Goal: Task Accomplishment & Management: Manage account settings

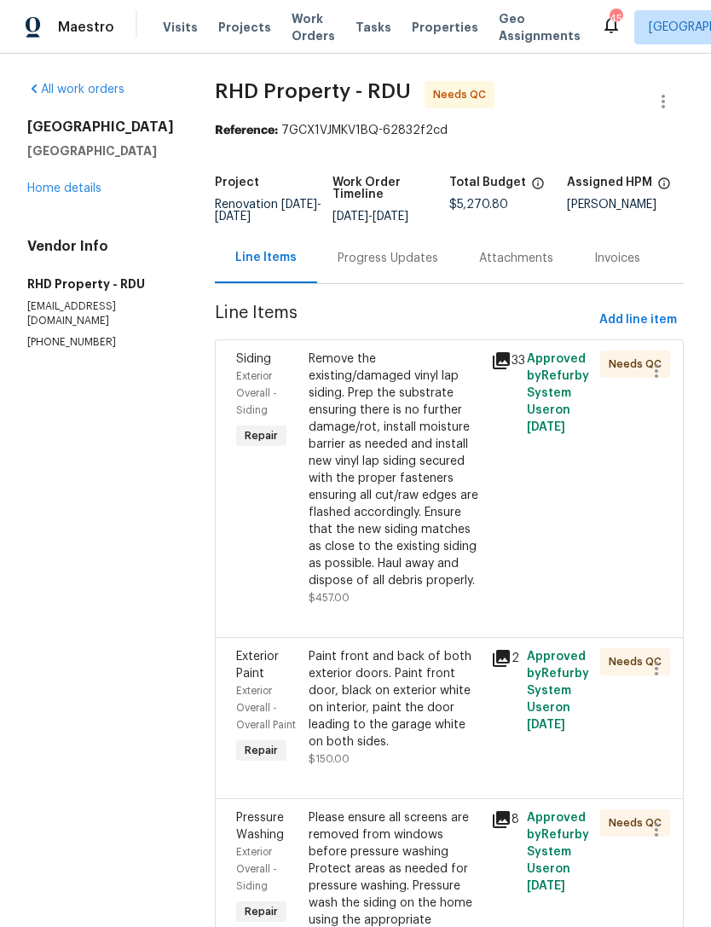
click at [428, 519] on div "Remove the existing/damaged vinyl lap siding. Prep the substrate ensuring there…" at bounding box center [394, 470] width 171 height 239
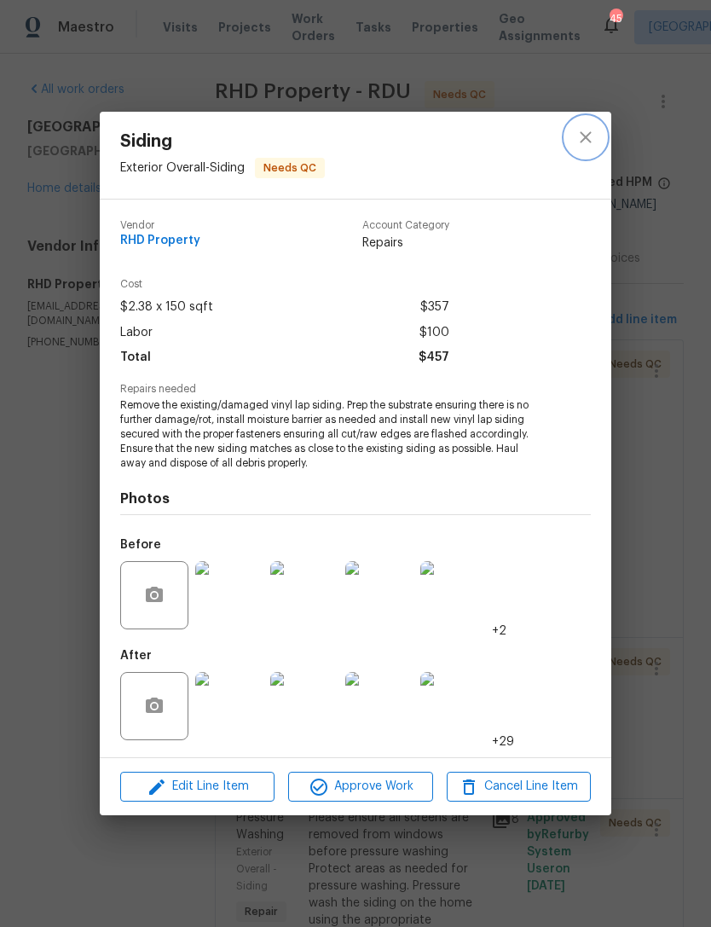
click at [589, 142] on icon "close" at bounding box center [586, 137] width 20 height 20
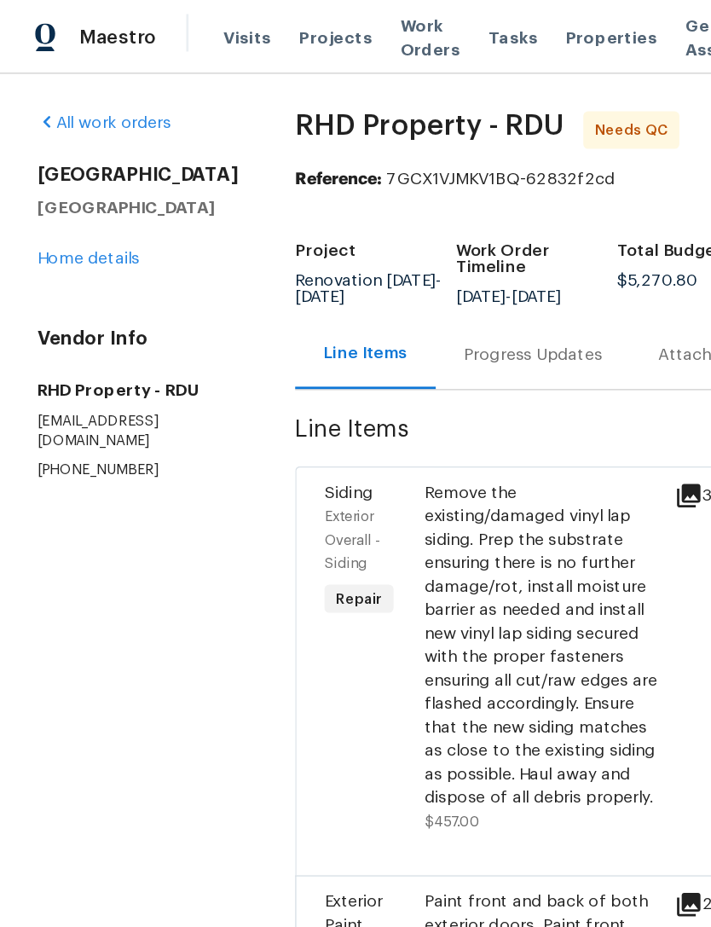
click at [78, 194] on link "Home details" at bounding box center [64, 189] width 74 height 12
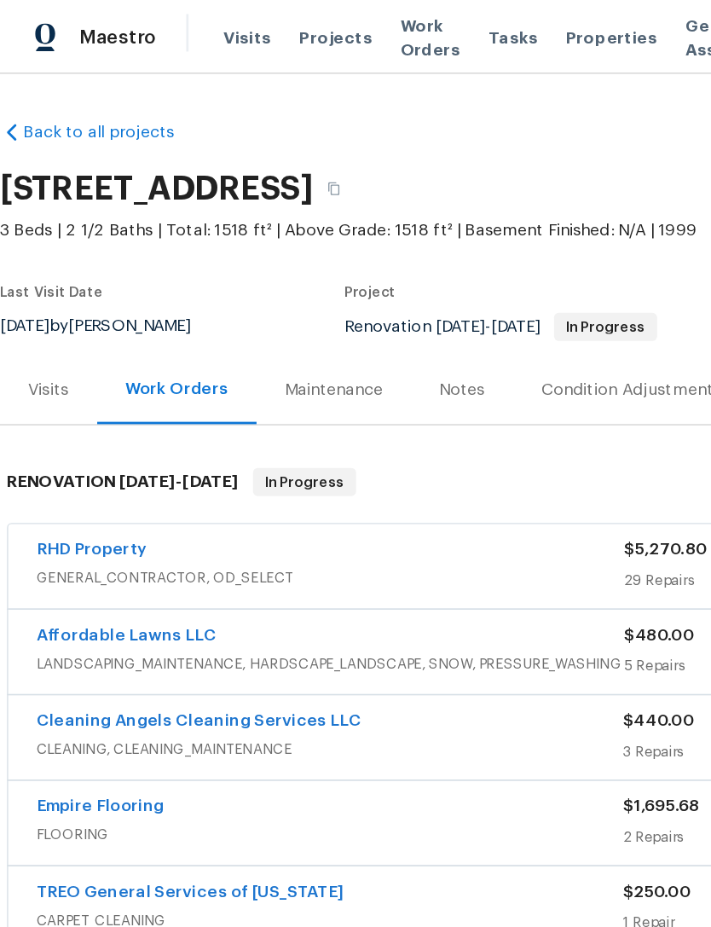
click at [131, 461] on link "Affordable Lawns LLC" at bounding box center [91, 462] width 131 height 12
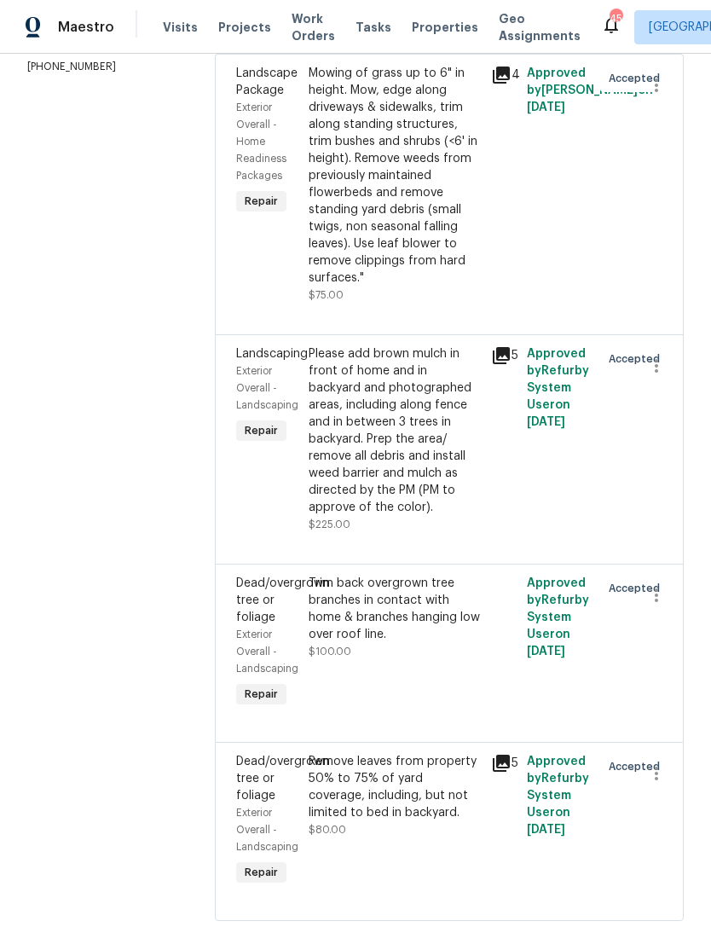
scroll to position [292, 0]
click at [413, 470] on div "Please add brown mulch in front of home and in backyard and photographed areas,…" at bounding box center [394, 431] width 171 height 171
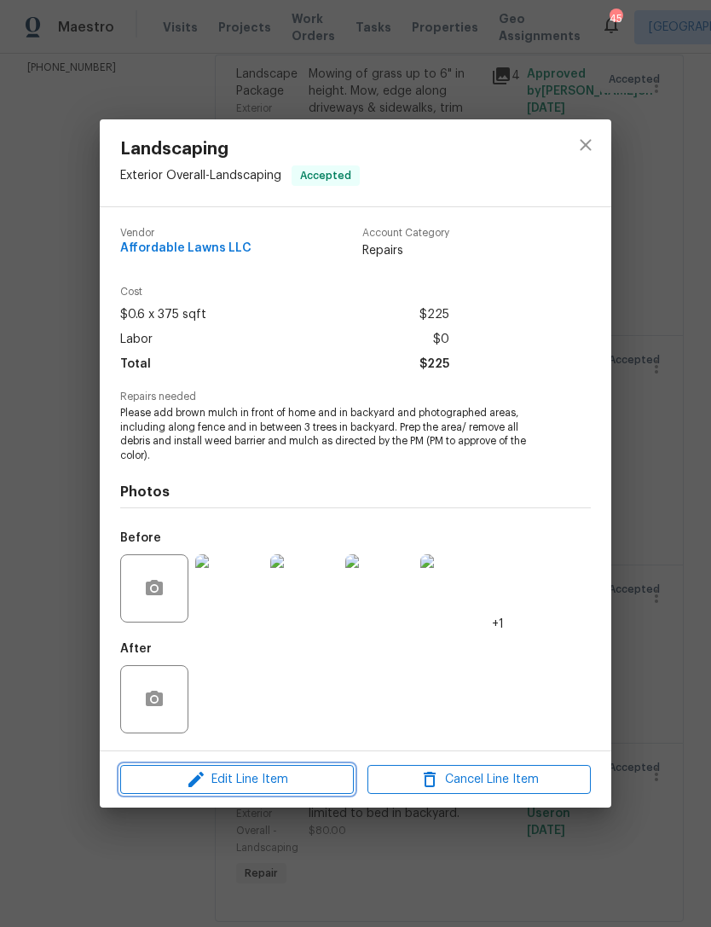
click at [268, 775] on span "Edit Line Item" at bounding box center [236, 779] width 223 height 21
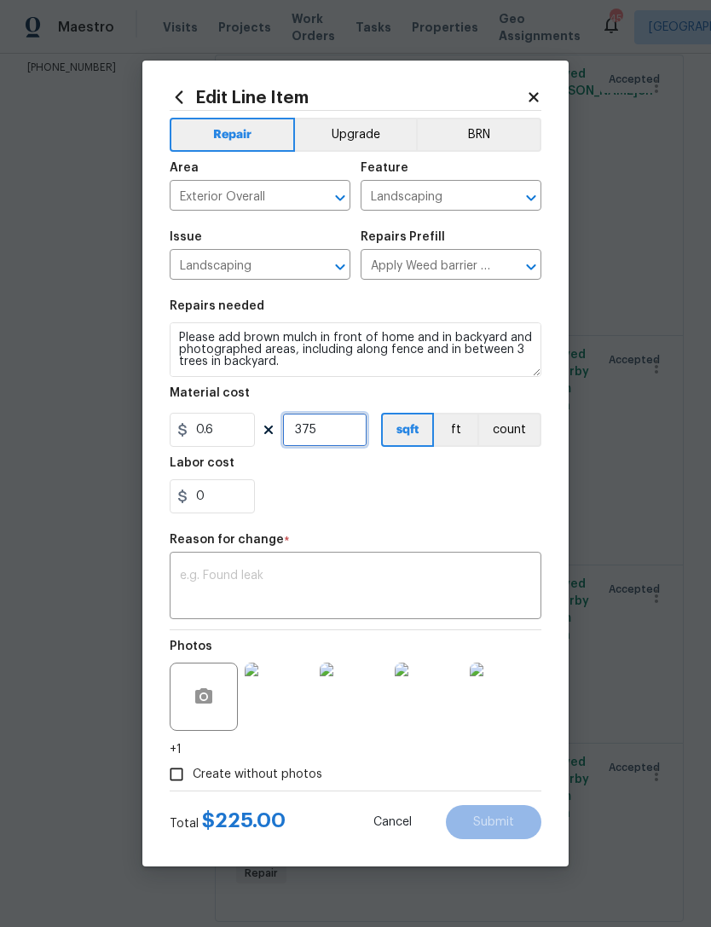
click at [328, 439] on input "375" at bounding box center [324, 430] width 85 height 34
type input "375"
click at [476, 502] on div "0" at bounding box center [356, 496] width 372 height 34
click at [220, 486] on input "0" at bounding box center [212, 496] width 85 height 34
click at [239, 493] on input "0" at bounding box center [212, 496] width 85 height 34
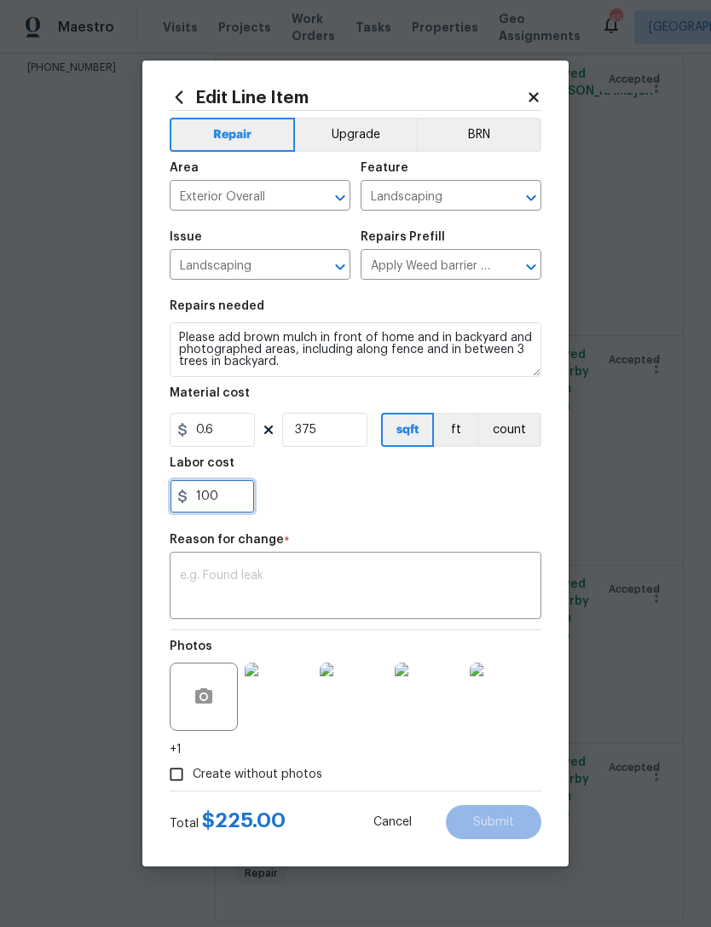
type input "100"
click at [477, 511] on div "100" at bounding box center [356, 496] width 372 height 34
click at [410, 605] on textarea at bounding box center [355, 588] width 351 height 36
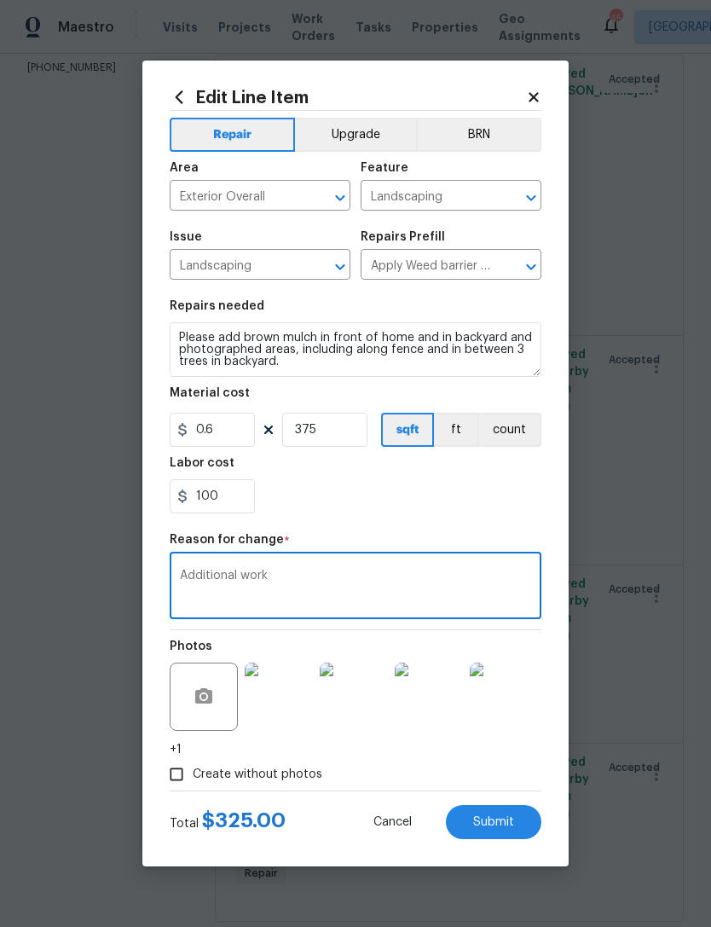
type textarea "Additional work"
click at [502, 819] on span "Submit" at bounding box center [493, 822] width 41 height 13
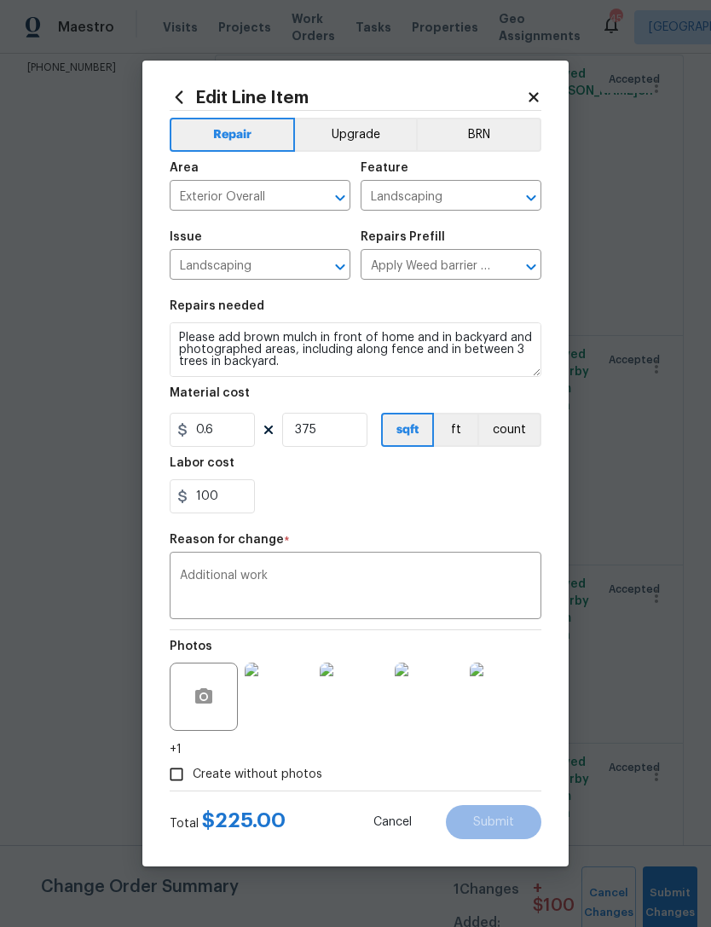
scroll to position [0, 0]
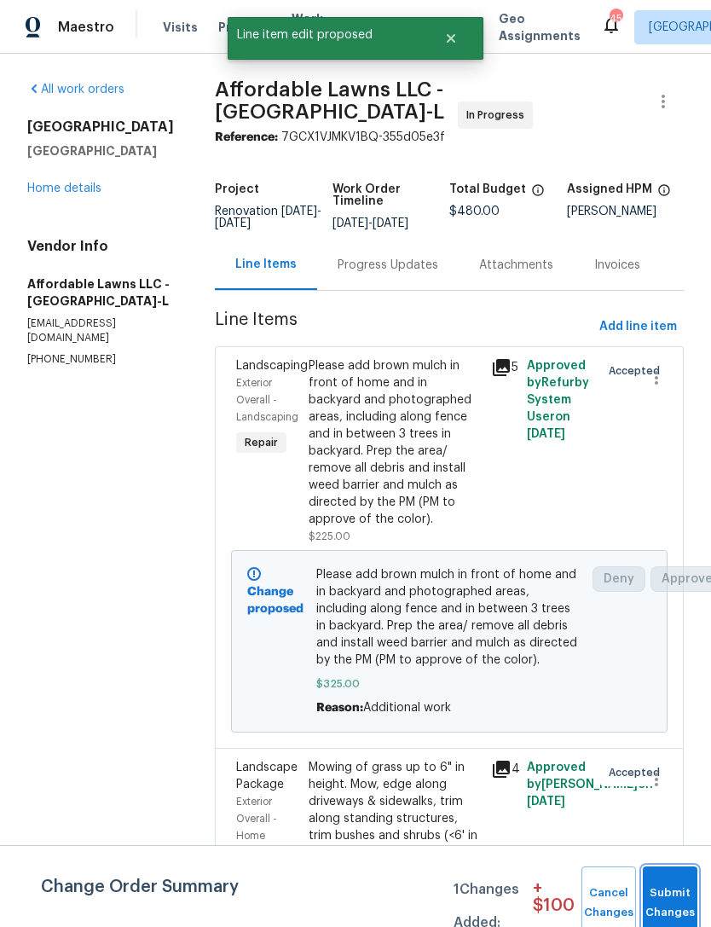
click at [665, 893] on button "Submit Changes" at bounding box center [670, 903] width 55 height 73
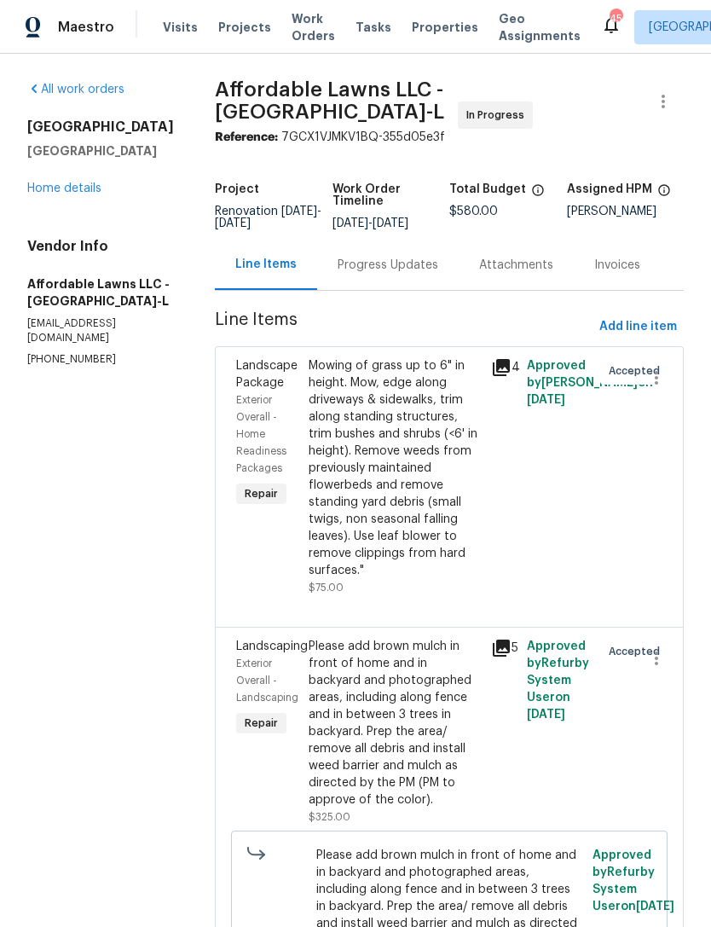
click at [67, 206] on div "All work orders [STREET_ADDRESS][PERSON_NAME] Home details Vendor Info Affordab…" at bounding box center [100, 224] width 147 height 286
click at [68, 190] on link "Home details" at bounding box center [64, 189] width 74 height 12
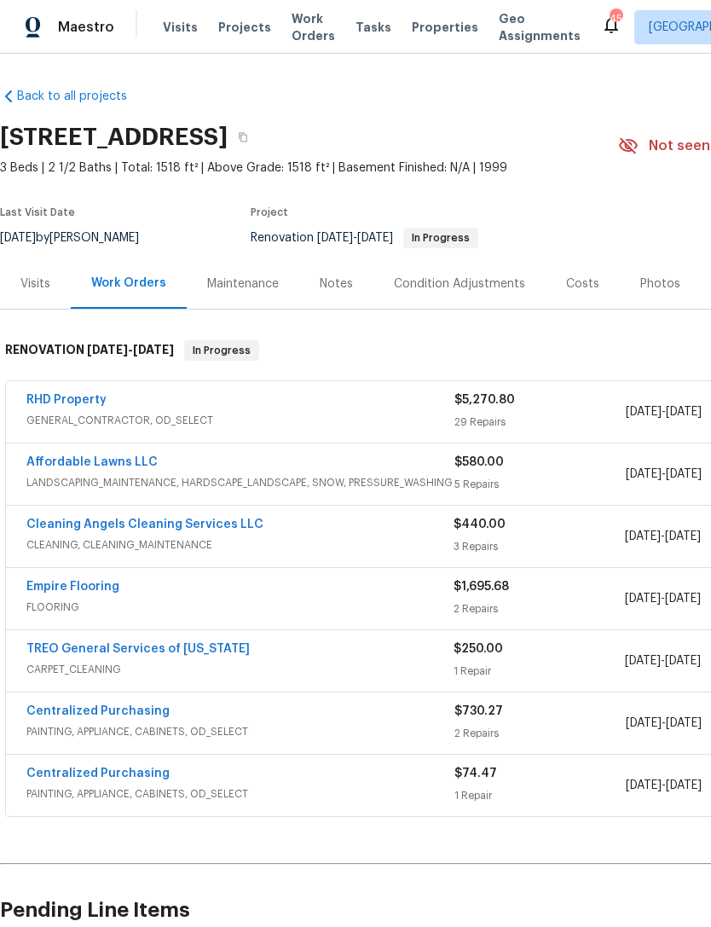
scroll to position [2, 0]
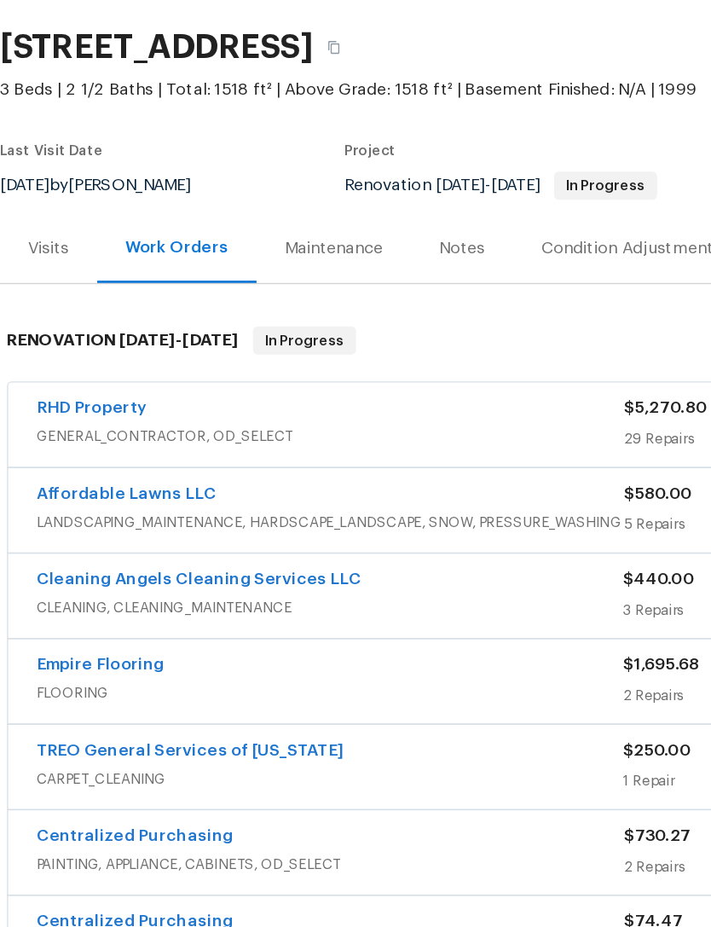
click at [116, 456] on link "Affordable Lawns LLC" at bounding box center [91, 462] width 131 height 12
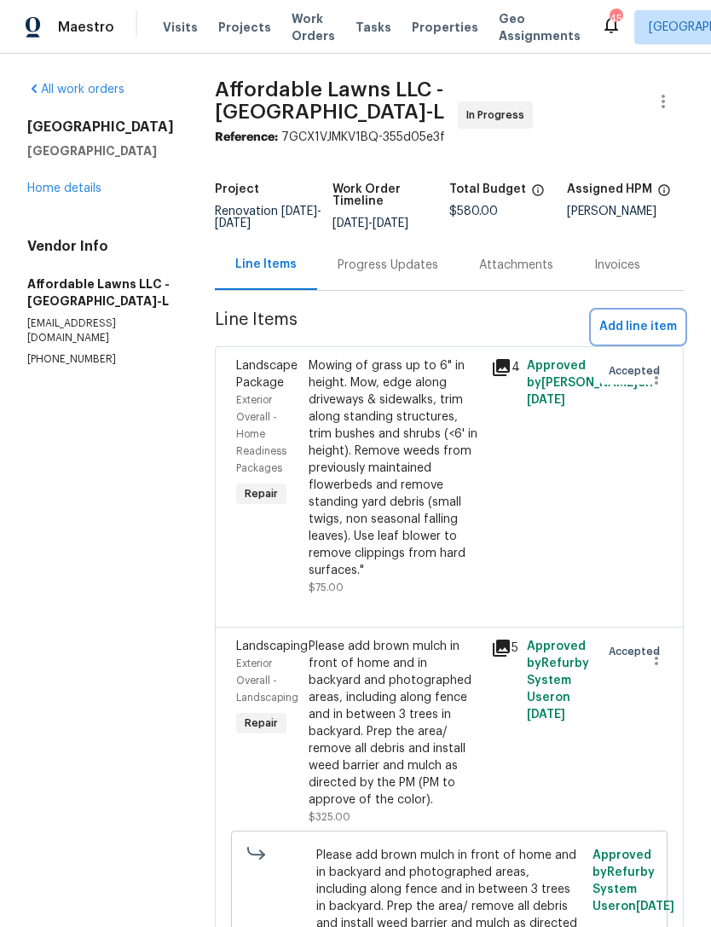
click at [649, 343] on button "Add line item" at bounding box center [638, 327] width 91 height 32
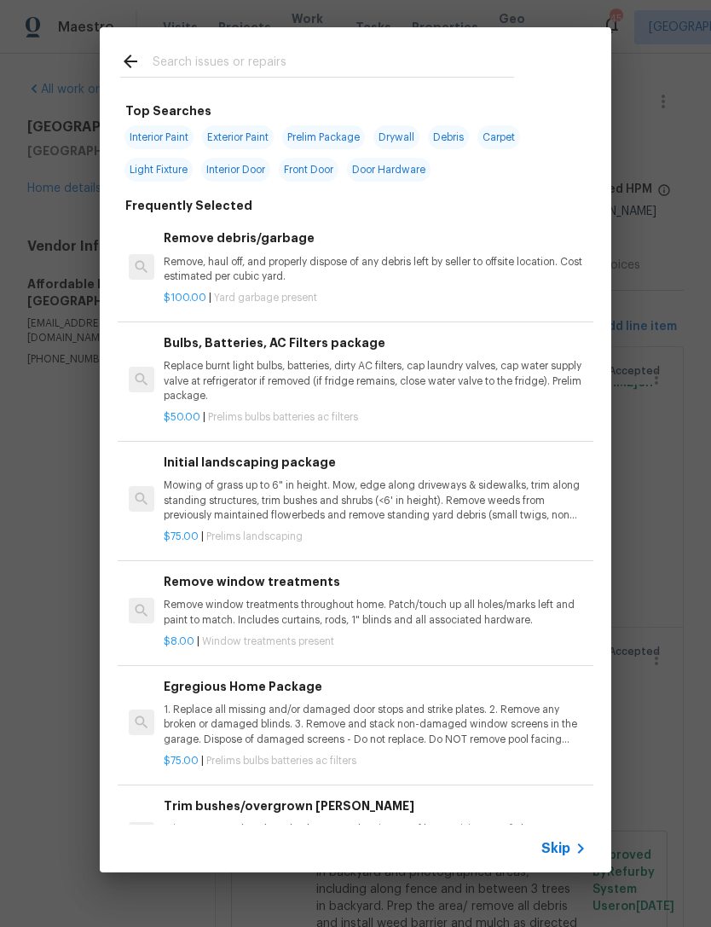
click at [292, 58] on input "text" at bounding box center [334, 64] width 362 height 26
type input "Press"
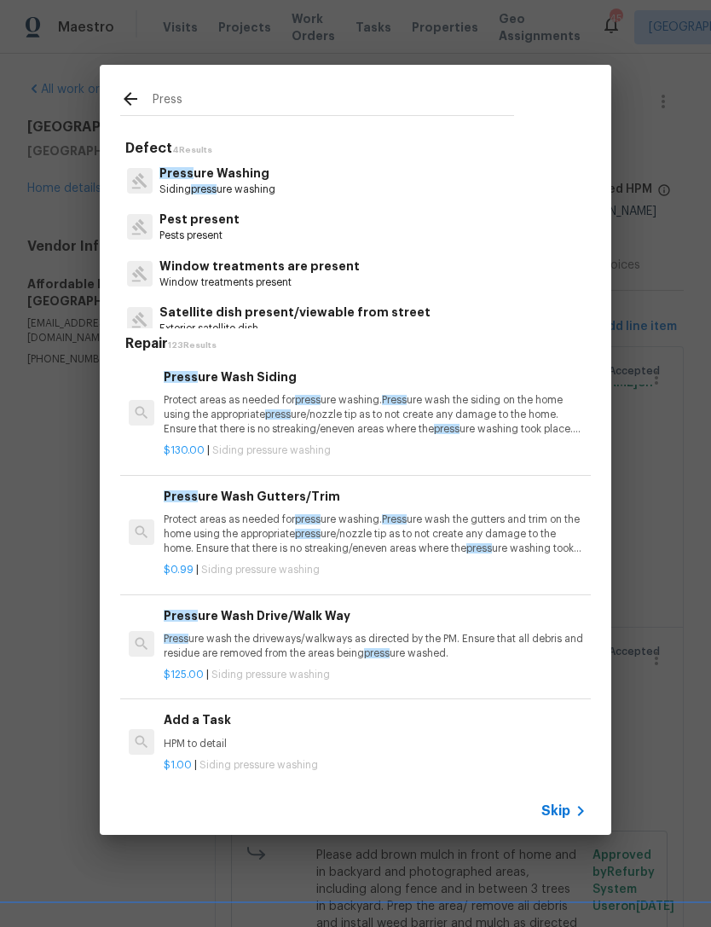
click at [349, 409] on p "Protect areas as needed for press ure washing. Press ure wash the siding on the…" at bounding box center [375, 415] width 423 height 44
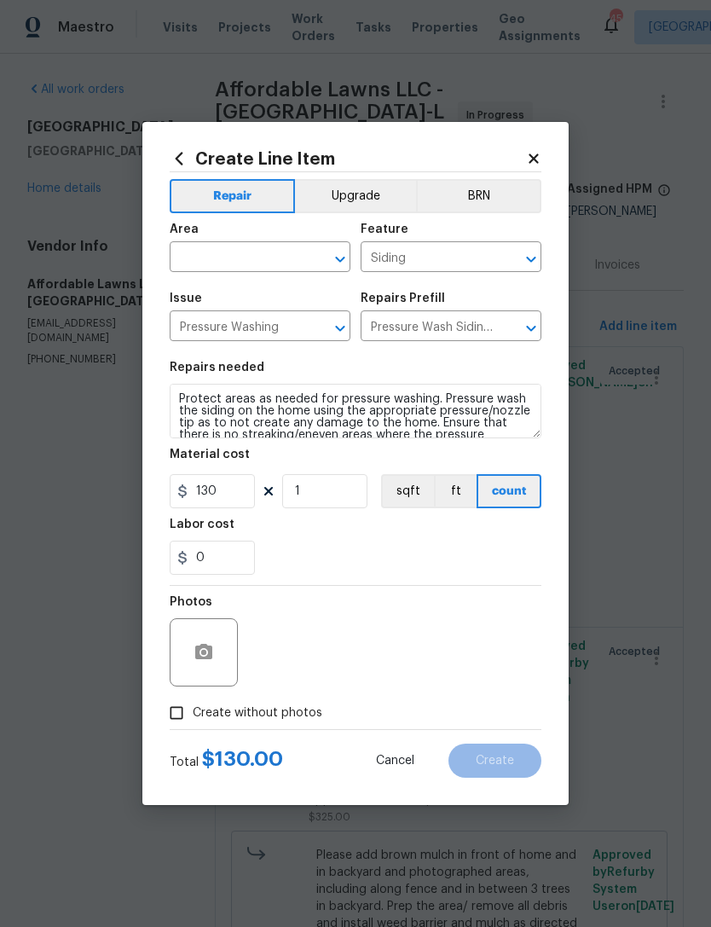
click at [353, 380] on div "Repairs needed" at bounding box center [356, 373] width 372 height 22
click at [257, 241] on div "Area" at bounding box center [260, 234] width 181 height 22
click at [253, 271] on input "text" at bounding box center [236, 259] width 133 height 26
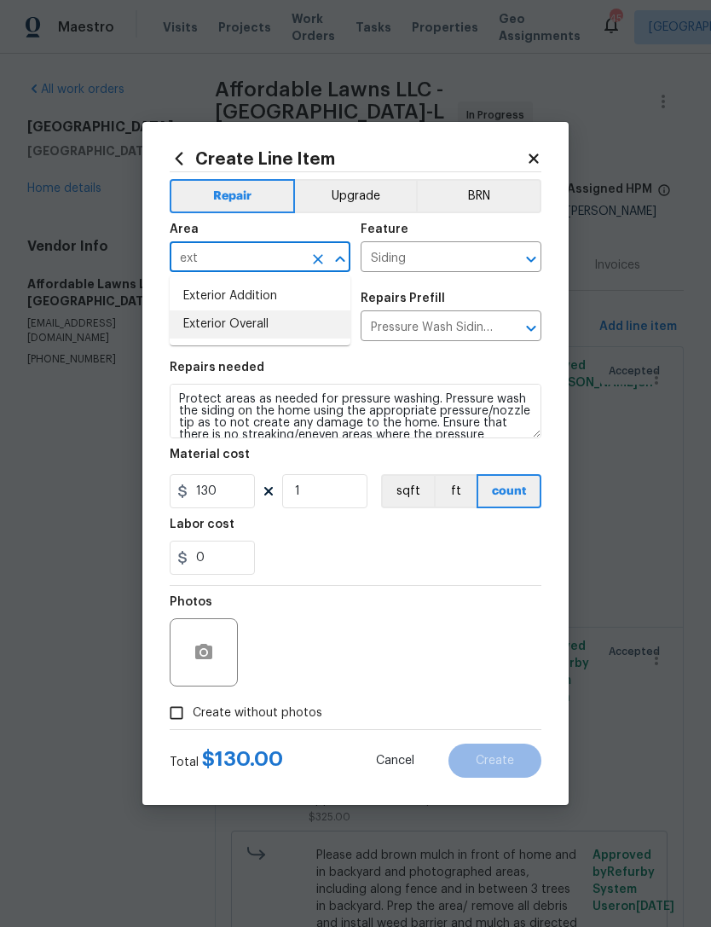
click at [277, 320] on li "Exterior Overall" at bounding box center [260, 325] width 181 height 28
type input "Exterior Overall"
click at [450, 258] on input "Siding" at bounding box center [427, 259] width 133 height 26
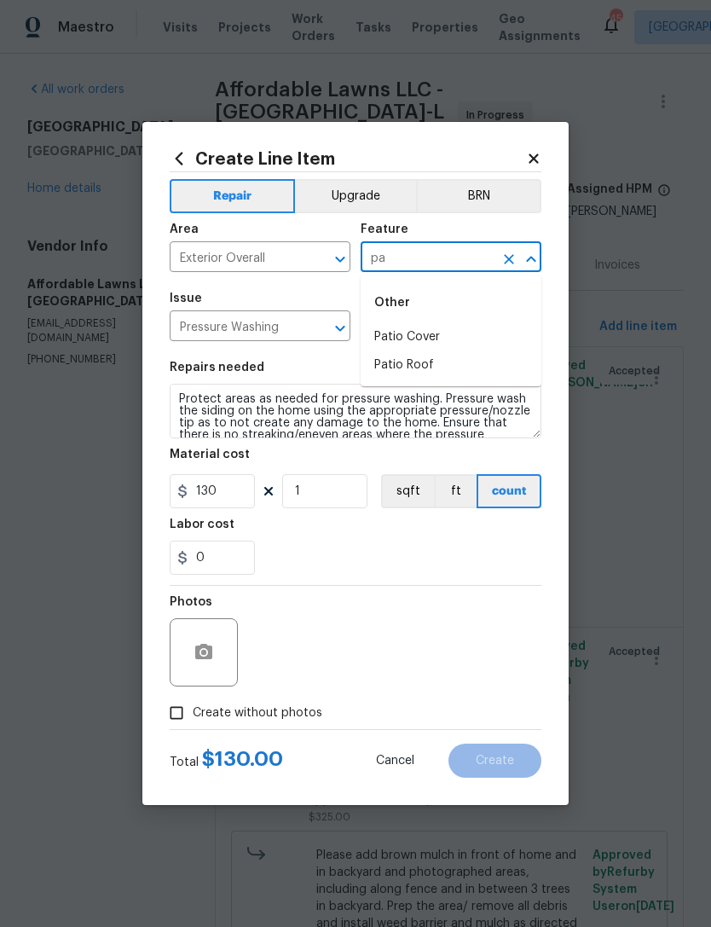
type input "p"
type input "w"
click at [436, 339] on li "Driveway" at bounding box center [451, 337] width 181 height 28
type input "Driveway"
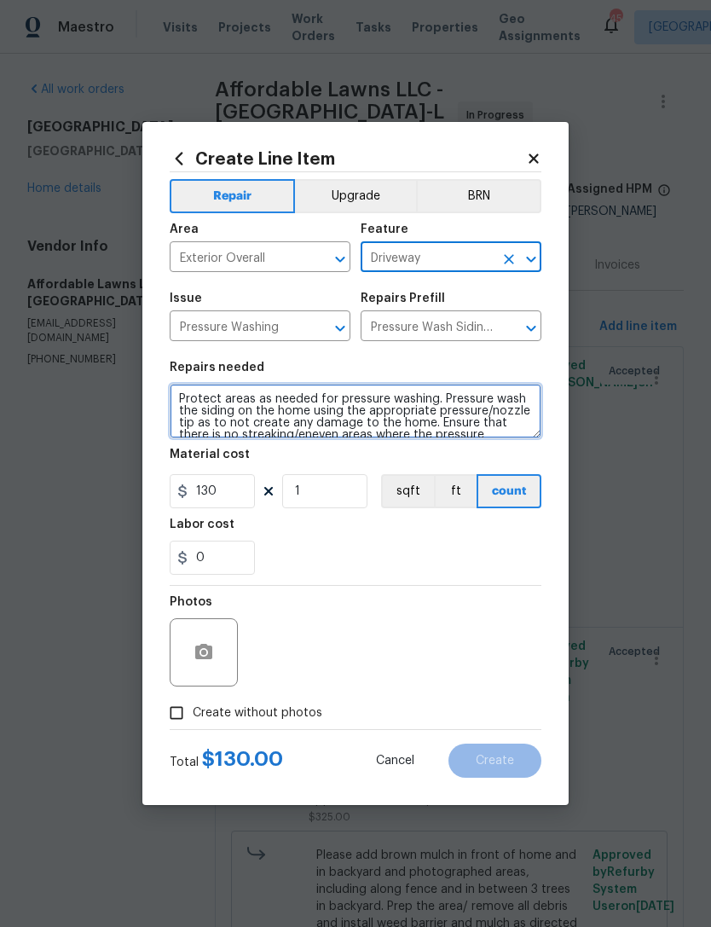
click at [189, 408] on textarea "Protect areas as needed for pressure washing. Pressure wash the siding on the h…" at bounding box center [356, 411] width 372 height 55
click at [293, 415] on textarea "Protect areas as needed for pressure washing. Pressure wash the siding on the h…" at bounding box center [356, 411] width 372 height 55
click at [293, 414] on textarea "Protect areas as needed for pressure washing. Pressure wash the siding on the h…" at bounding box center [356, 411] width 372 height 55
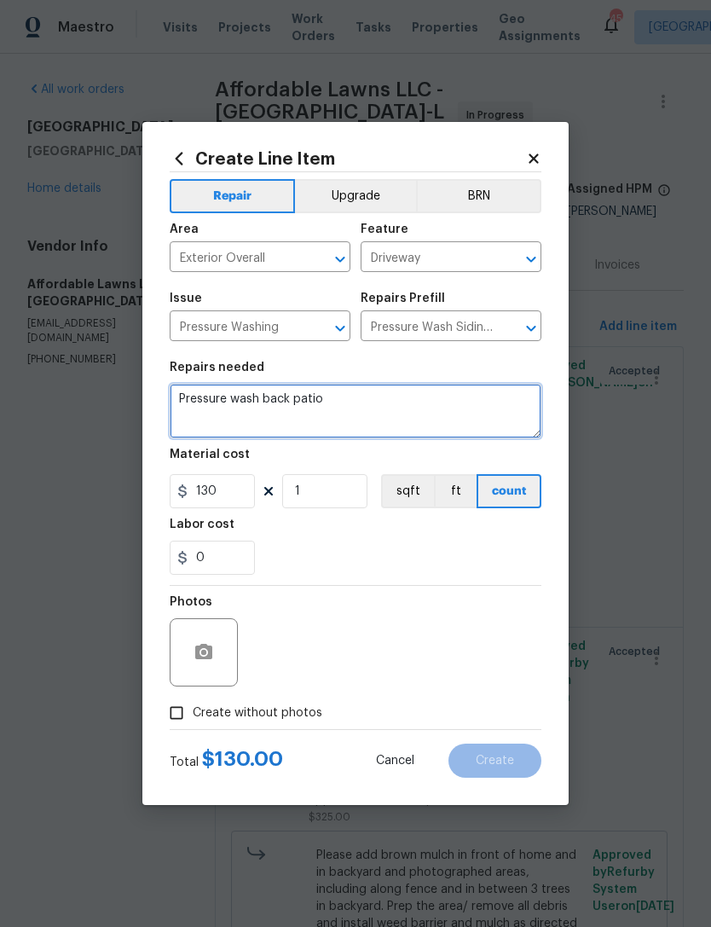
type textarea "Pressure wash back patio"
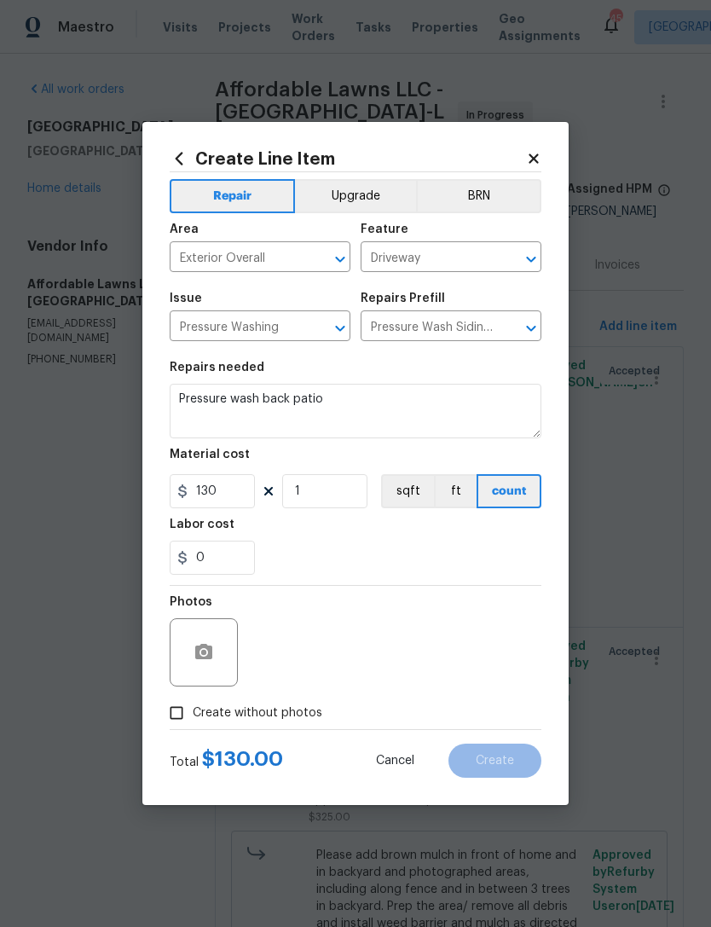
click at [475, 559] on div "0" at bounding box center [356, 558] width 372 height 34
click at [226, 644] on div at bounding box center [204, 652] width 68 height 68
click at [220, 655] on button "button" at bounding box center [203, 652] width 41 height 41
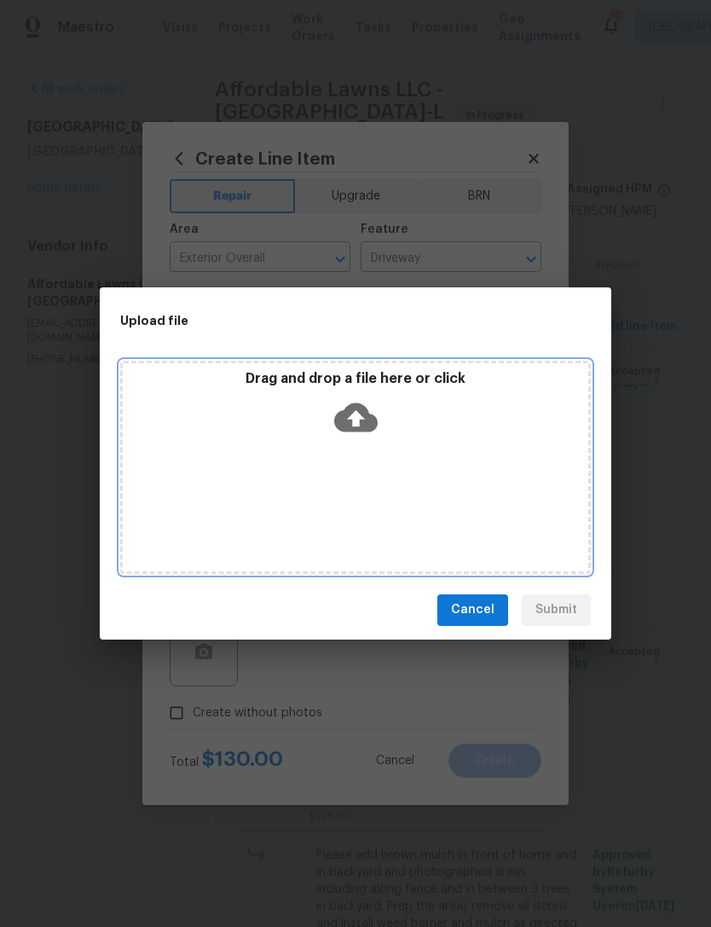
click at [401, 408] on div "Drag and drop a file here or click" at bounding box center [356, 406] width 466 height 73
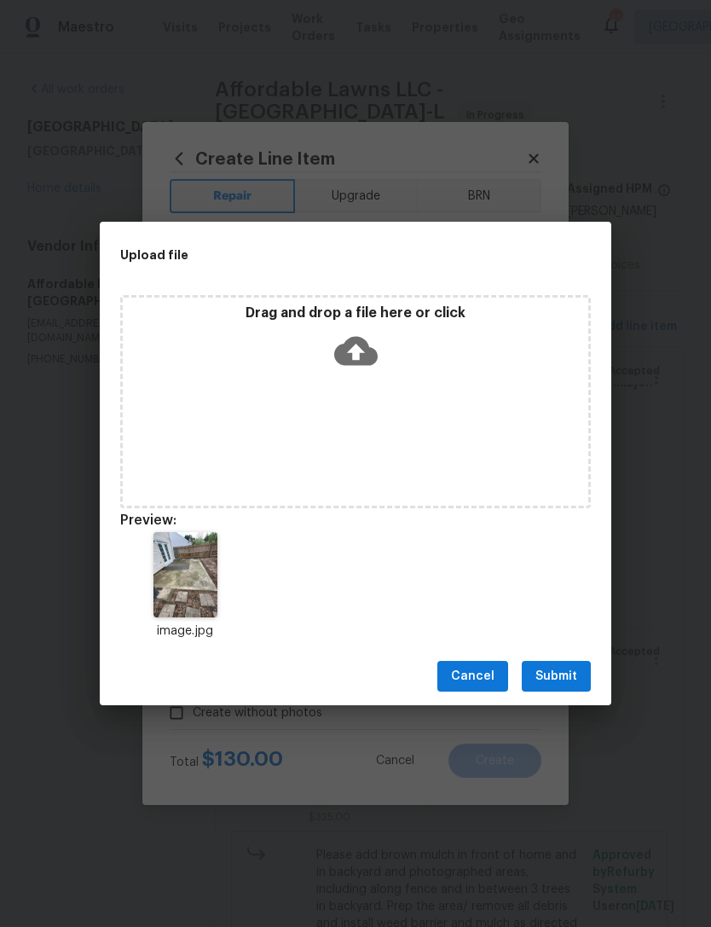
click at [148, 249] on h2 "Upload file" at bounding box center [317, 255] width 394 height 19
click at [569, 682] on span "Submit" at bounding box center [557, 676] width 42 height 21
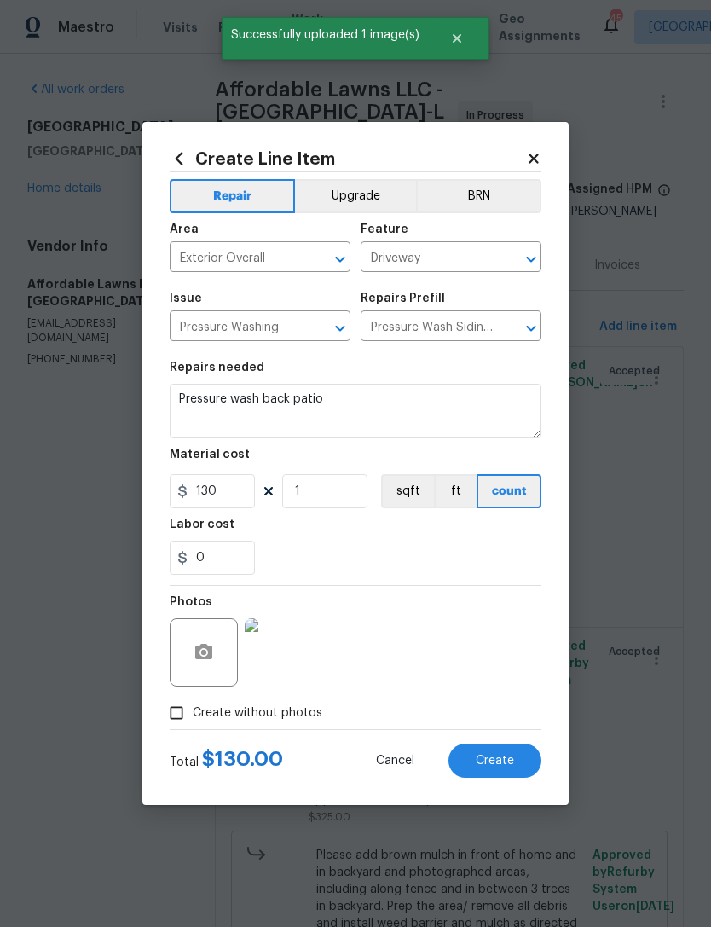
click at [508, 752] on button "Create" at bounding box center [495, 761] width 93 height 34
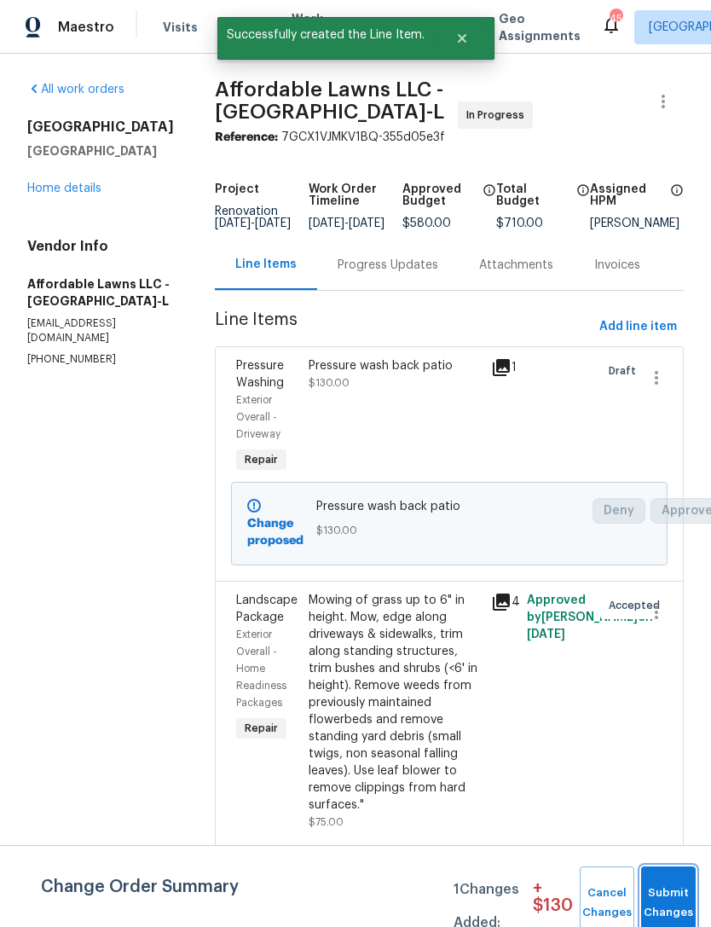
click at [675, 891] on button "Submit Changes" at bounding box center [668, 903] width 55 height 73
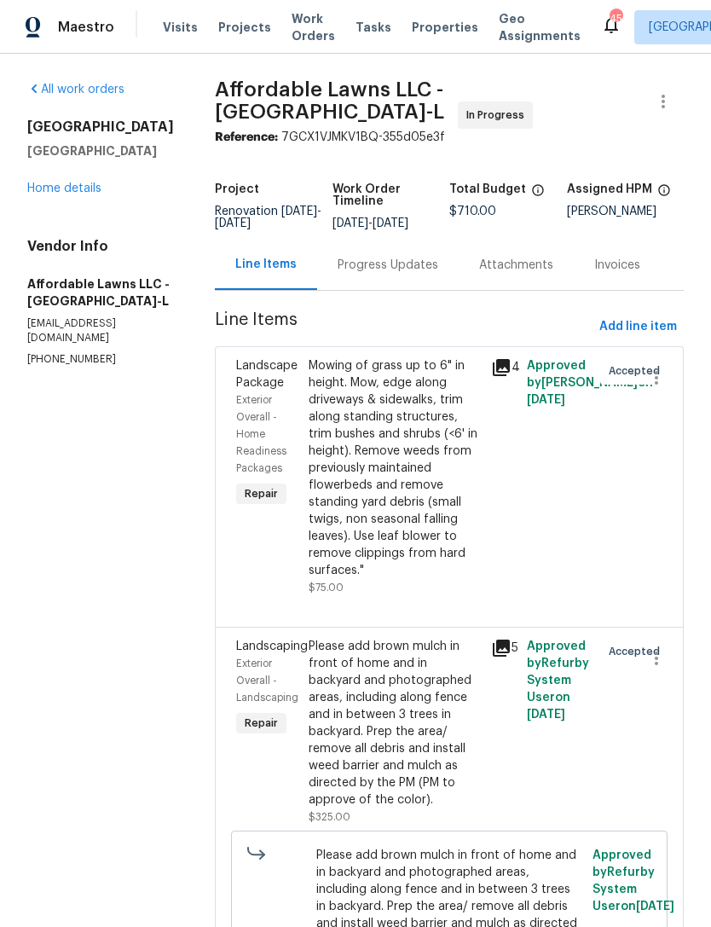
click at [67, 183] on link "Home details" at bounding box center [64, 189] width 74 height 12
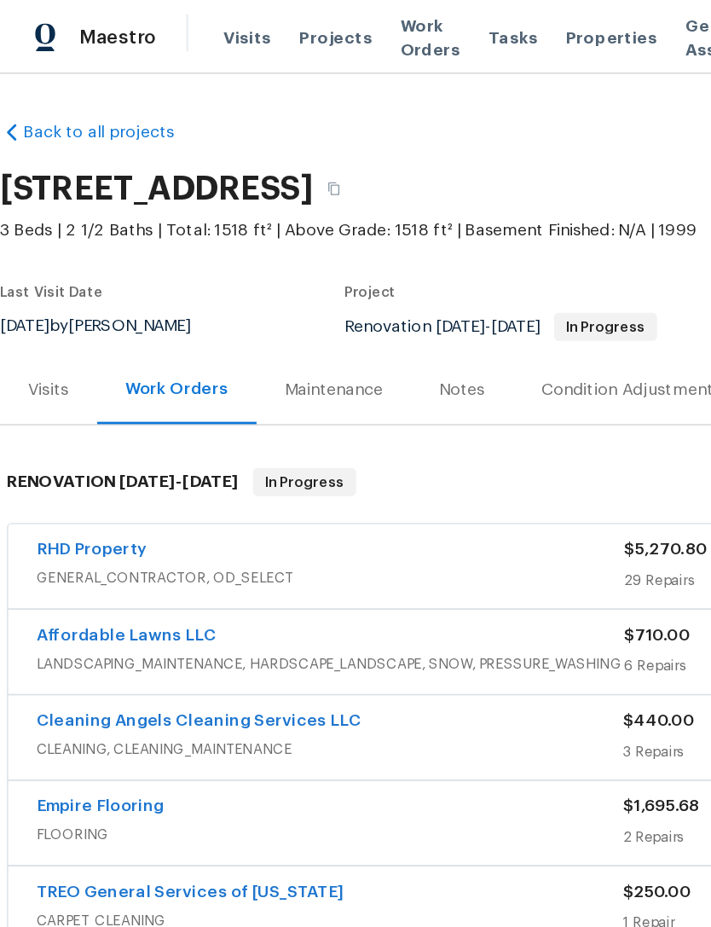
click at [62, 389] on div "RHD Property GENERAL_CONTRACTOR, OD_SELECT $5,270.80 29 Repairs [DATE] - [DATE]…" at bounding box center [482, 411] width 952 height 61
click at [65, 394] on link "RHD Property" at bounding box center [66, 400] width 80 height 12
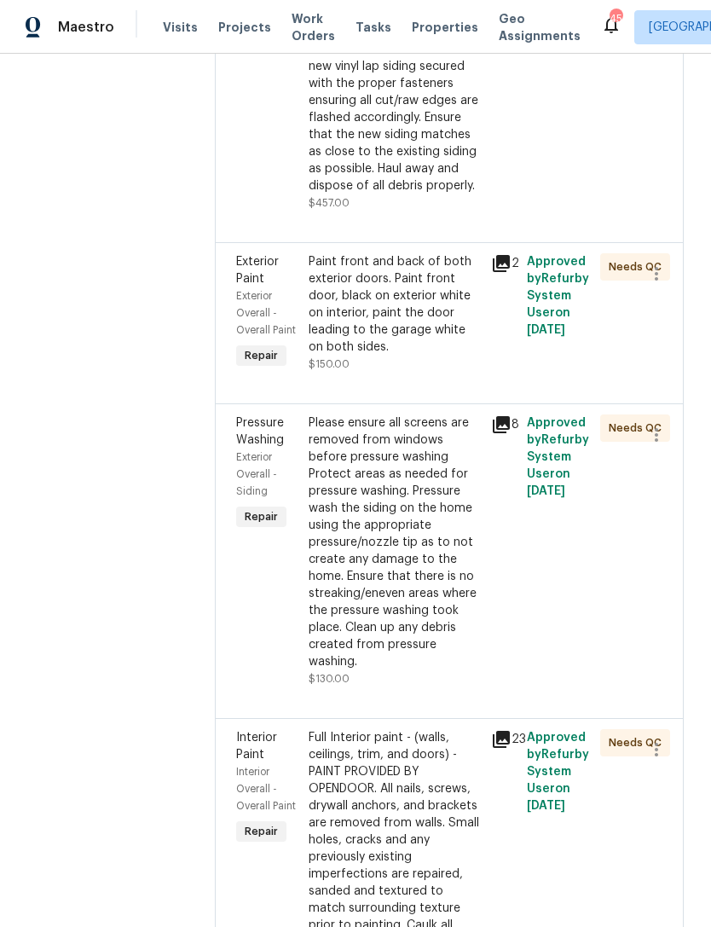
scroll to position [409, 0]
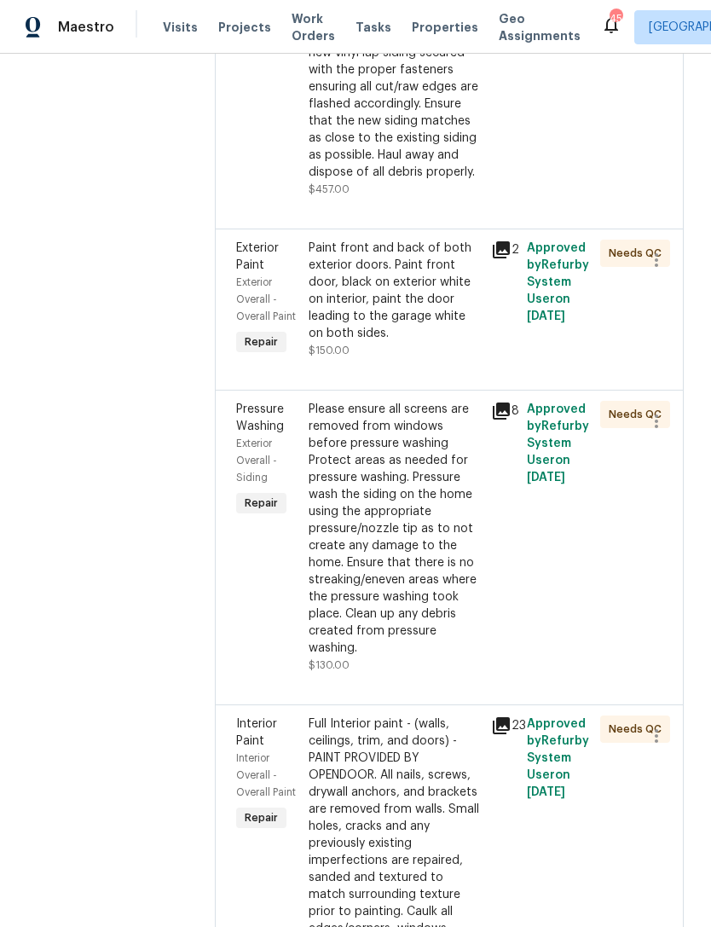
click at [447, 612] on div "Please ensure all screens are removed from windows before pressure washing Prot…" at bounding box center [394, 529] width 171 height 256
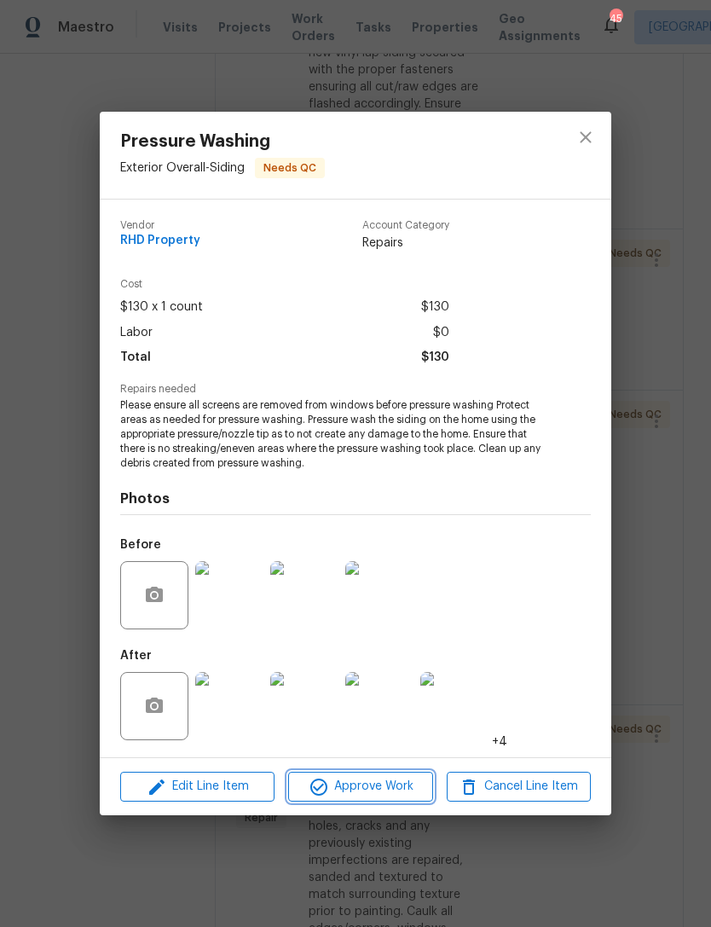
click at [405, 785] on span "Approve Work" at bounding box center [360, 786] width 134 height 21
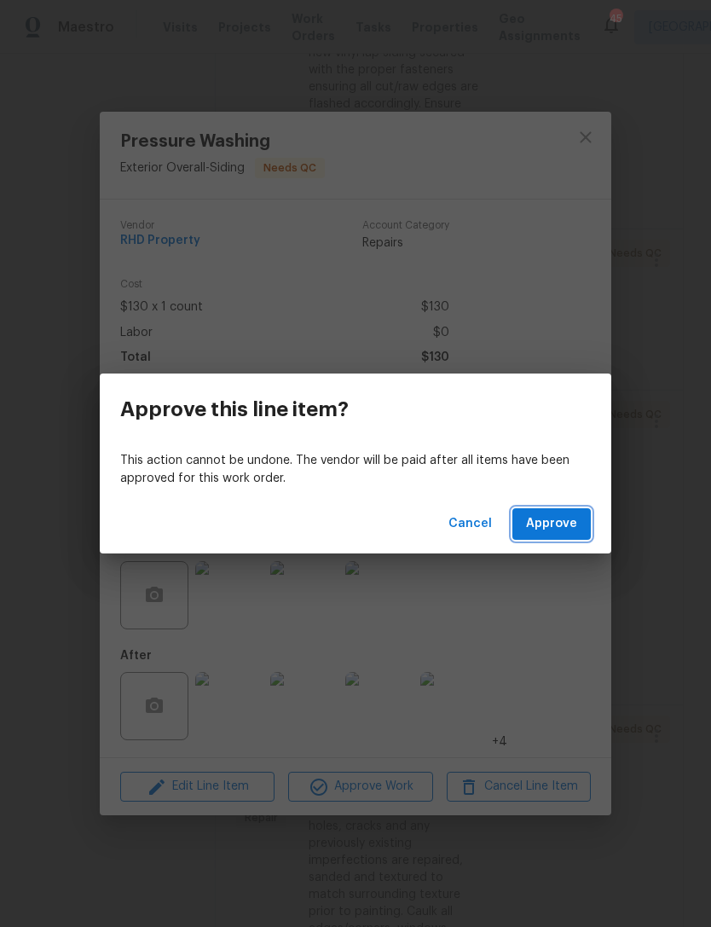
click at [562, 524] on span "Approve" at bounding box center [551, 524] width 51 height 21
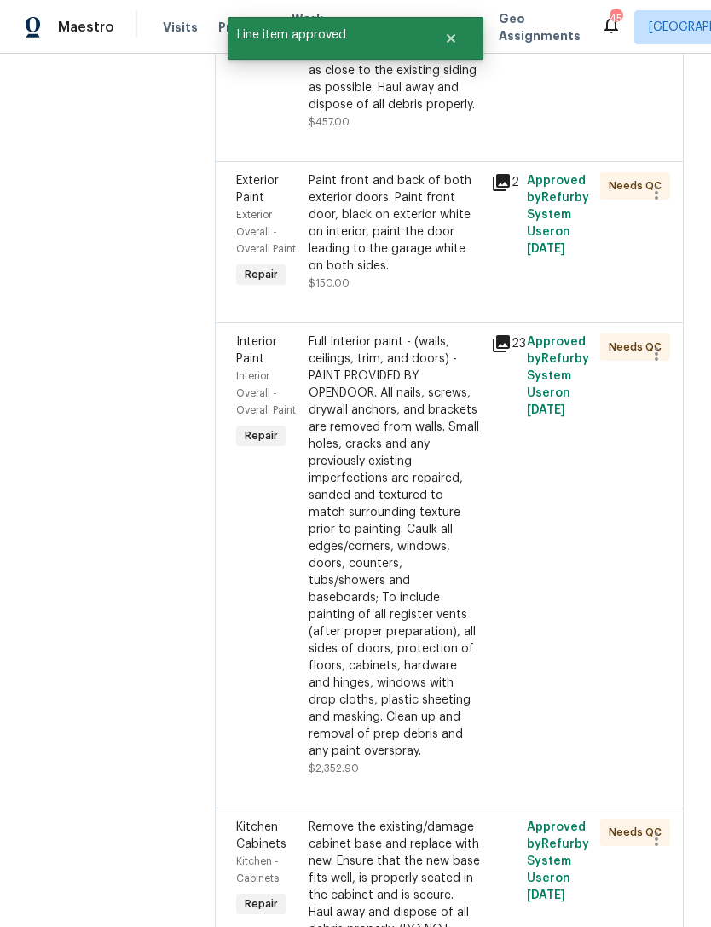
scroll to position [477, 0]
click at [429, 625] on div "Full Interior paint - (walls, ceilings, trim, and doors) - PAINT PROVIDED BY OP…" at bounding box center [394, 546] width 171 height 427
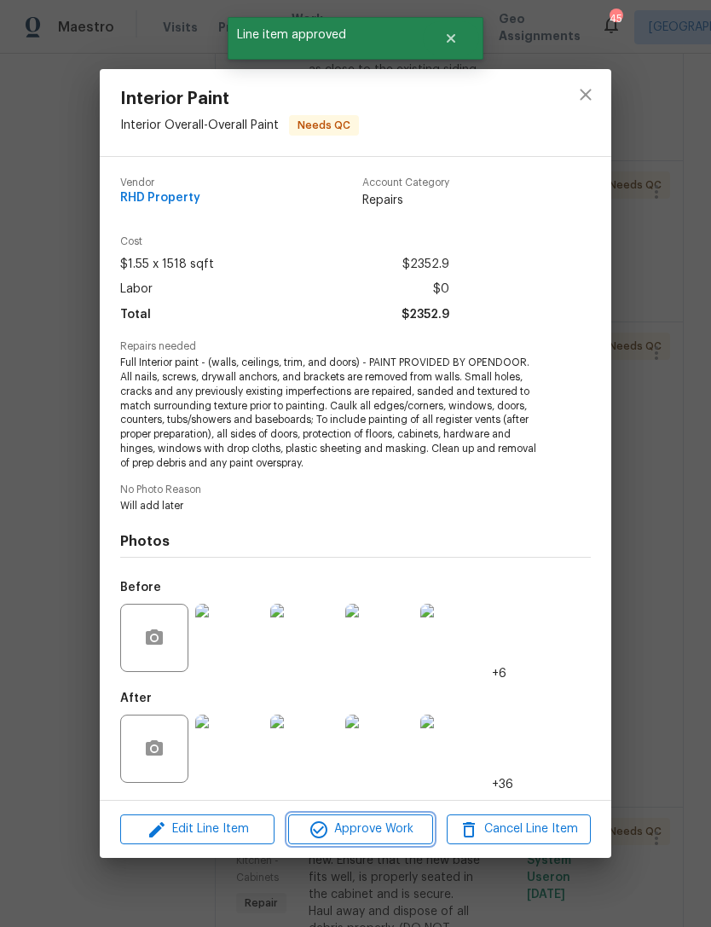
click at [408, 825] on span "Approve Work" at bounding box center [360, 829] width 134 height 21
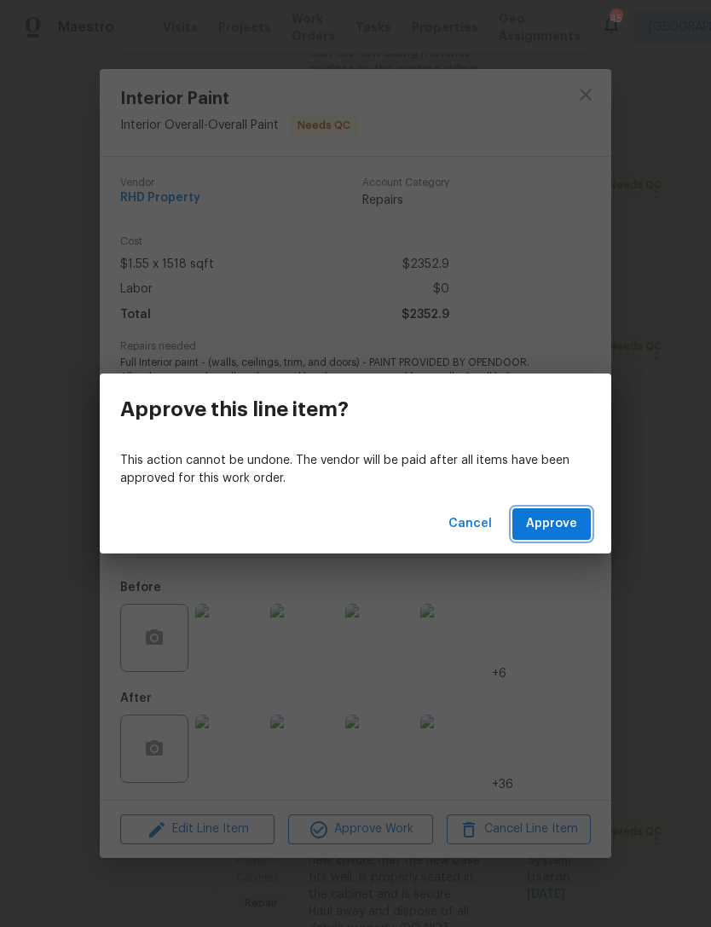
click at [557, 525] on span "Approve" at bounding box center [551, 524] width 51 height 21
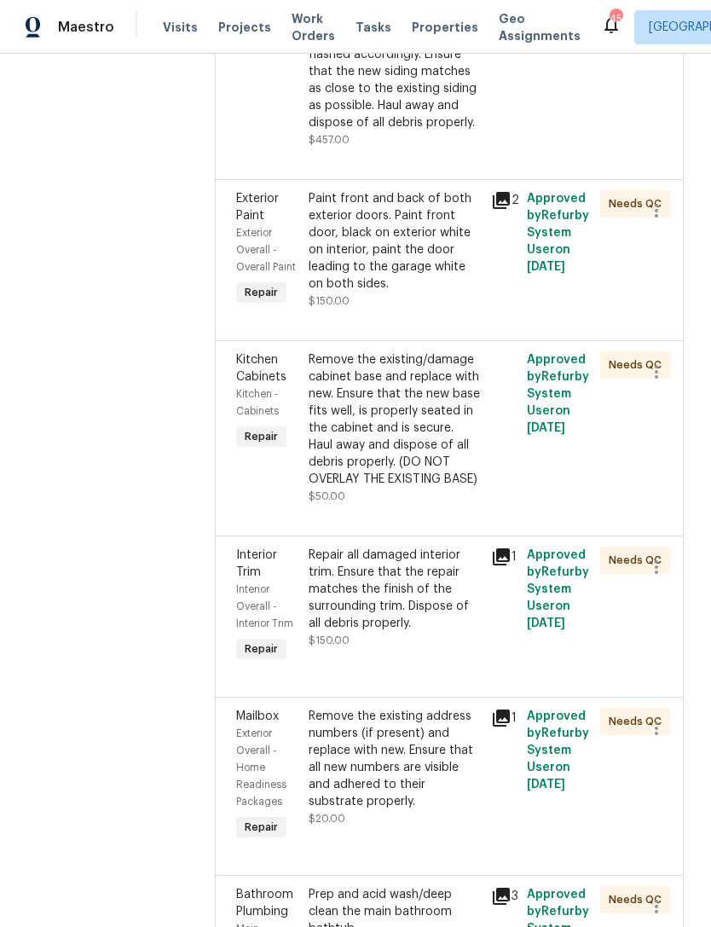
scroll to position [472, 0]
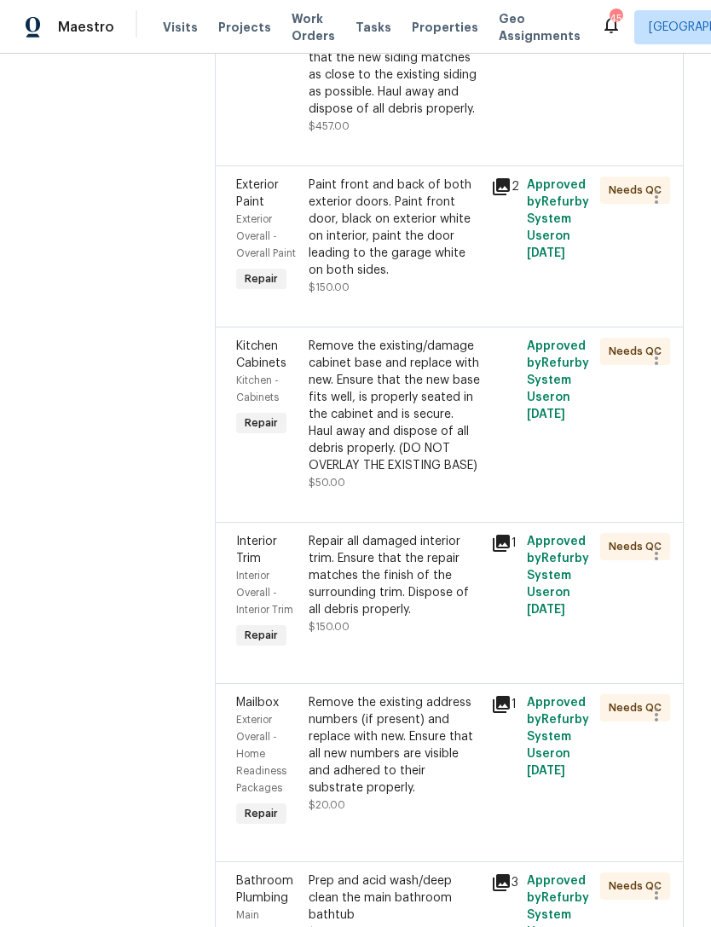
click at [451, 618] on div "Repair all damaged interior trim. Ensure that the repair matches the finish of …" at bounding box center [394, 575] width 171 height 85
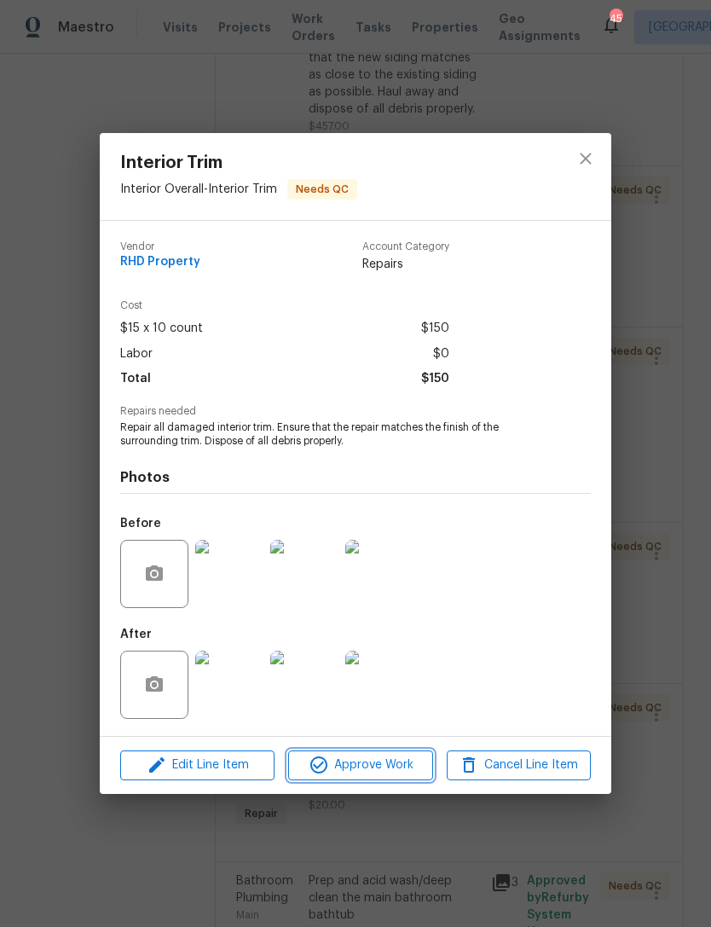
click at [415, 768] on span "Approve Work" at bounding box center [360, 765] width 134 height 21
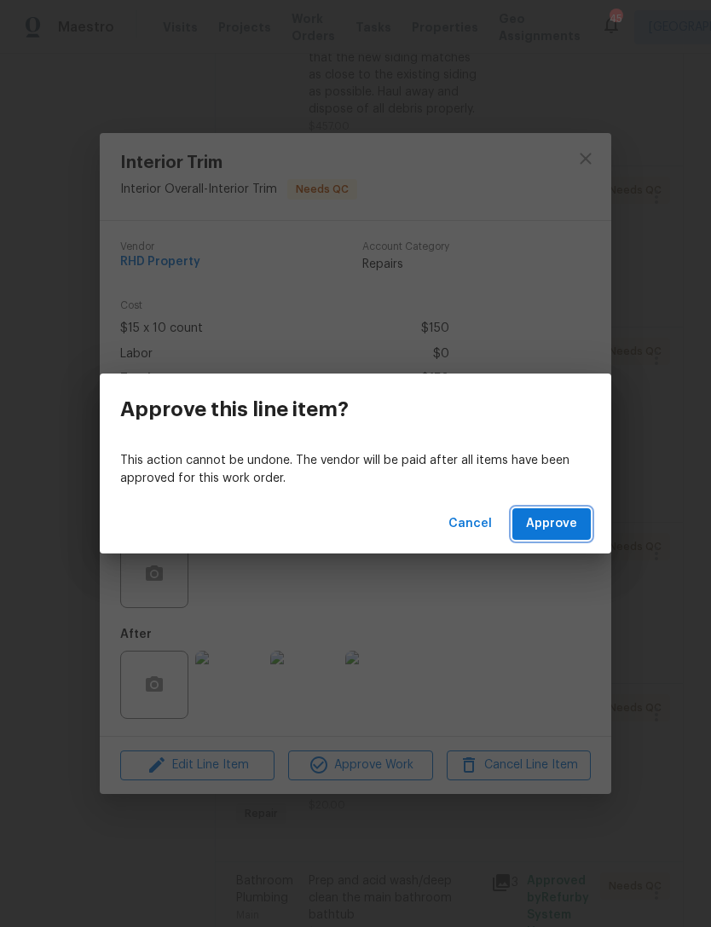
click at [560, 538] on button "Approve" at bounding box center [552, 524] width 78 height 32
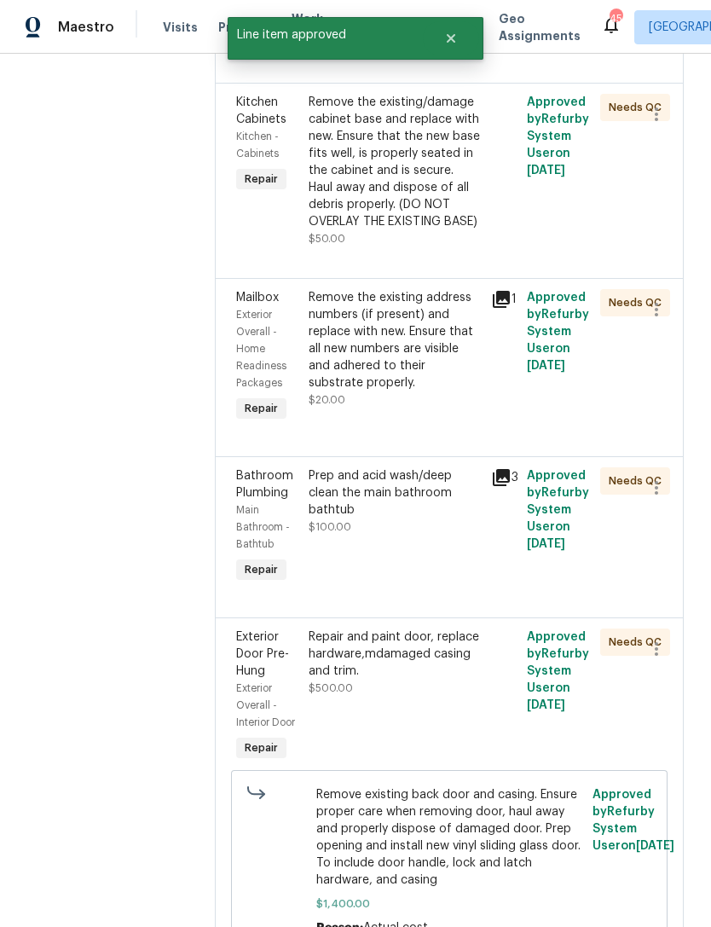
scroll to position [810, 0]
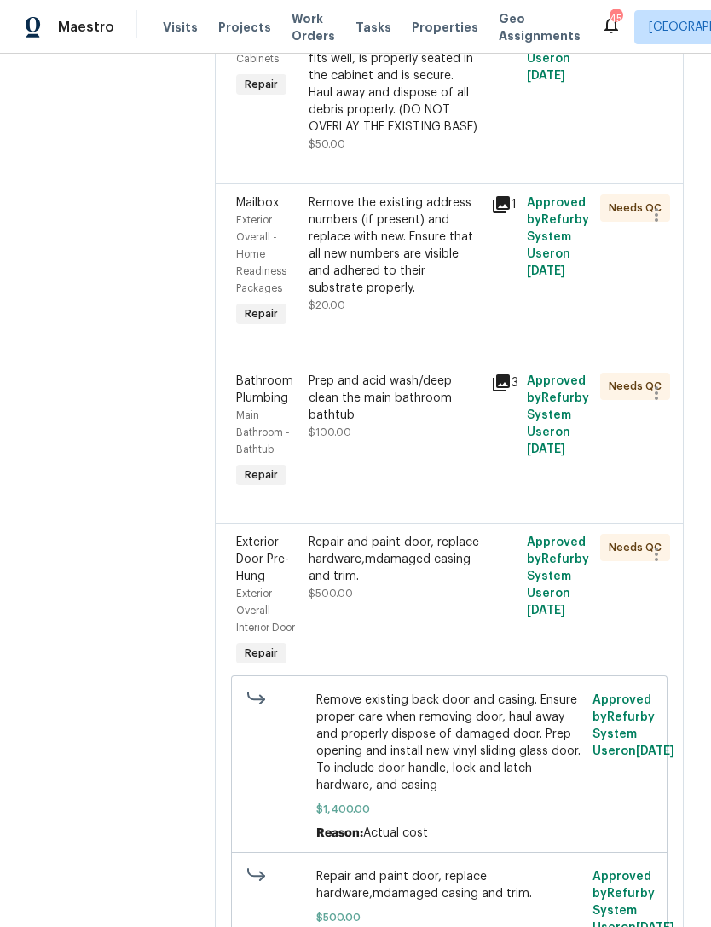
click at [471, 496] on div "Prep and acid wash/deep clean the main bathroom bathtub $100.00" at bounding box center [395, 433] width 182 height 130
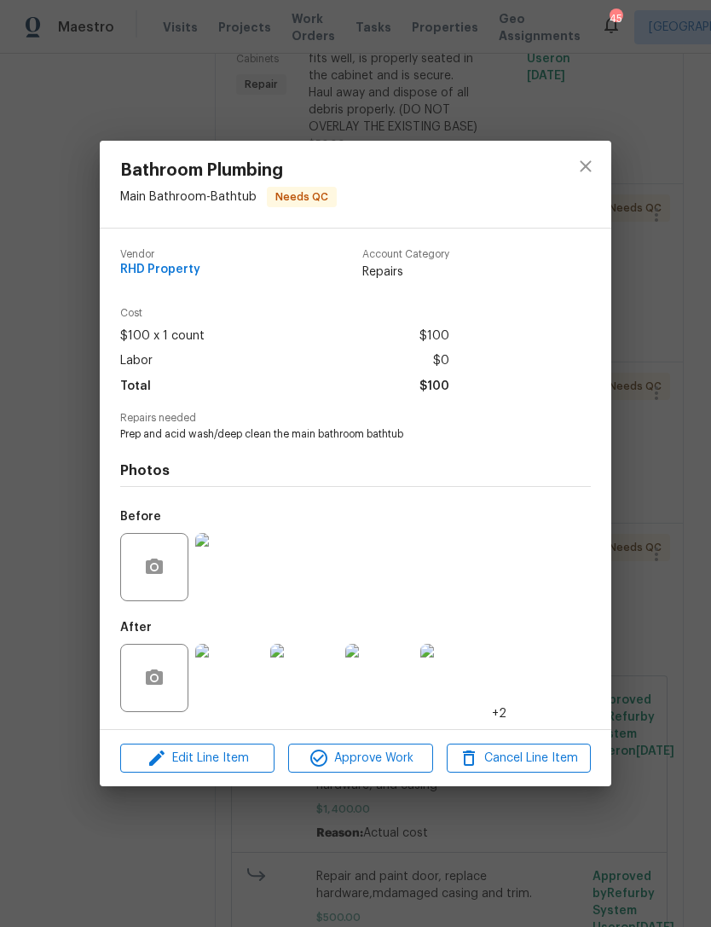
click at [244, 578] on img at bounding box center [229, 567] width 68 height 68
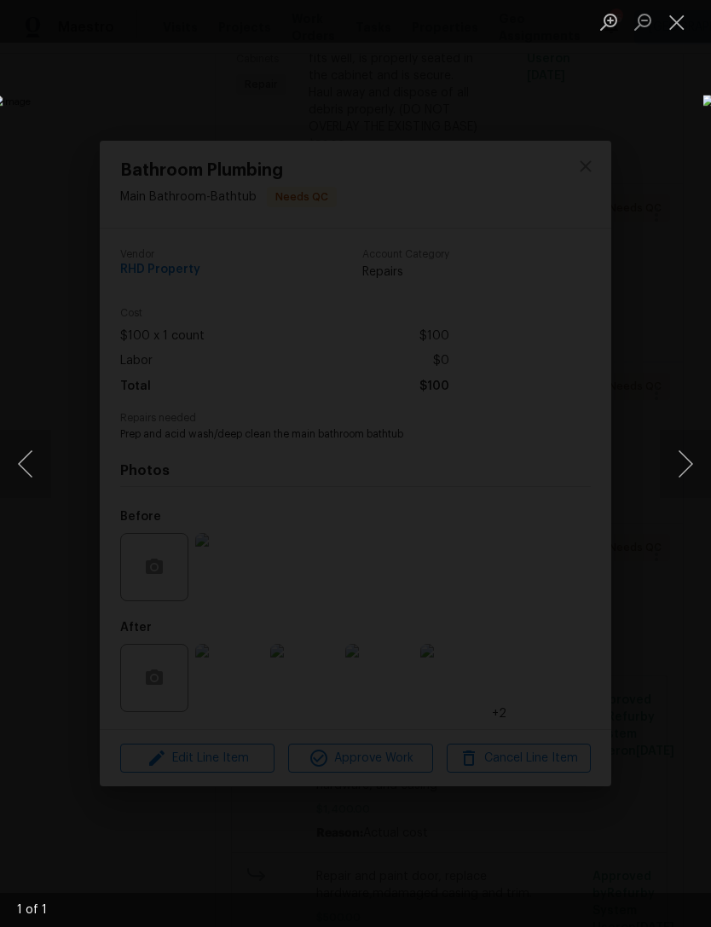
click at [677, 25] on button "Close lightbox" at bounding box center [677, 22] width 34 height 30
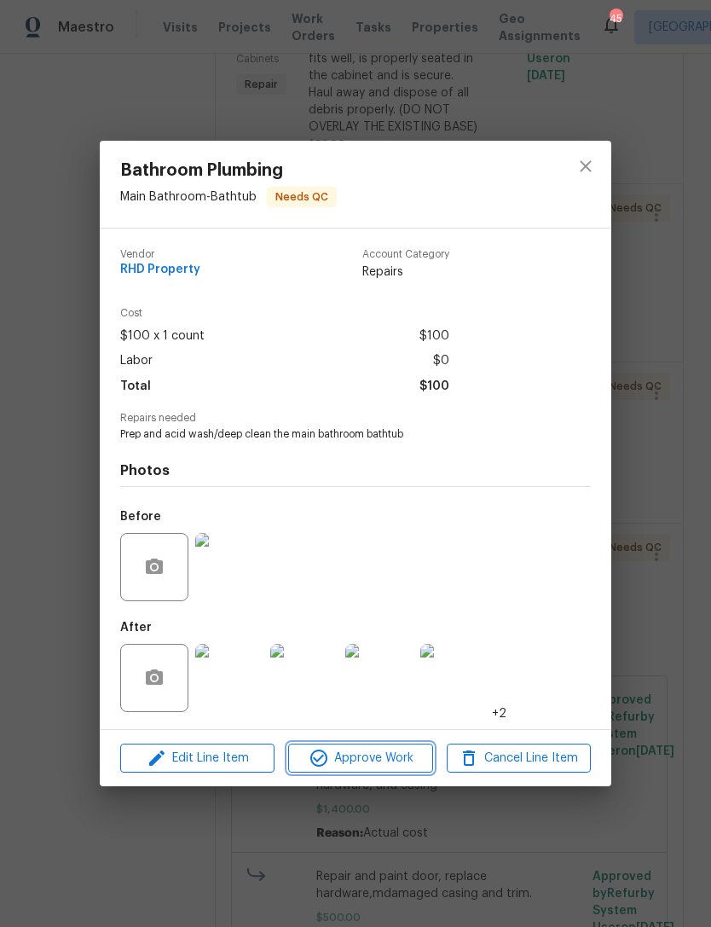
click at [400, 754] on span "Approve Work" at bounding box center [360, 758] width 134 height 21
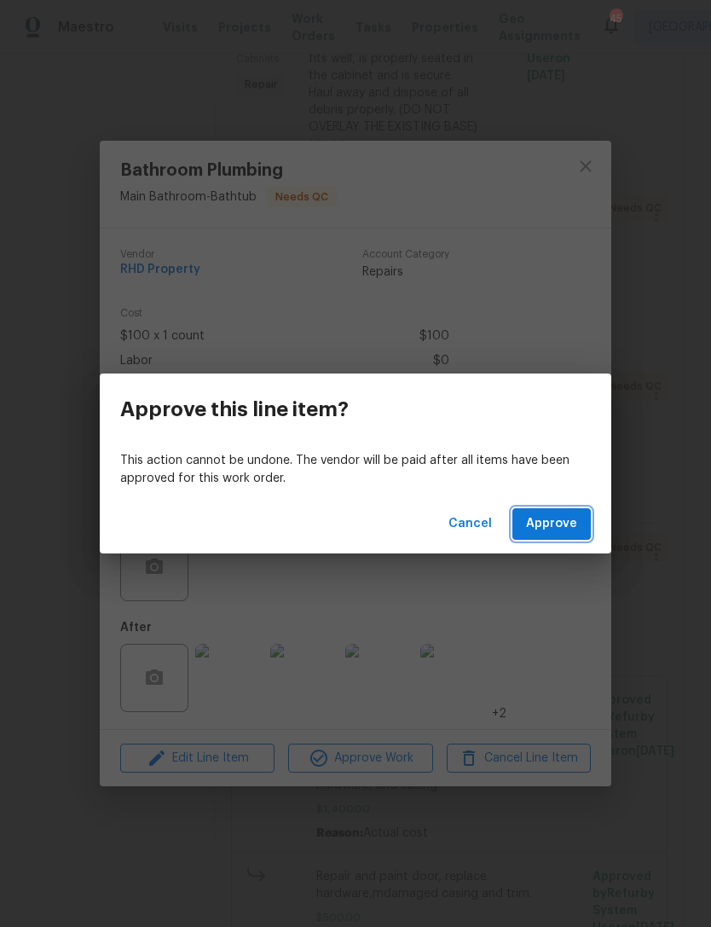
click at [554, 516] on span "Approve" at bounding box center [551, 524] width 51 height 21
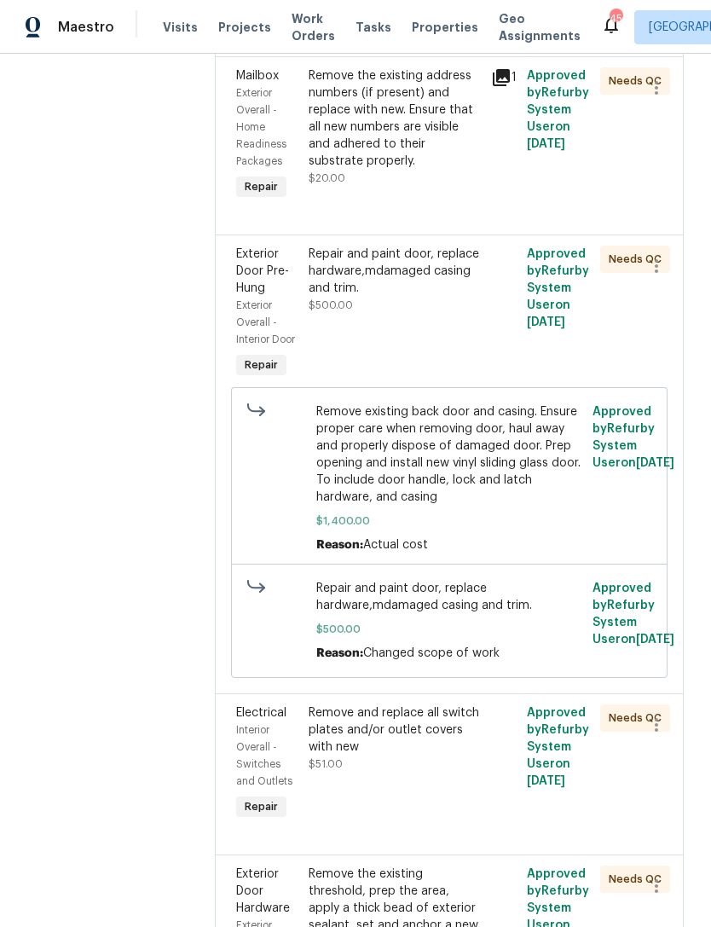
scroll to position [938, 0]
click at [431, 382] on div "Repair and paint door, replace hardware,mdamaged casing and trim. $500.00" at bounding box center [395, 313] width 182 height 147
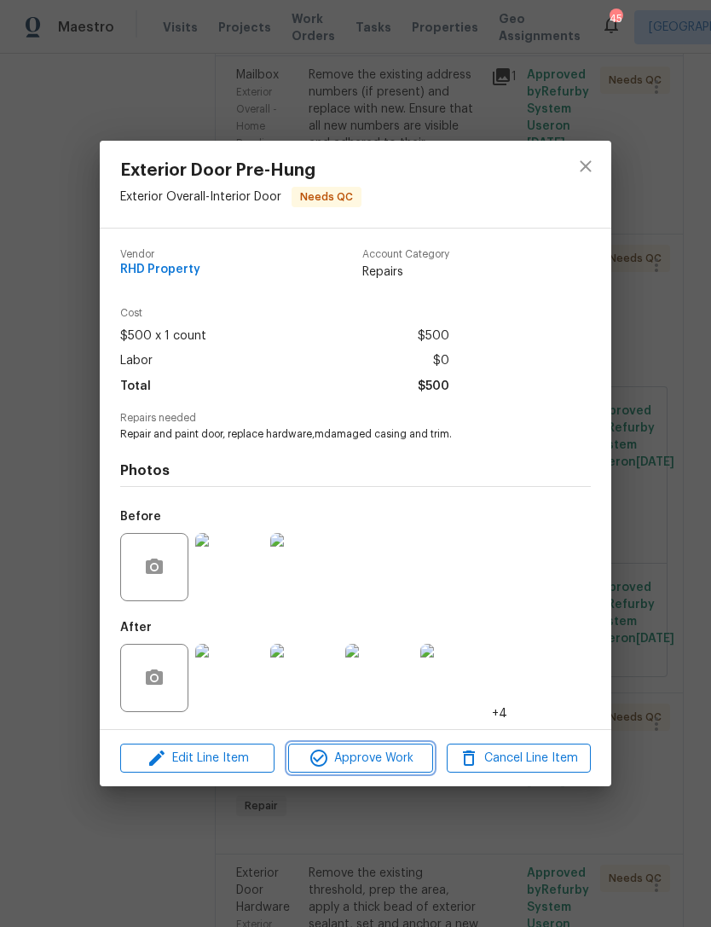
click at [390, 751] on span "Approve Work" at bounding box center [360, 758] width 134 height 21
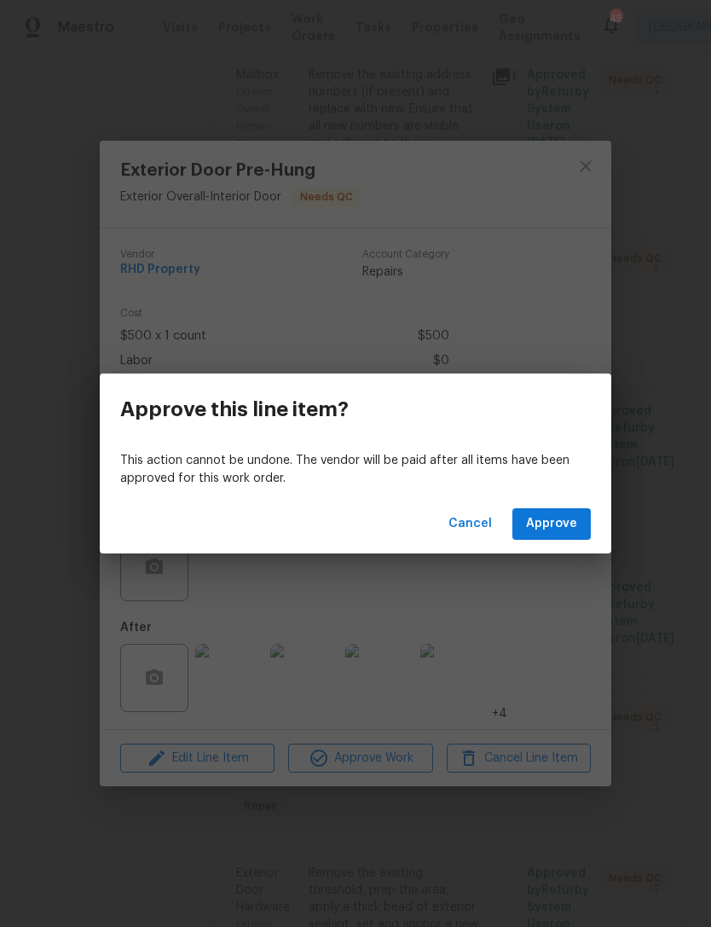
click at [562, 524] on span "Approve" at bounding box center [551, 524] width 51 height 21
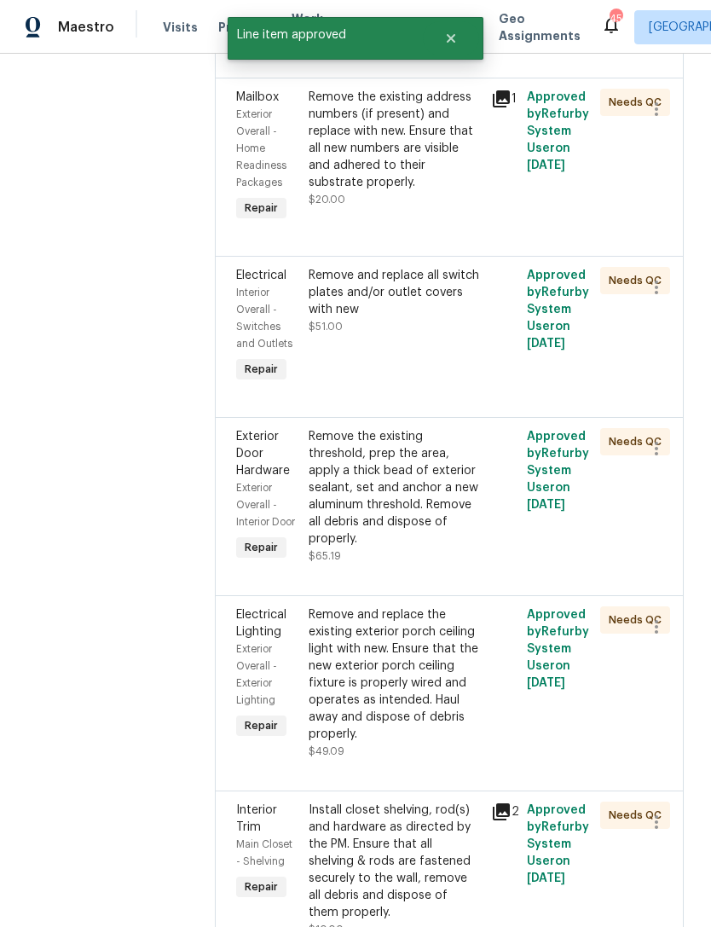
scroll to position [920, 0]
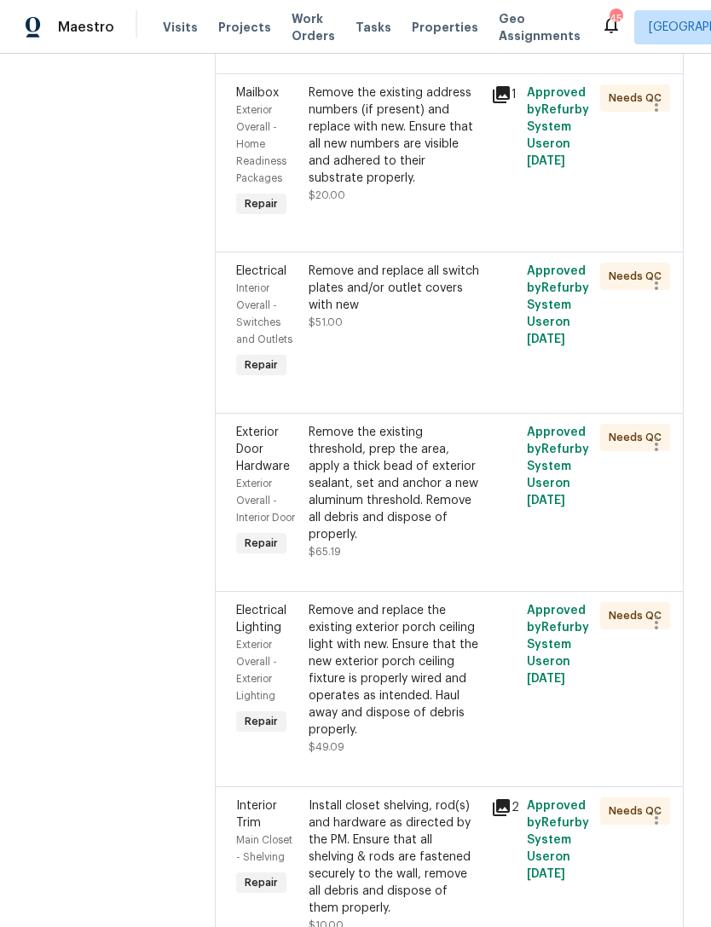
click at [461, 387] on div "Remove and replace all switch plates and/or outlet covers with new $51.00" at bounding box center [395, 323] width 182 height 130
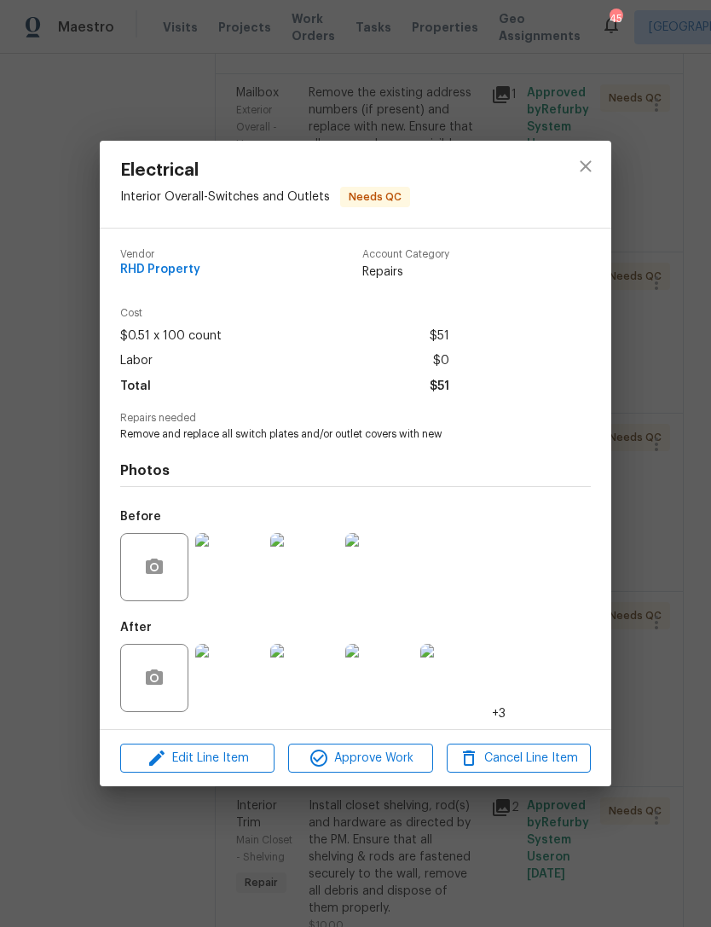
click at [259, 679] on img at bounding box center [229, 678] width 68 height 68
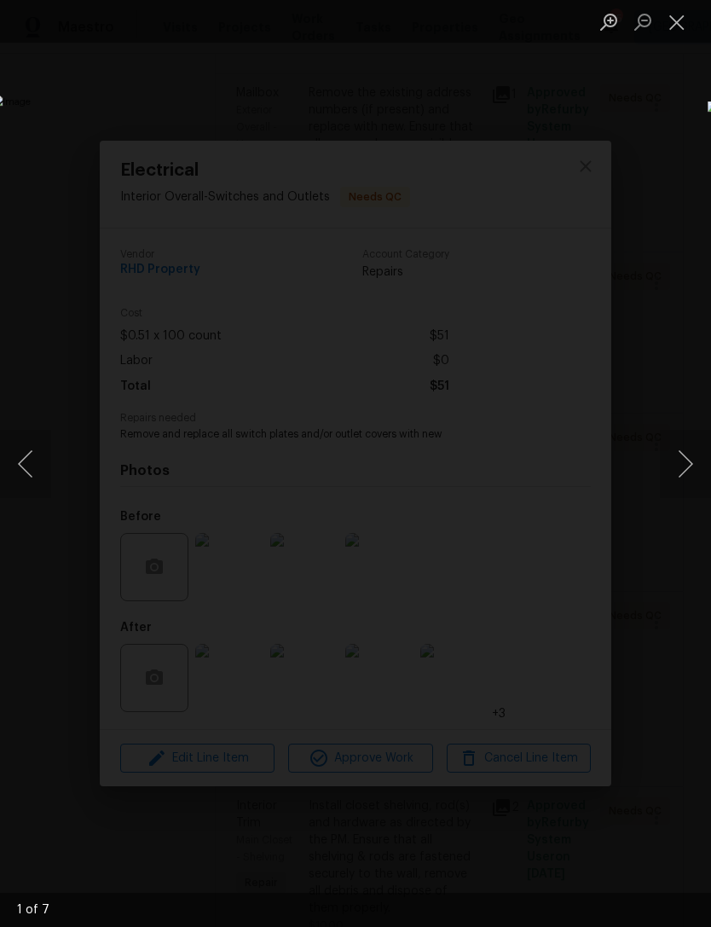
click at [687, 460] on button "Next image" at bounding box center [685, 464] width 51 height 68
click at [684, 457] on button "Next image" at bounding box center [685, 464] width 51 height 68
click at [673, 27] on button "Close lightbox" at bounding box center [677, 22] width 34 height 30
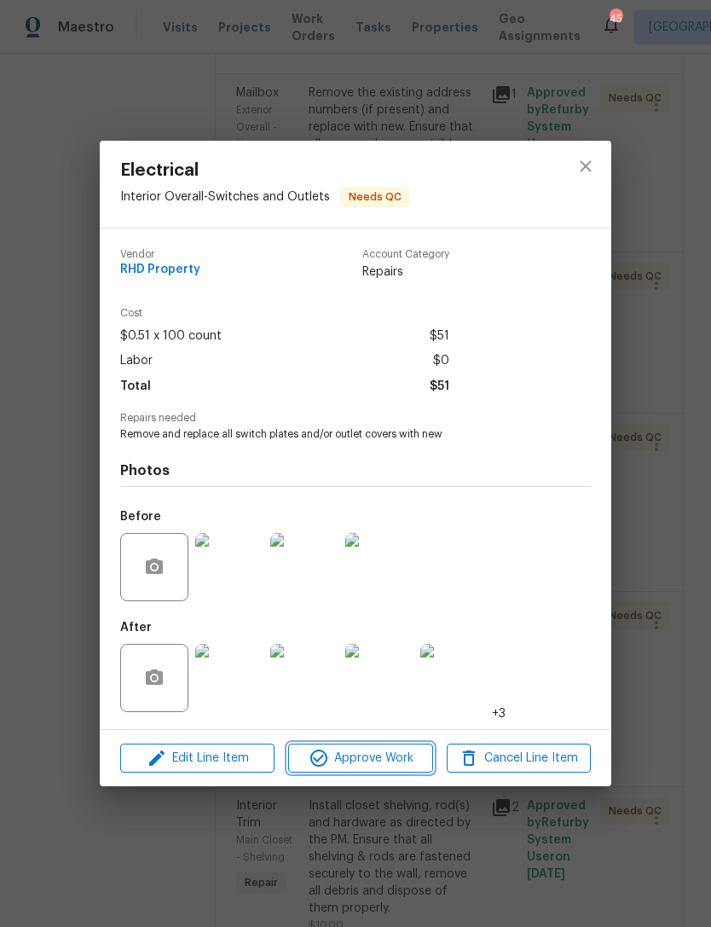
click at [403, 746] on button "Approve Work" at bounding box center [360, 759] width 144 height 30
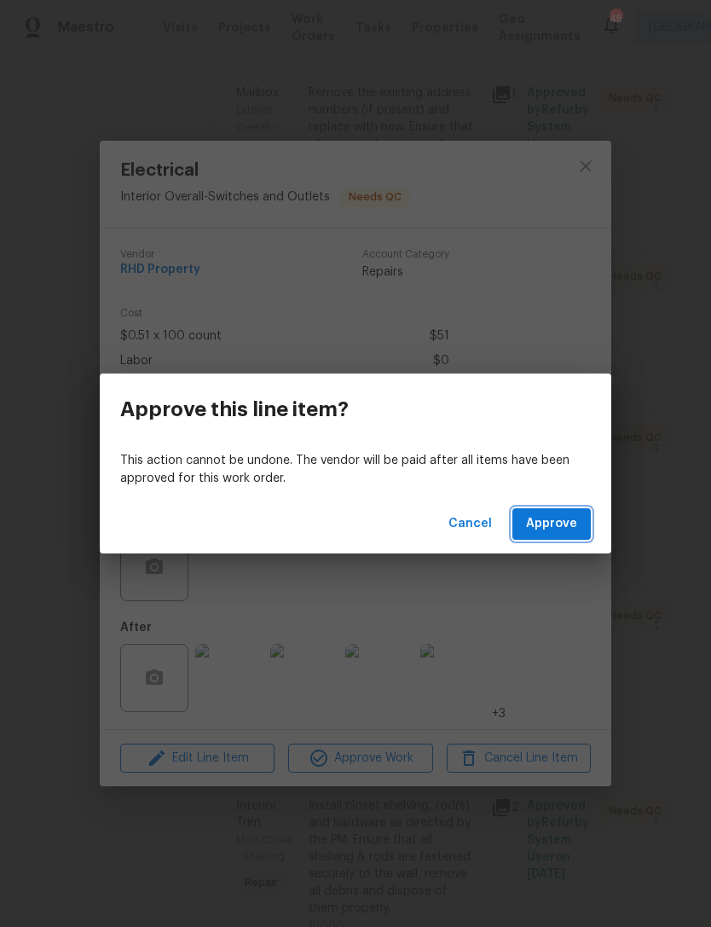
click at [566, 524] on span "Approve" at bounding box center [551, 524] width 51 height 21
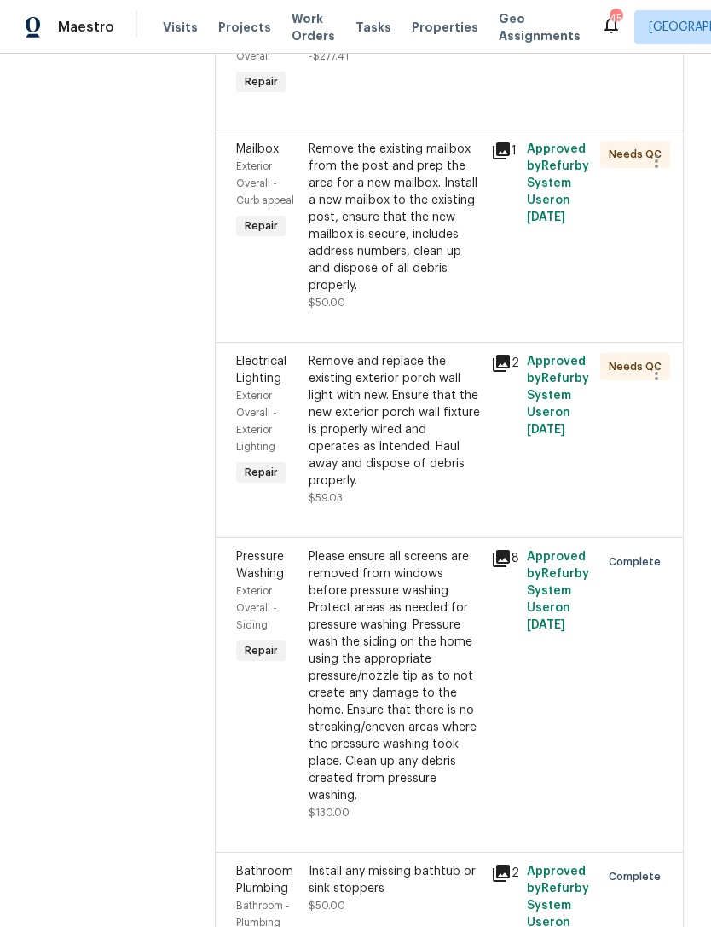
scroll to position [4563, 0]
click at [435, 490] on div "Remove and replace the existing exterior porch wall light with new. Ensure that…" at bounding box center [394, 422] width 171 height 136
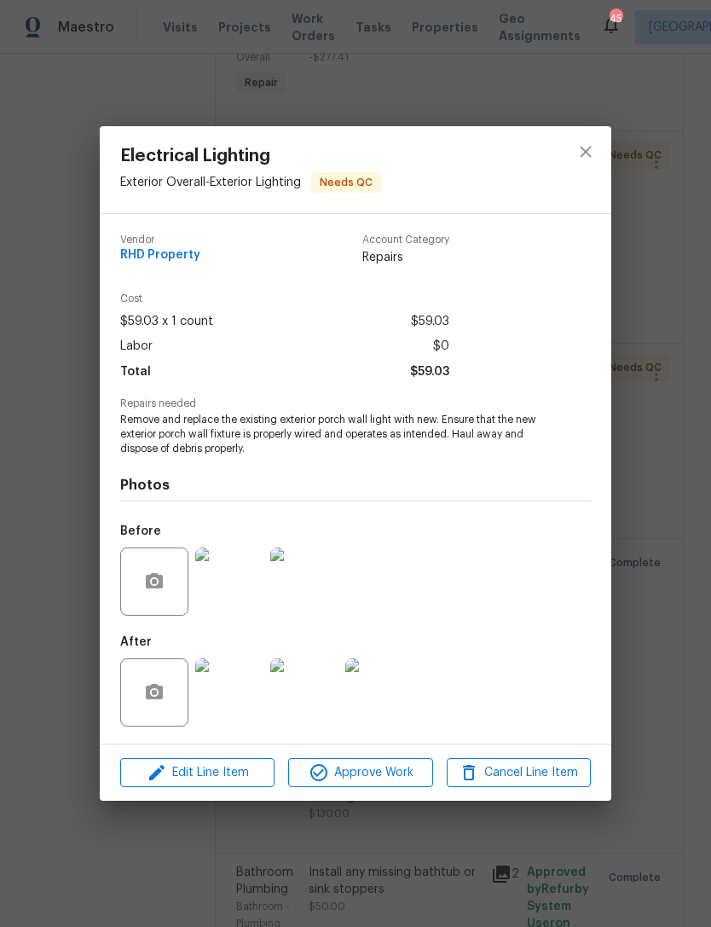
click at [383, 688] on img at bounding box center [379, 693] width 68 height 68
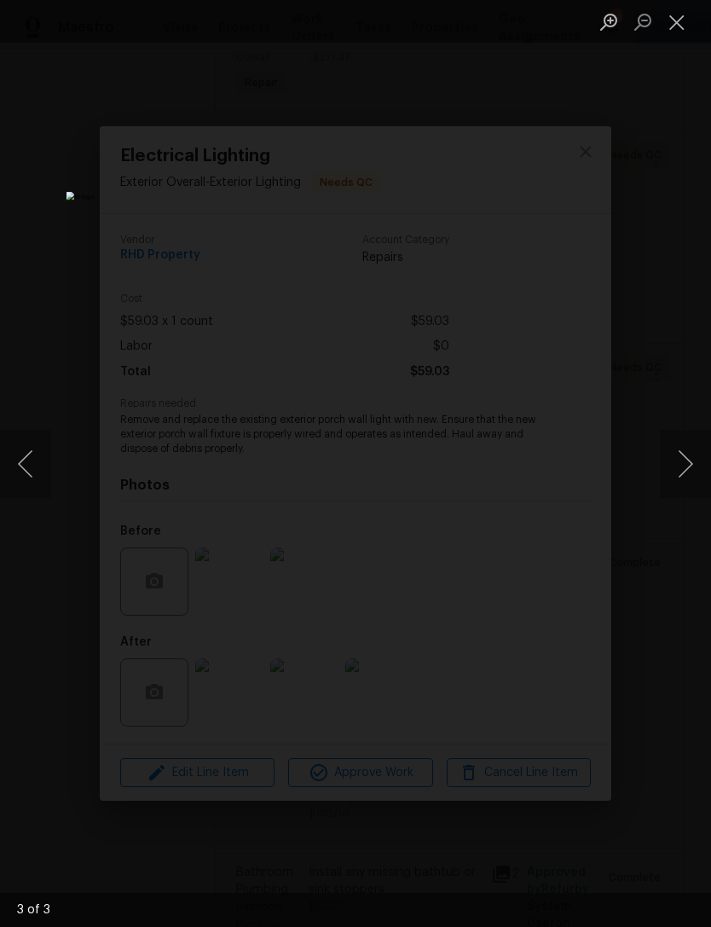
click at [669, 22] on button "Close lightbox" at bounding box center [677, 22] width 34 height 30
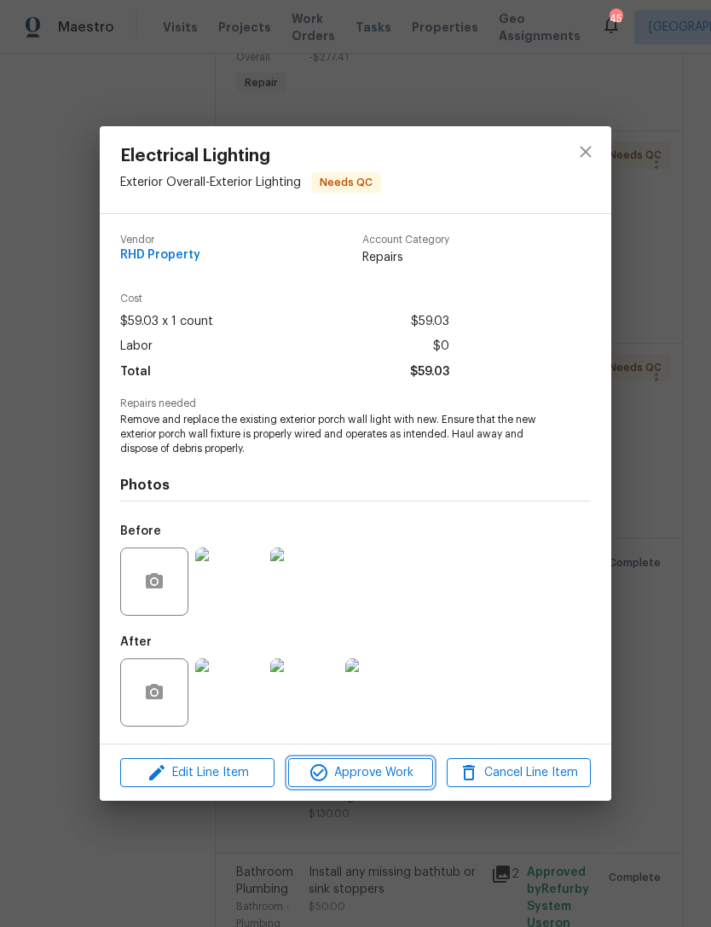
click at [398, 786] on button "Approve Work" at bounding box center [360, 773] width 144 height 30
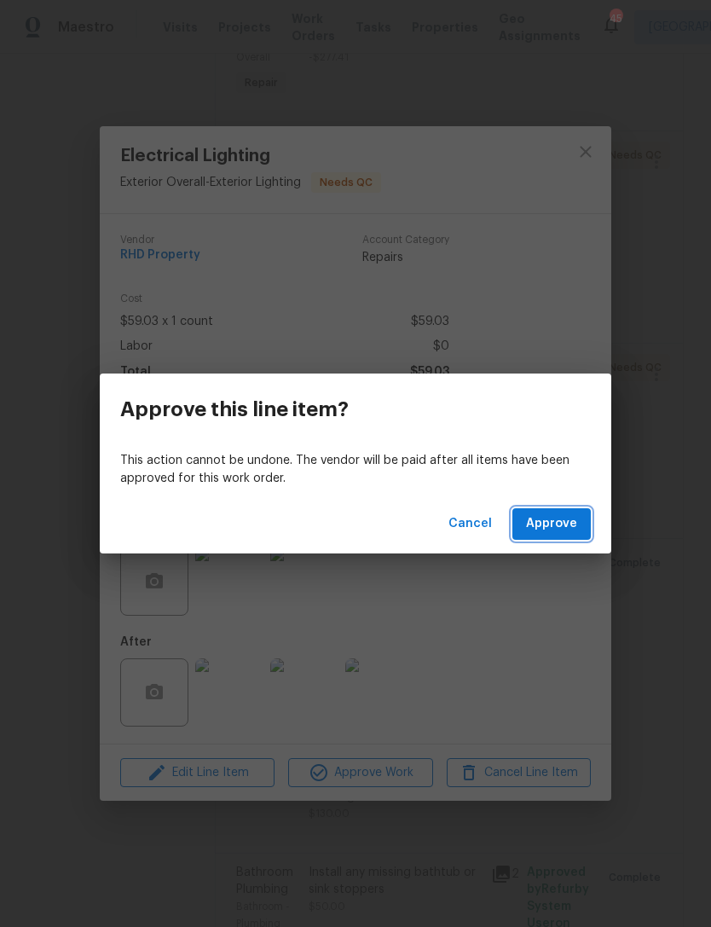
click at [570, 522] on span "Approve" at bounding box center [551, 524] width 51 height 21
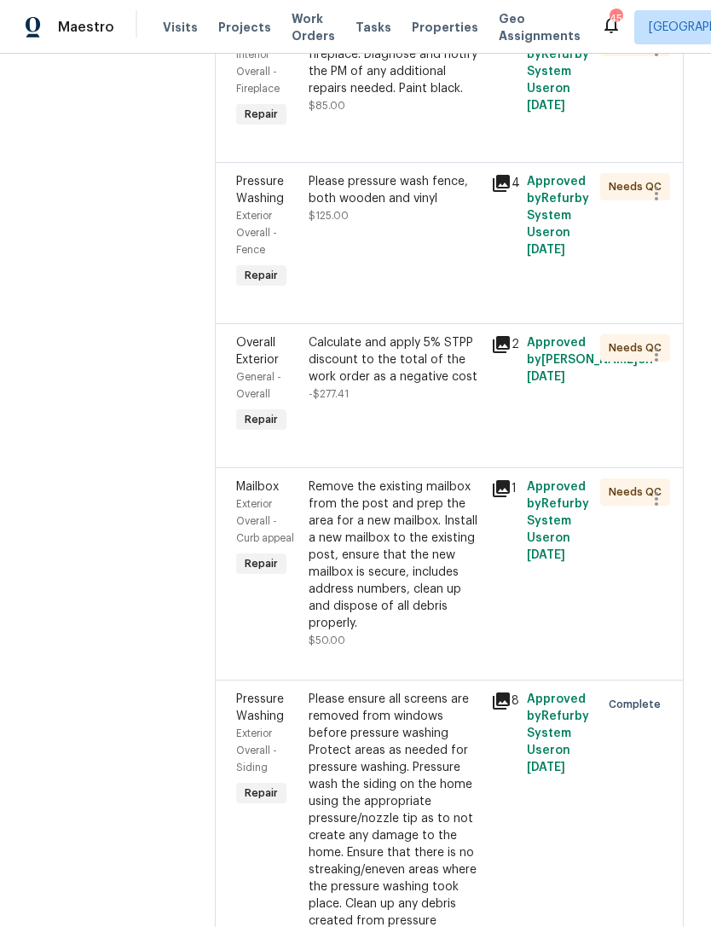
scroll to position [4222, 0]
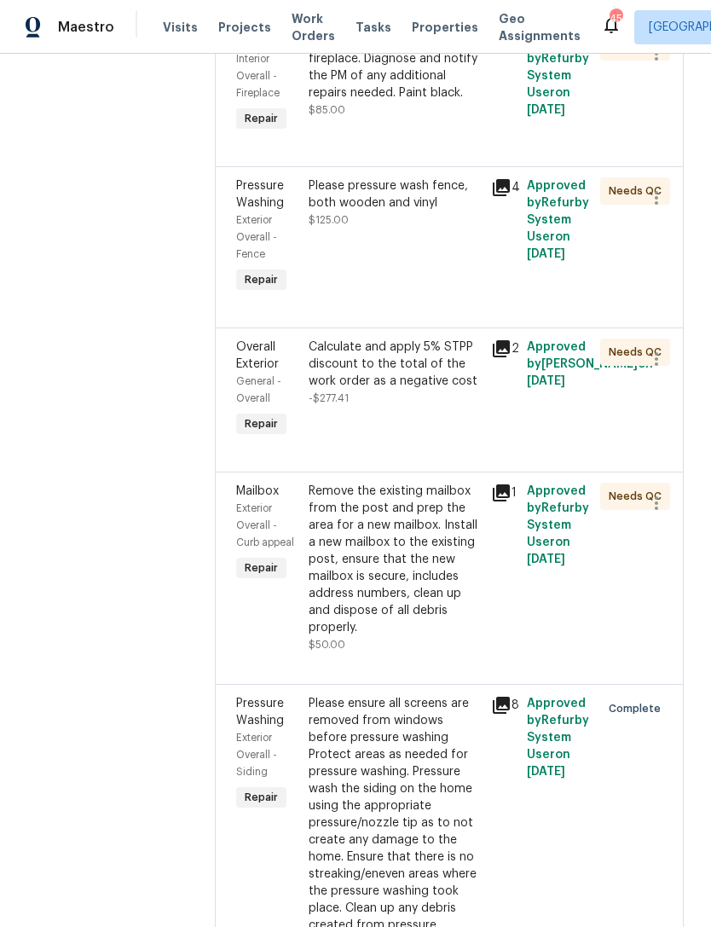
click at [440, 446] on div "Calculate and apply 5% STPP discount to the total of the work order as a negati…" at bounding box center [395, 390] width 182 height 113
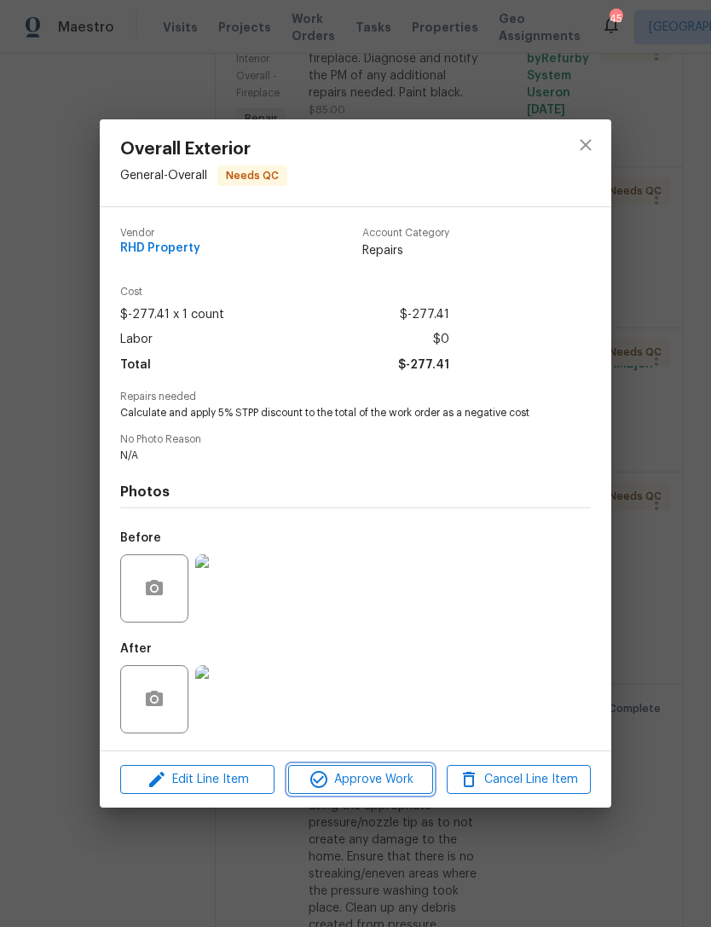
click at [405, 783] on span "Approve Work" at bounding box center [360, 779] width 134 height 21
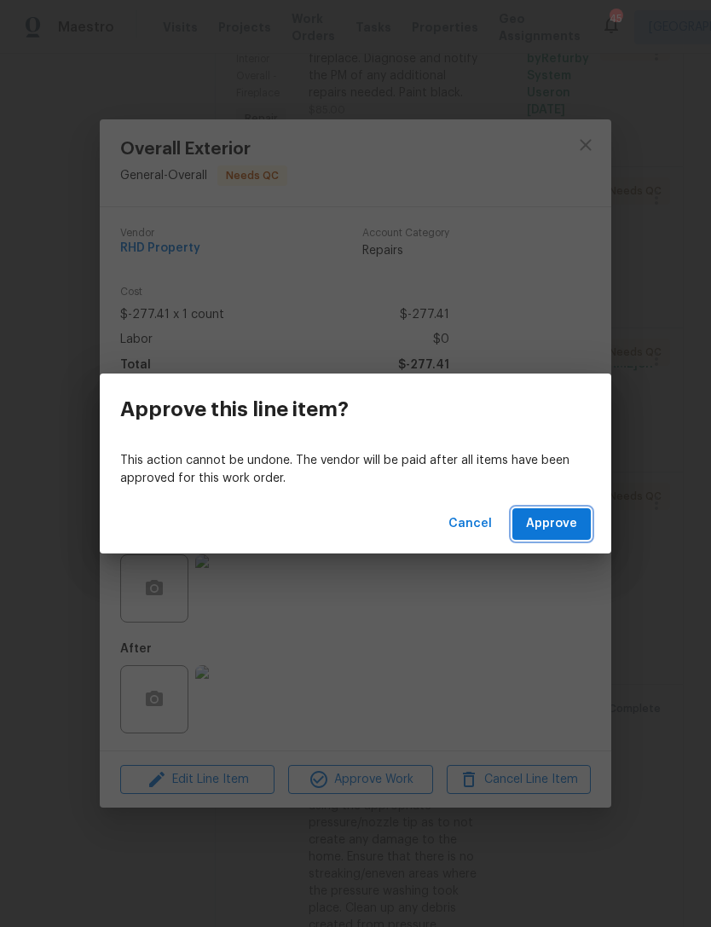
click at [569, 528] on span "Approve" at bounding box center [551, 524] width 51 height 21
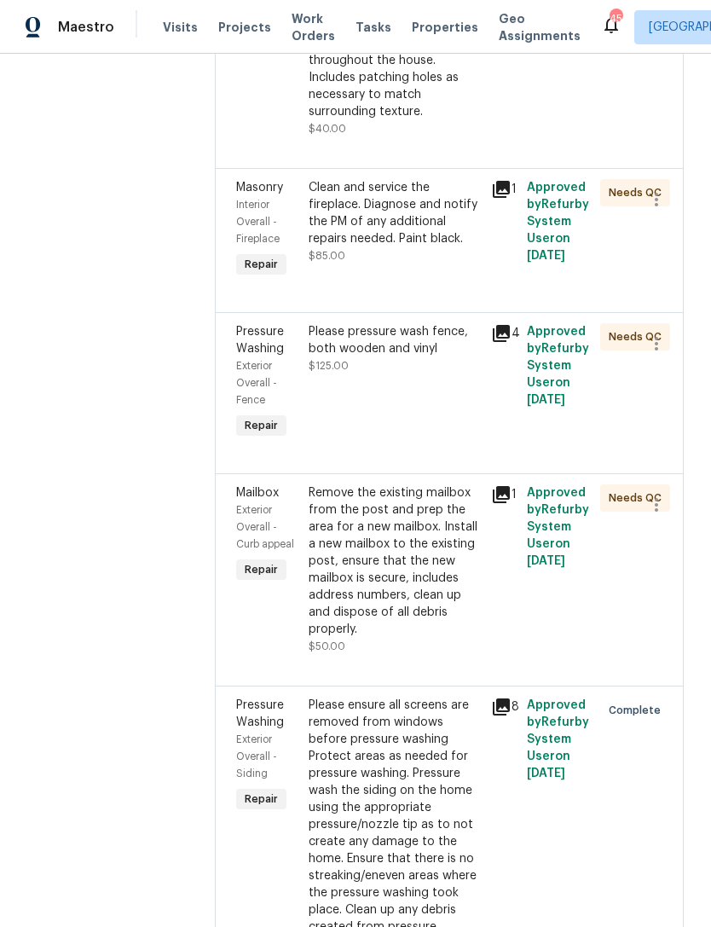
scroll to position [4074, 0]
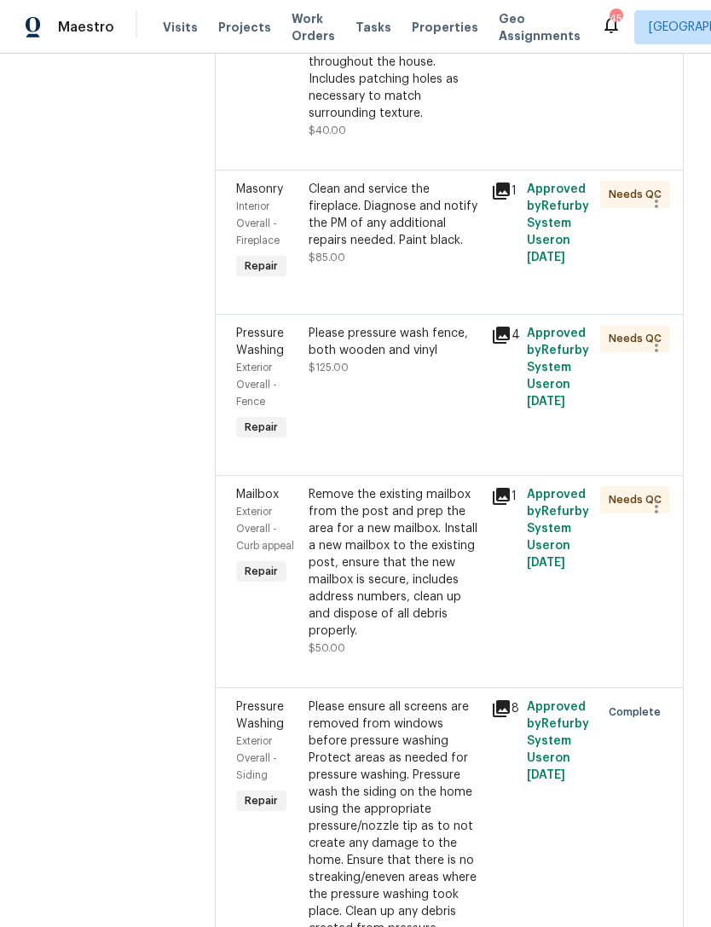
click at [445, 450] on div "Please pressure wash fence, both wooden and vinyl $125.00" at bounding box center [395, 385] width 182 height 130
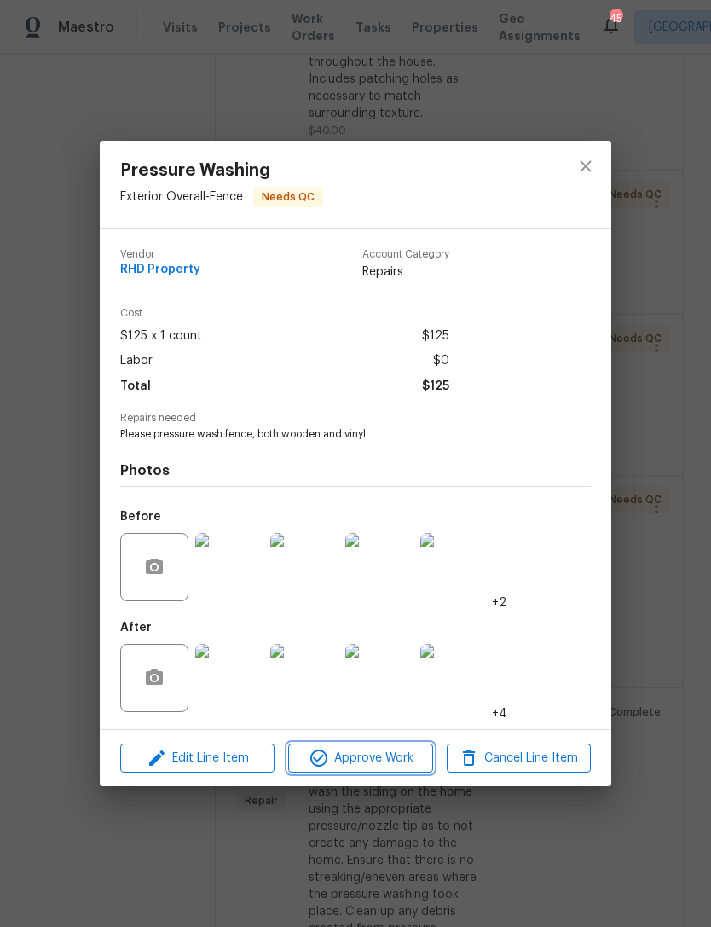
click at [380, 758] on span "Approve Work" at bounding box center [360, 758] width 134 height 21
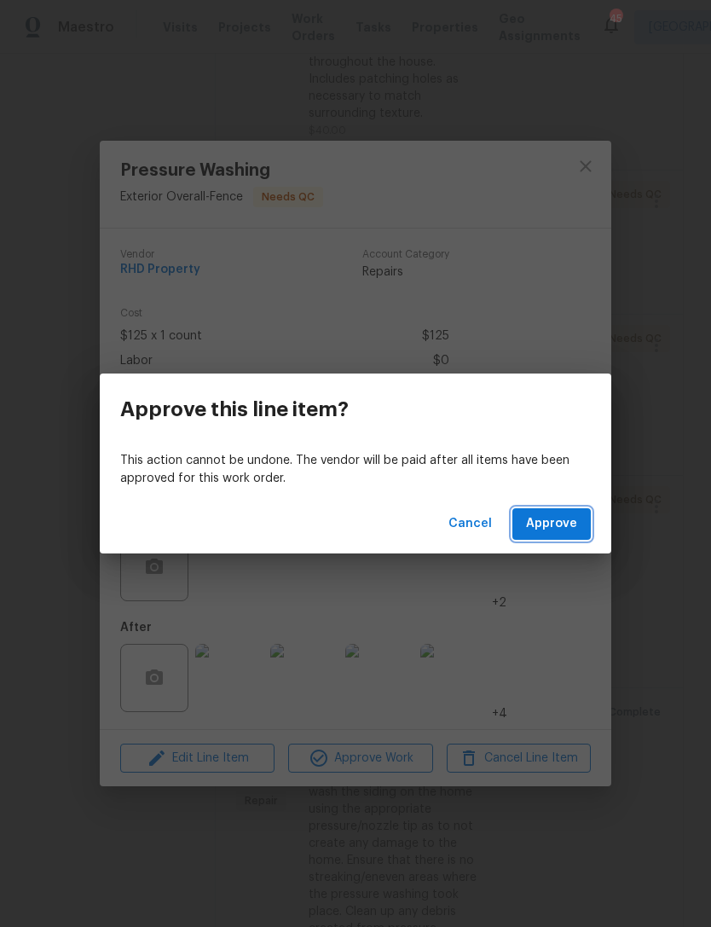
click at [562, 524] on span "Approve" at bounding box center [551, 524] width 51 height 21
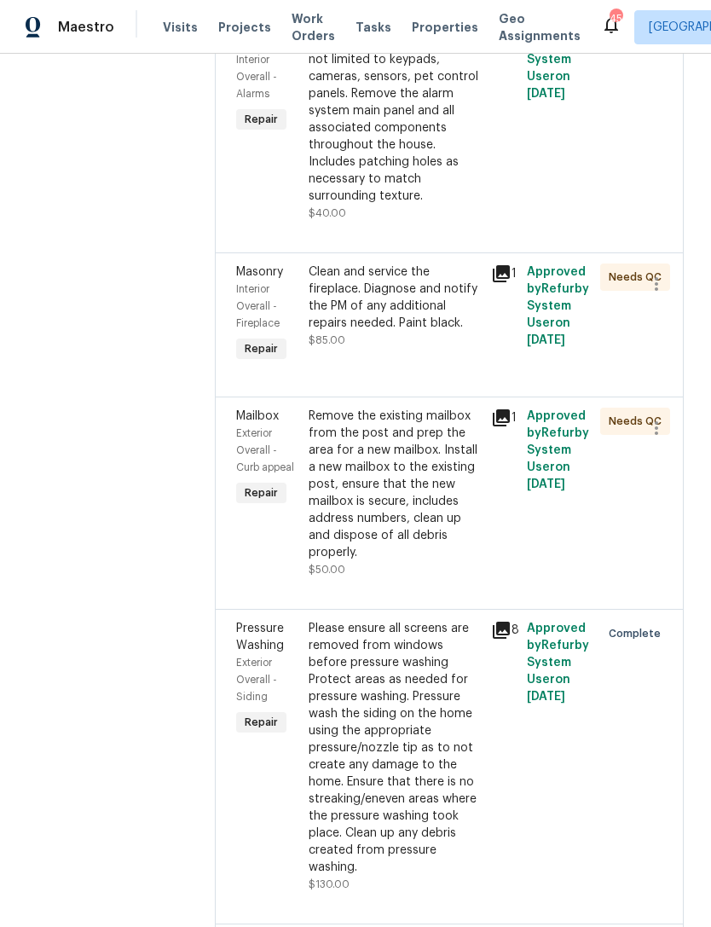
scroll to position [3989, 0]
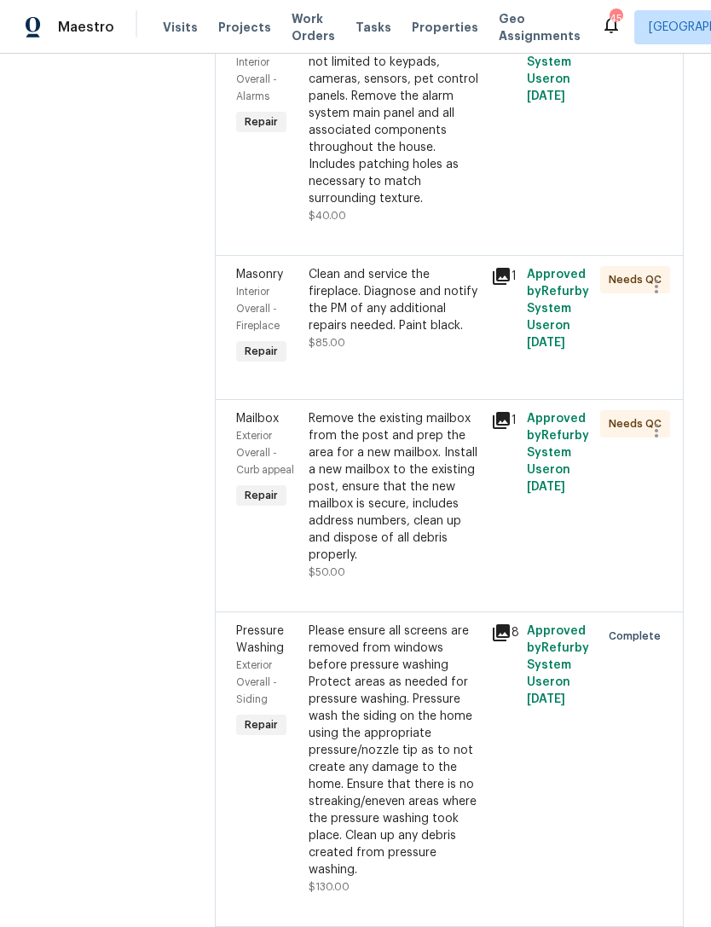
click at [410, 334] on div "Clean and service the fireplace. Diagnose and notify the PM of any additional r…" at bounding box center [394, 300] width 171 height 68
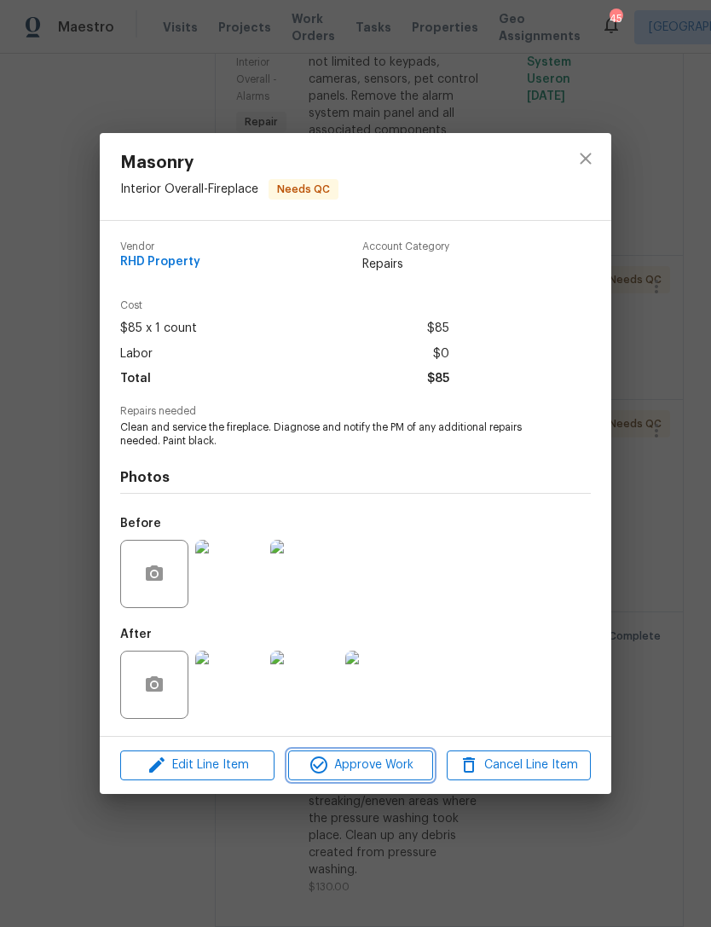
click at [403, 761] on span "Approve Work" at bounding box center [360, 765] width 134 height 21
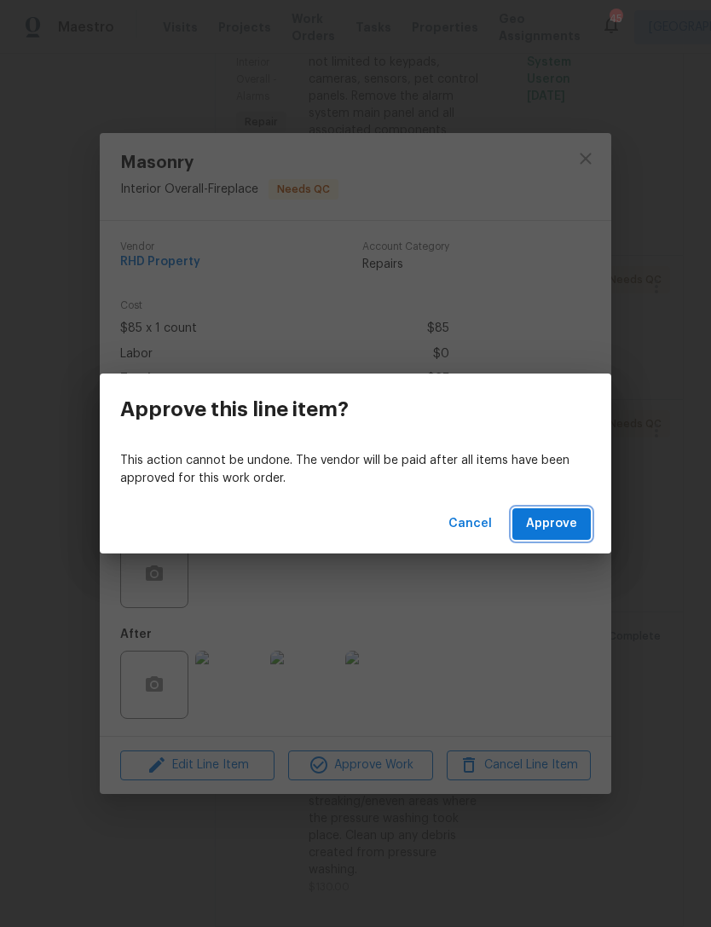
click at [568, 523] on span "Approve" at bounding box center [551, 524] width 51 height 21
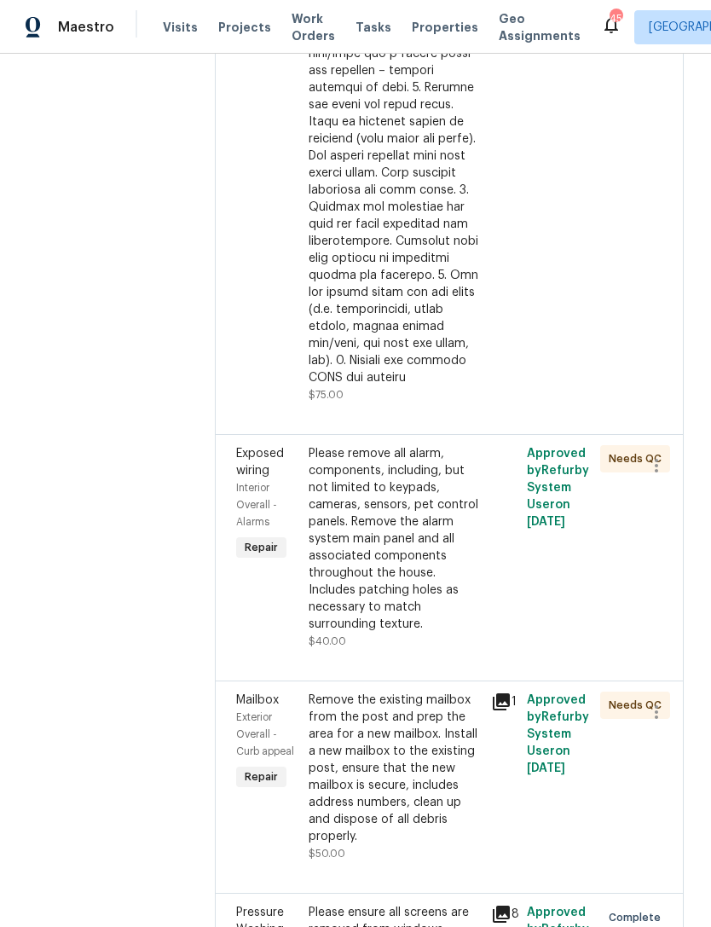
scroll to position [3574, 0]
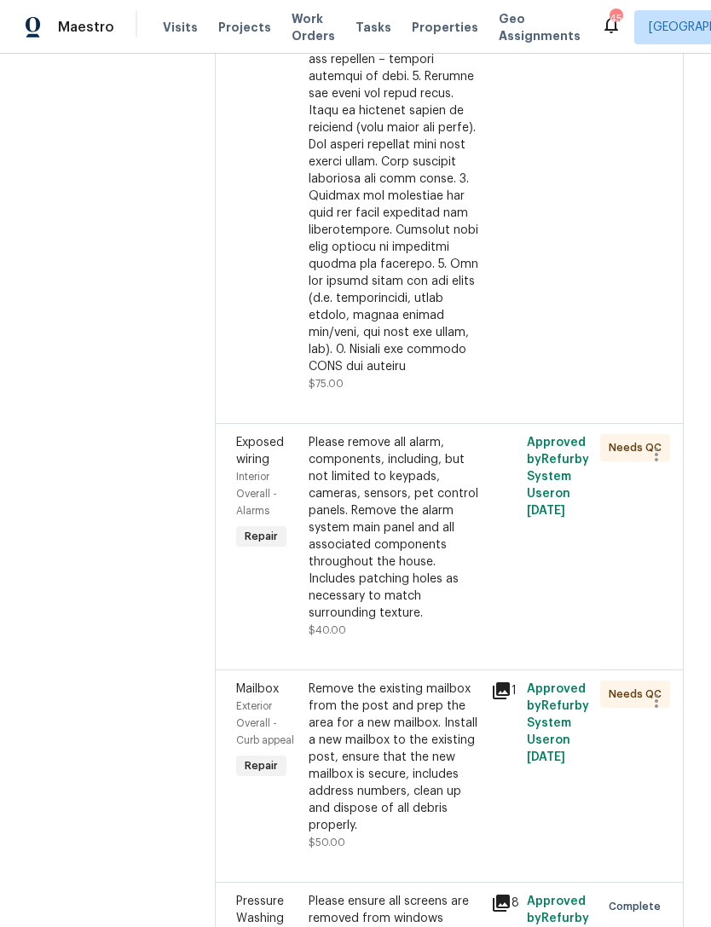
click at [390, 622] on div "Please remove all alarm, components, including, but not limited to keypads, cam…" at bounding box center [394, 528] width 171 height 188
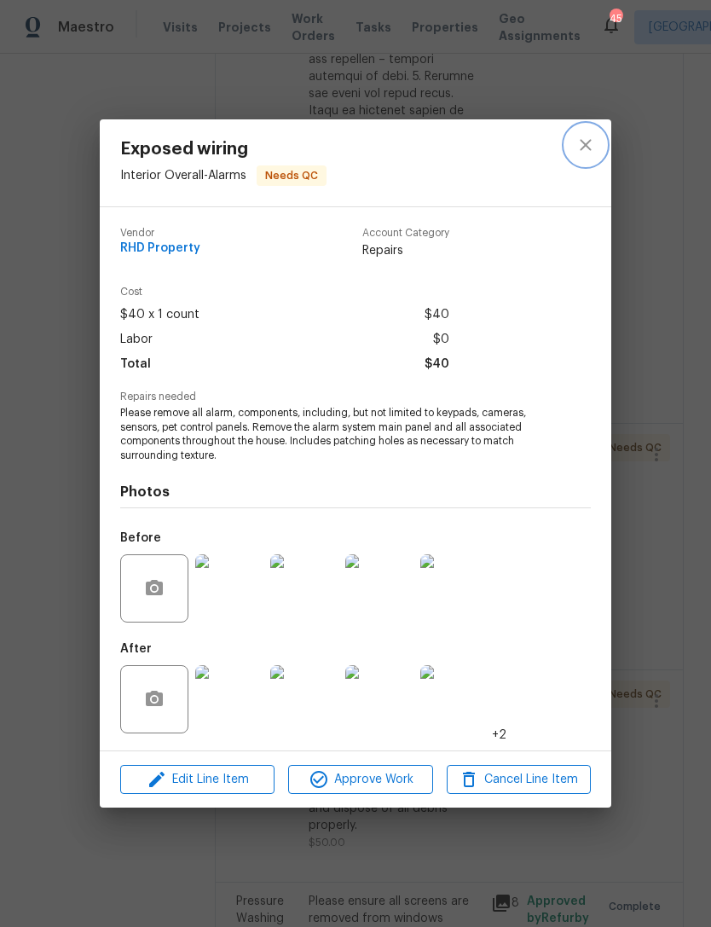
click at [587, 138] on icon "close" at bounding box center [586, 145] width 20 height 20
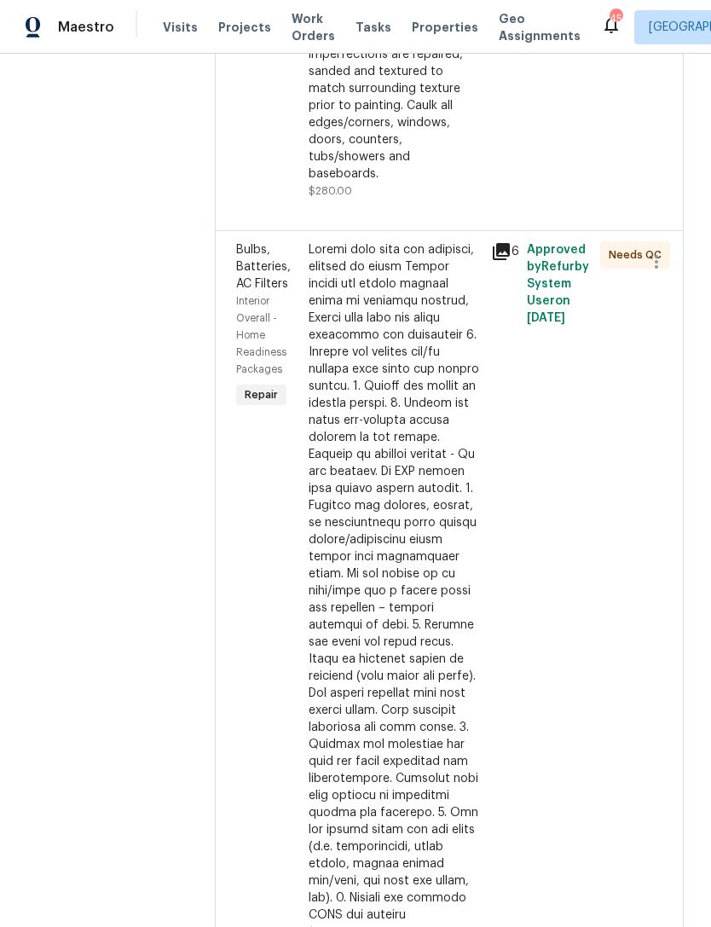
scroll to position [3041, 0]
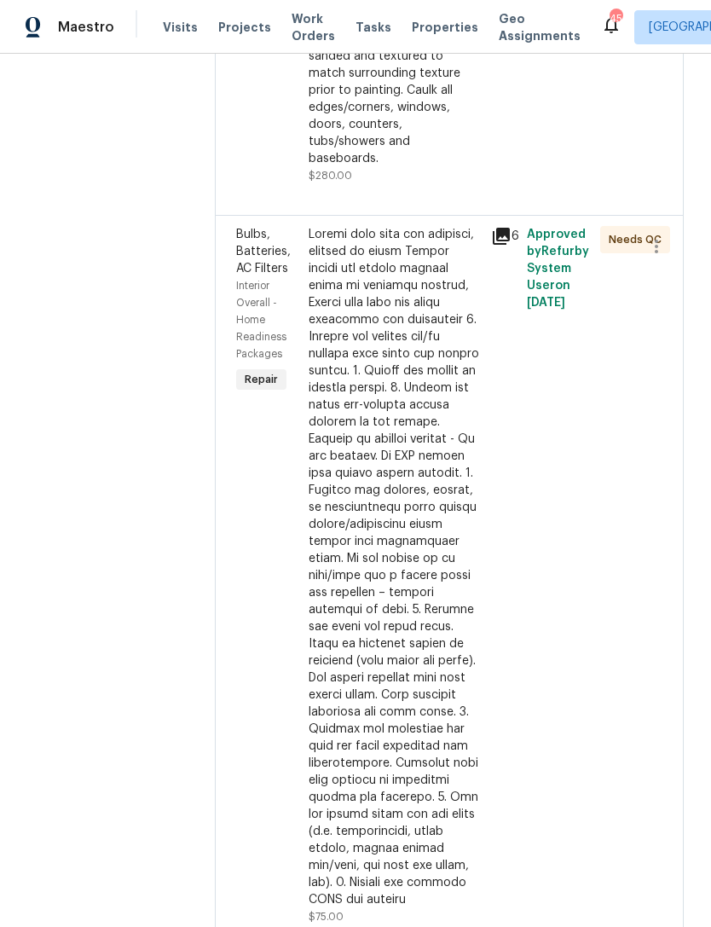
click at [441, 677] on div at bounding box center [394, 567] width 171 height 682
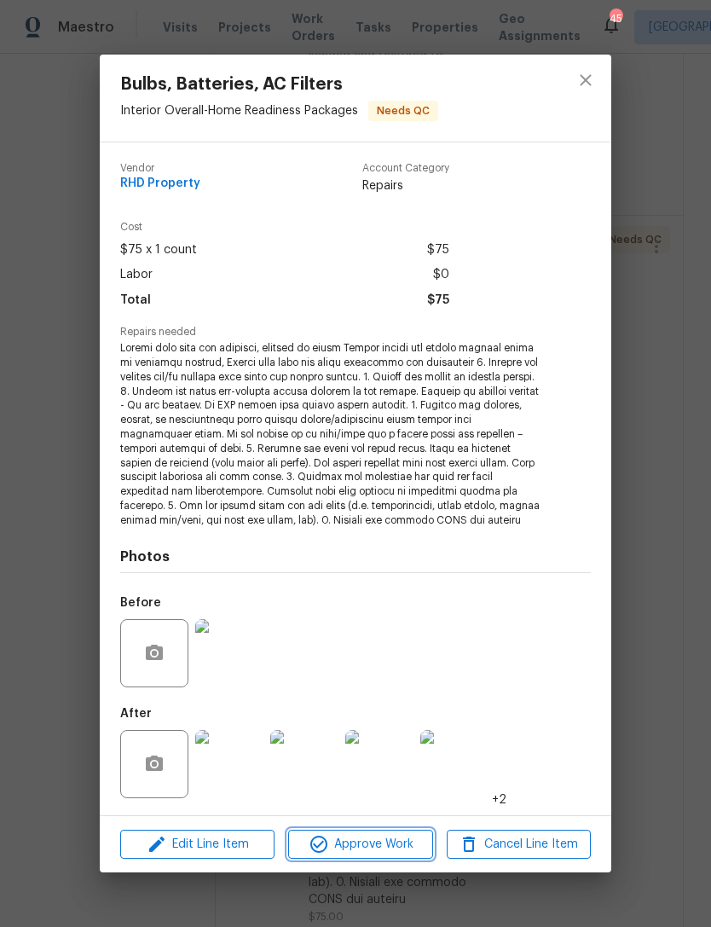
click at [406, 842] on span "Approve Work" at bounding box center [360, 844] width 134 height 21
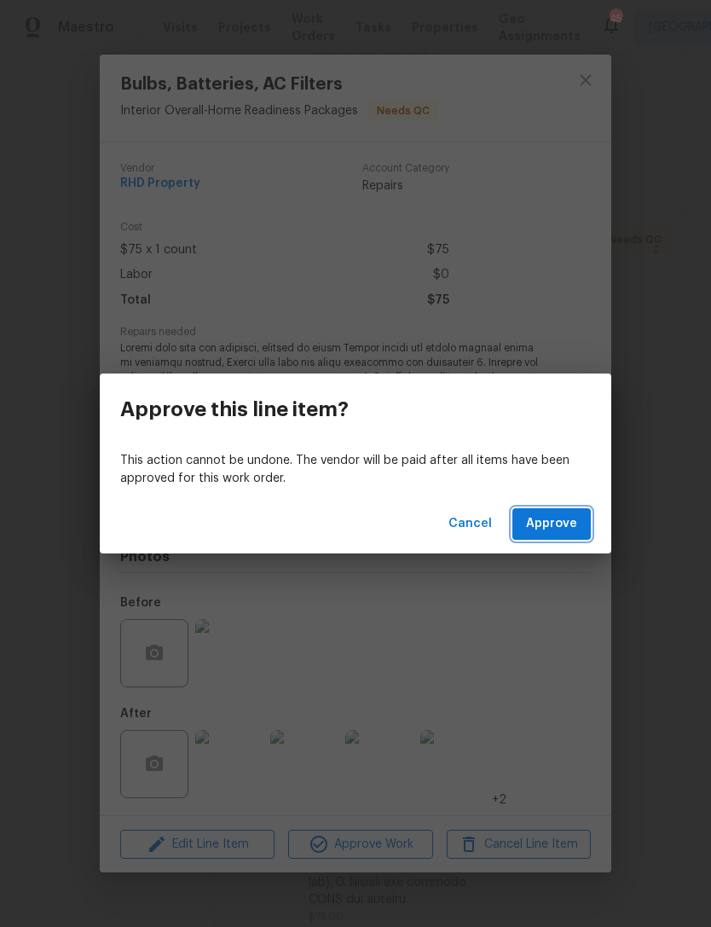
click at [572, 525] on span "Approve" at bounding box center [551, 524] width 51 height 21
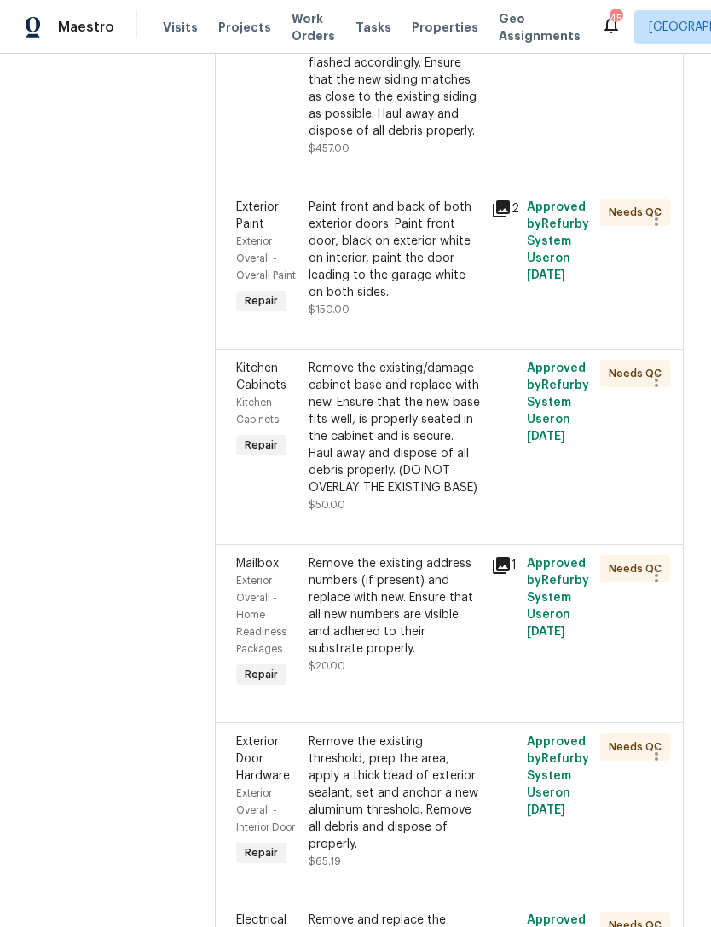
scroll to position [447, 0]
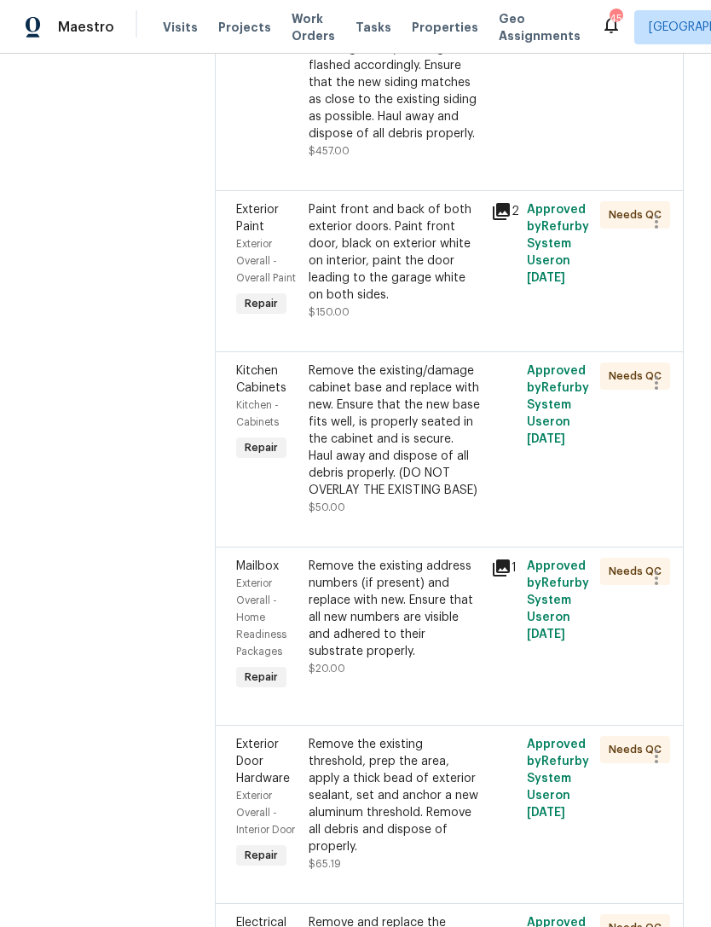
click at [421, 280] on div "Paint front and back of both exterior doors. Paint front door, black on exterio…" at bounding box center [394, 252] width 171 height 102
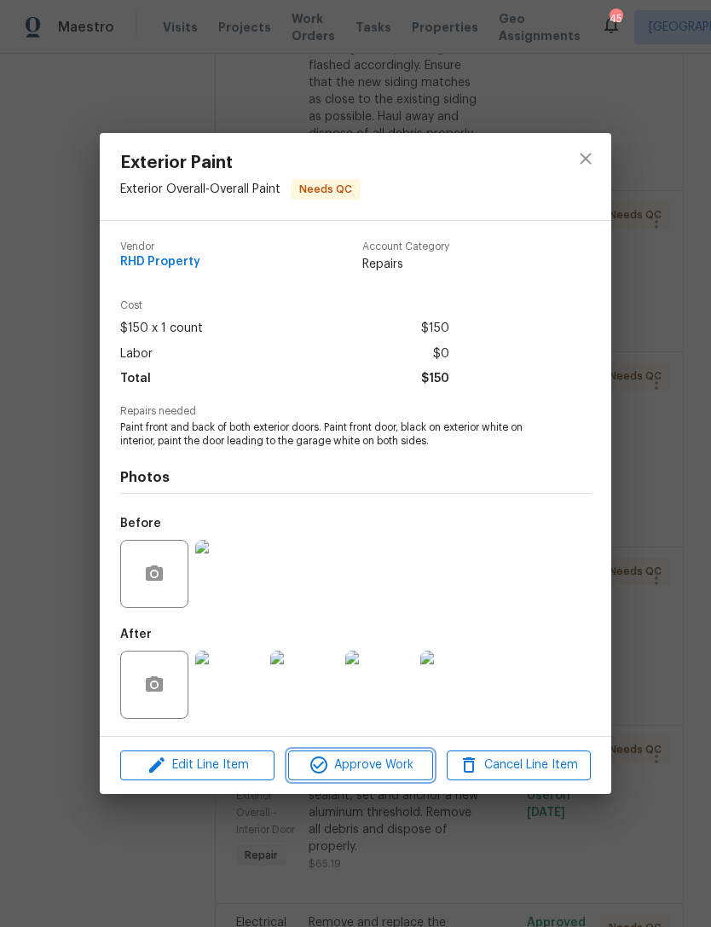
click at [396, 769] on span "Approve Work" at bounding box center [360, 765] width 134 height 21
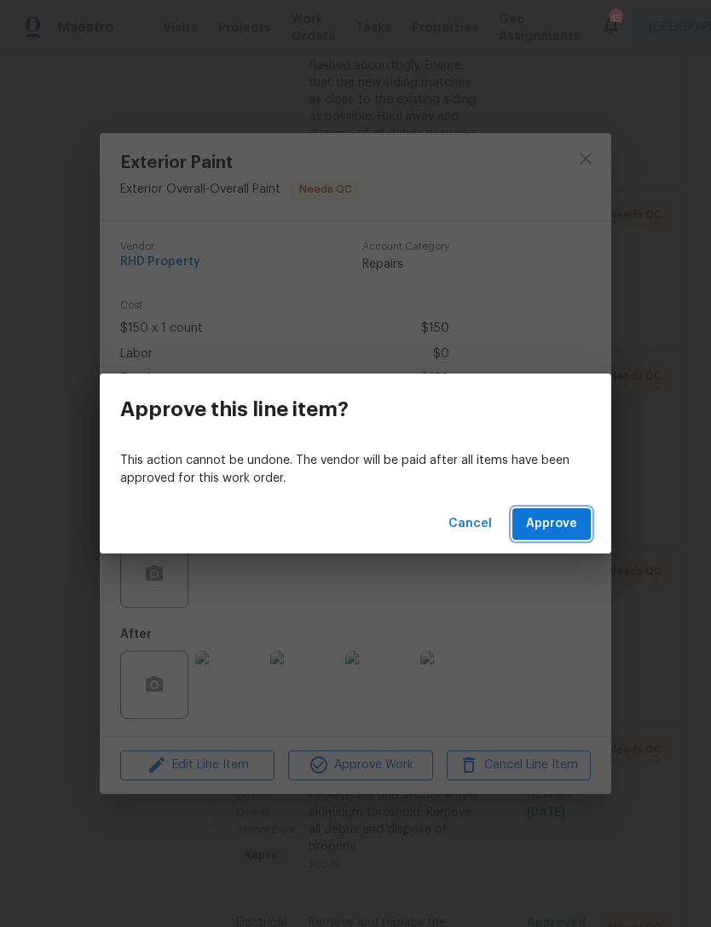
click at [559, 523] on span "Approve" at bounding box center [551, 524] width 51 height 21
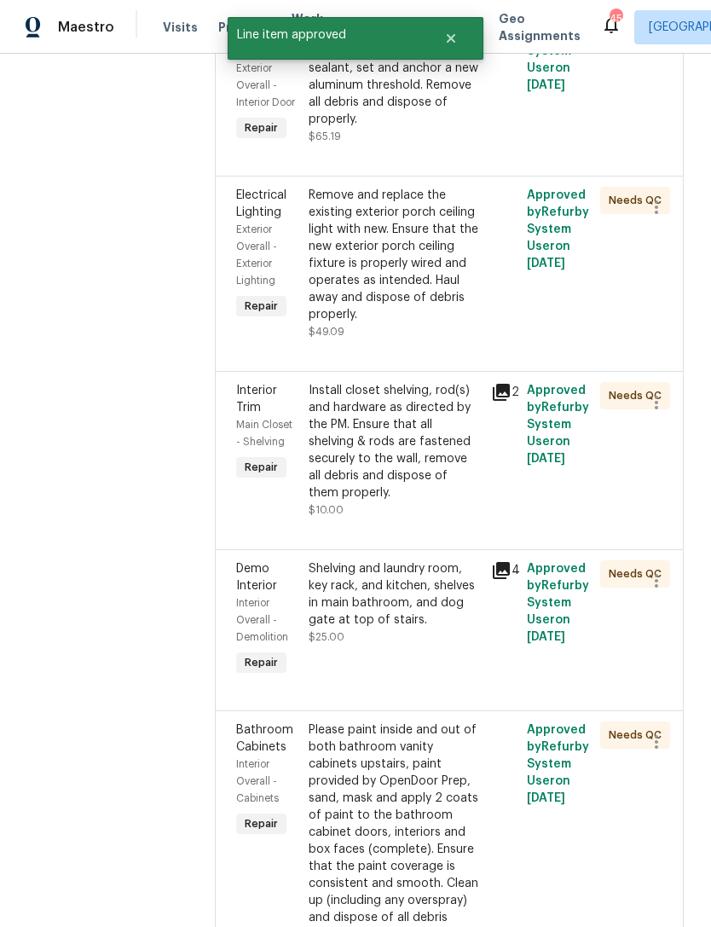
scroll to position [1019, 0]
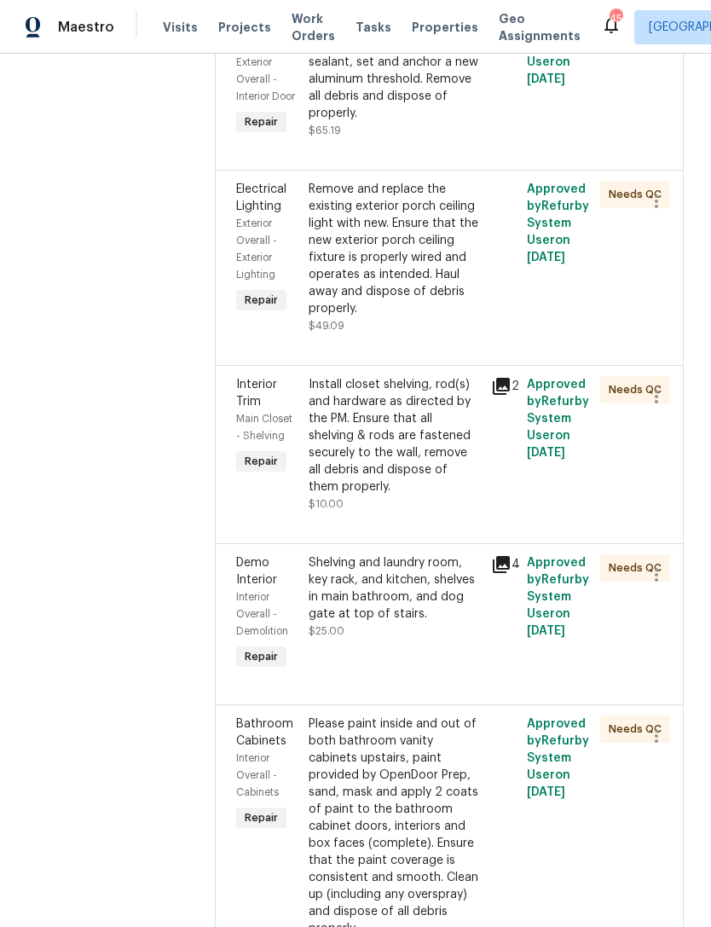
click at [445, 496] on div "Install closet shelving, rod(s) and hardware as directed by the PM. Ensure that…" at bounding box center [394, 435] width 171 height 119
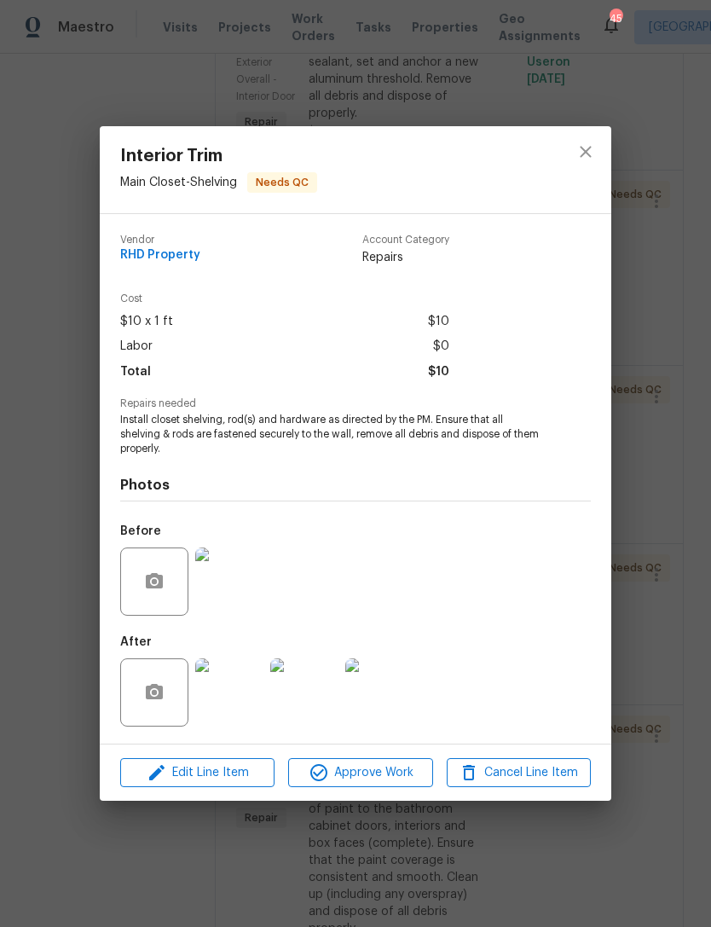
click at [236, 700] on img at bounding box center [229, 693] width 68 height 68
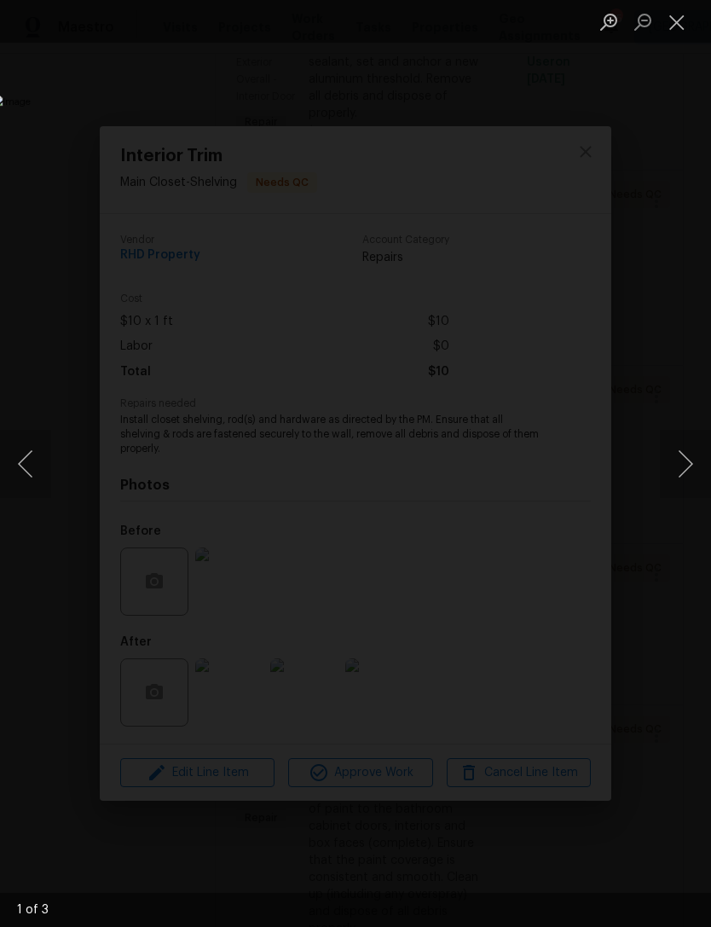
click at [689, 458] on button "Next image" at bounding box center [685, 464] width 51 height 68
click at [683, 450] on button "Next image" at bounding box center [685, 464] width 51 height 68
click at [678, 20] on button "Close lightbox" at bounding box center [677, 22] width 34 height 30
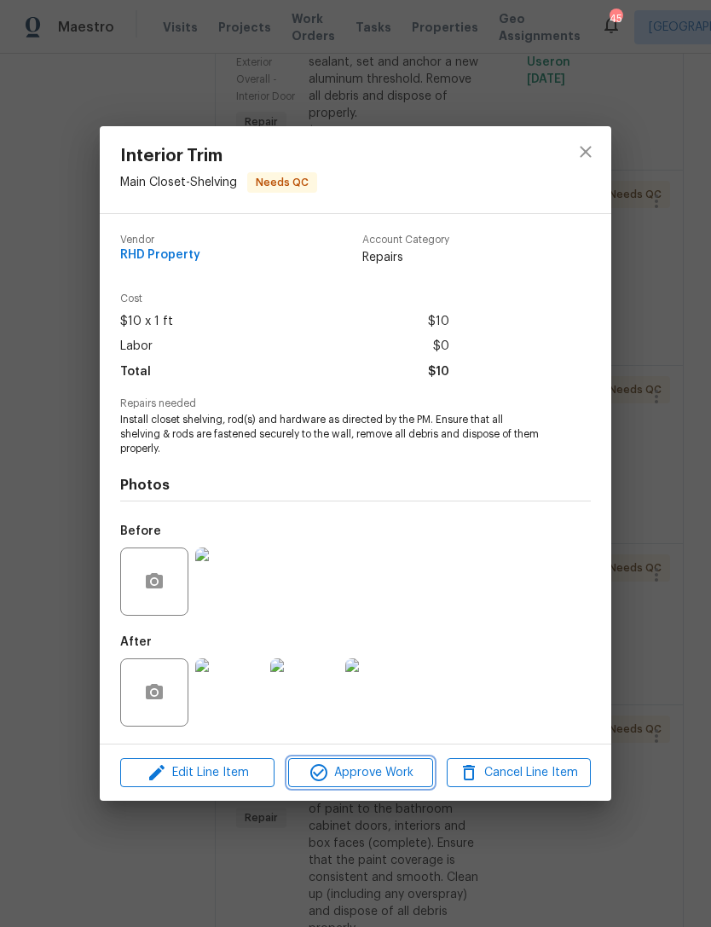
click at [406, 770] on span "Approve Work" at bounding box center [360, 773] width 134 height 21
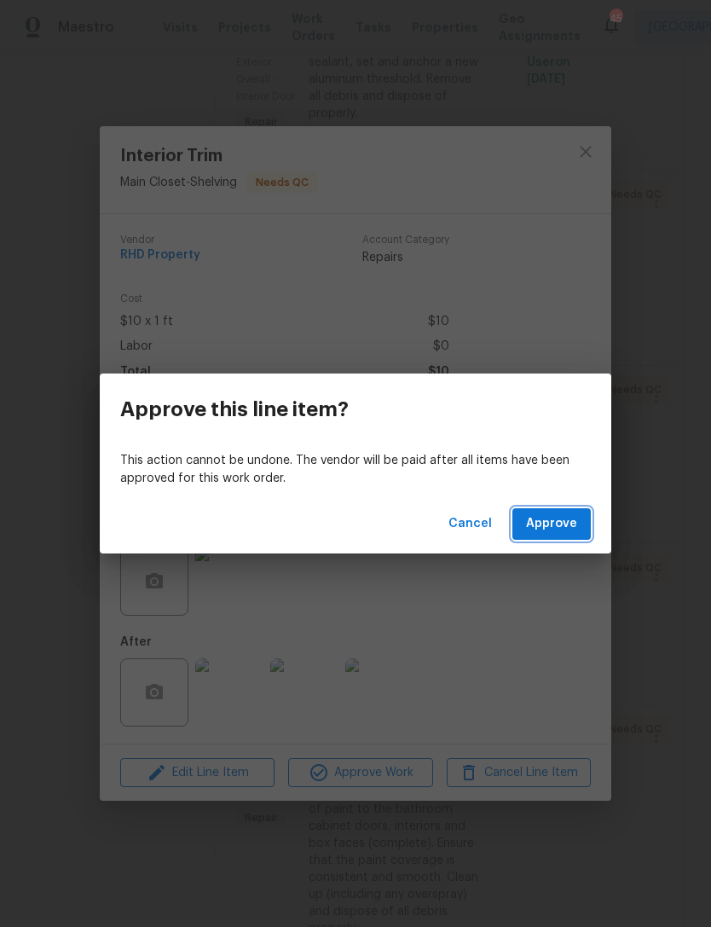
click at [564, 530] on span "Approve" at bounding box center [551, 524] width 51 height 21
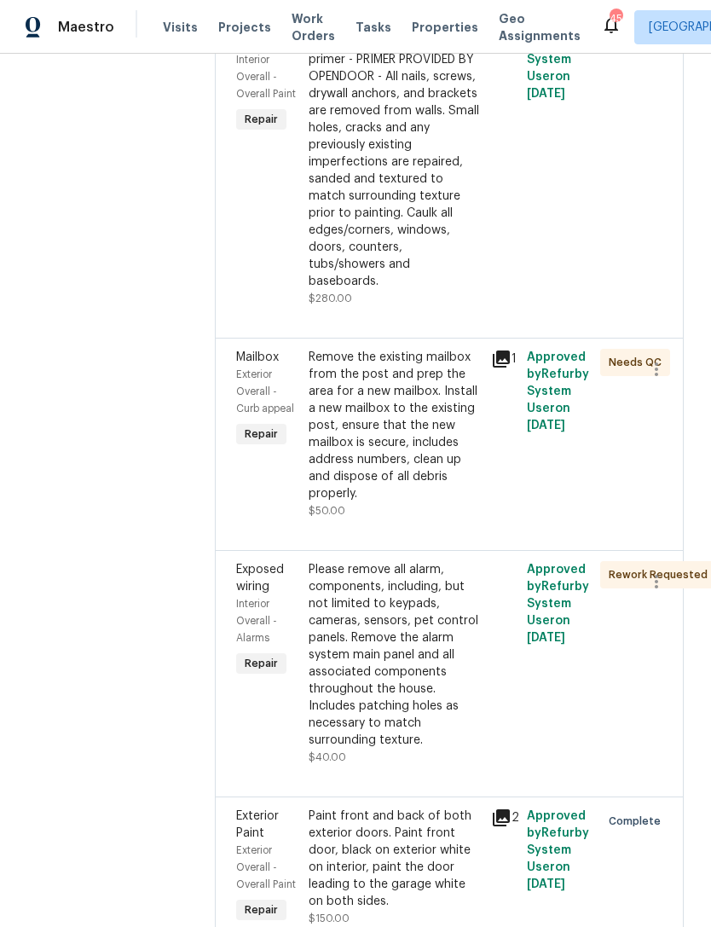
scroll to position [2543, 0]
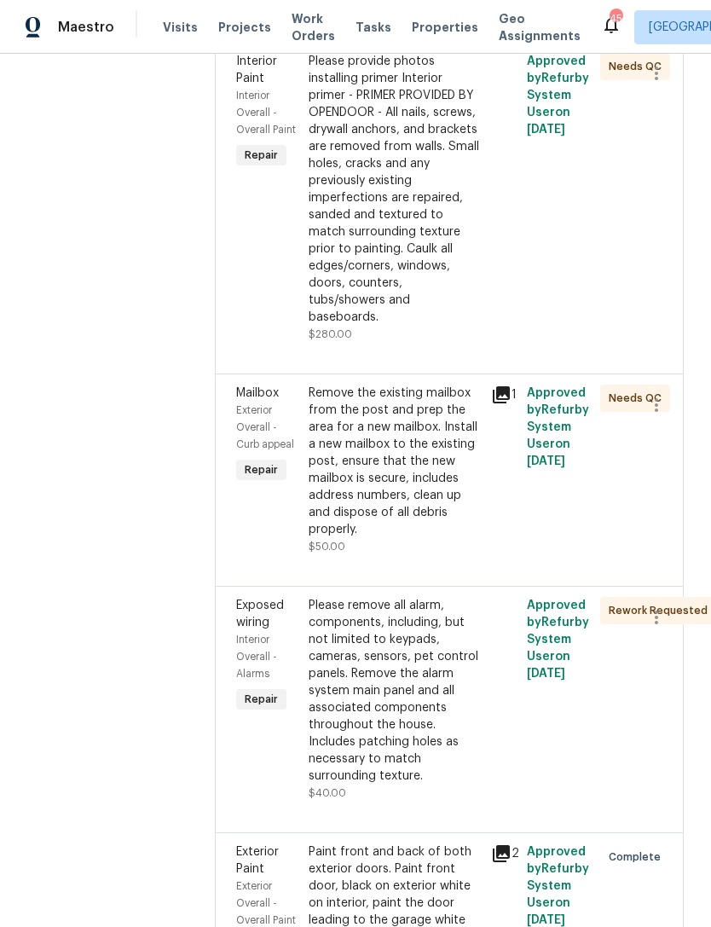
click at [451, 538] on div "Remove the existing mailbox from the post and prep the area for a new mailbox. …" at bounding box center [394, 462] width 171 height 154
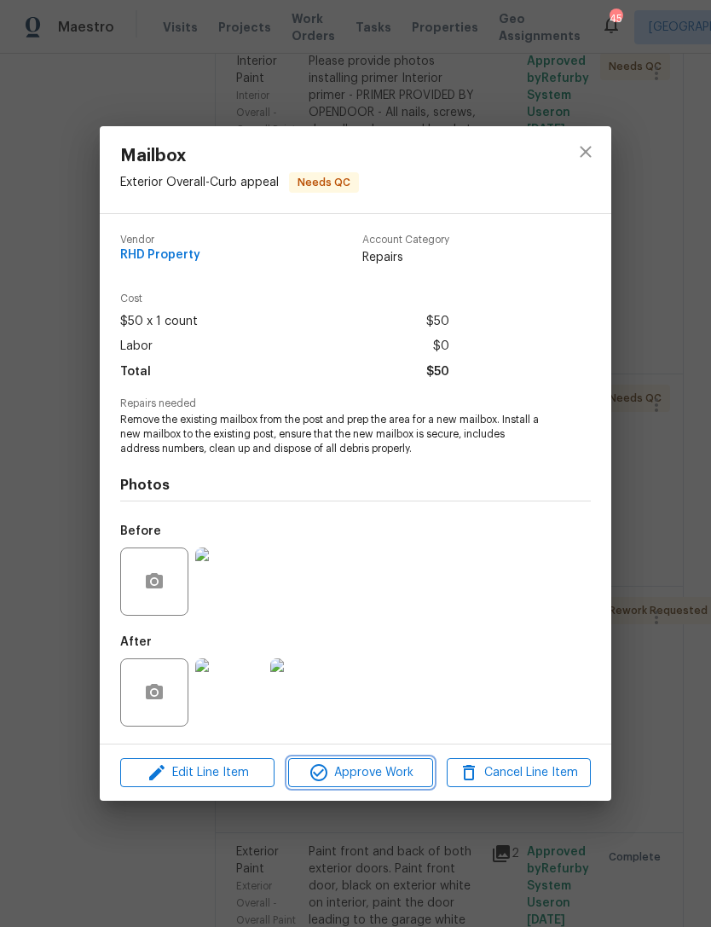
click at [384, 777] on span "Approve Work" at bounding box center [360, 773] width 134 height 21
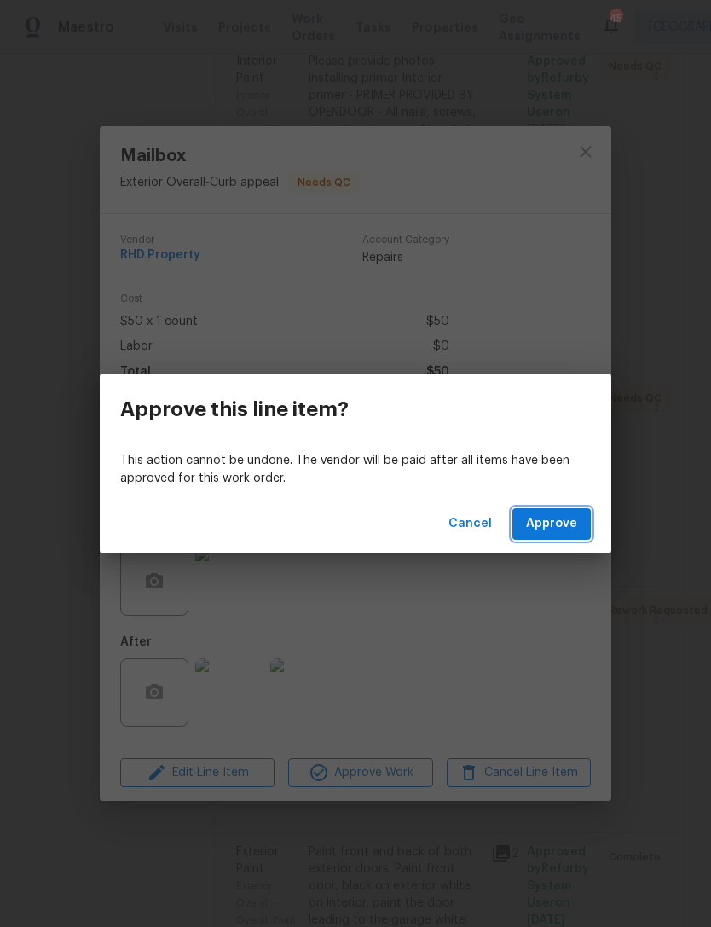
click at [568, 531] on span "Approve" at bounding box center [551, 524] width 51 height 21
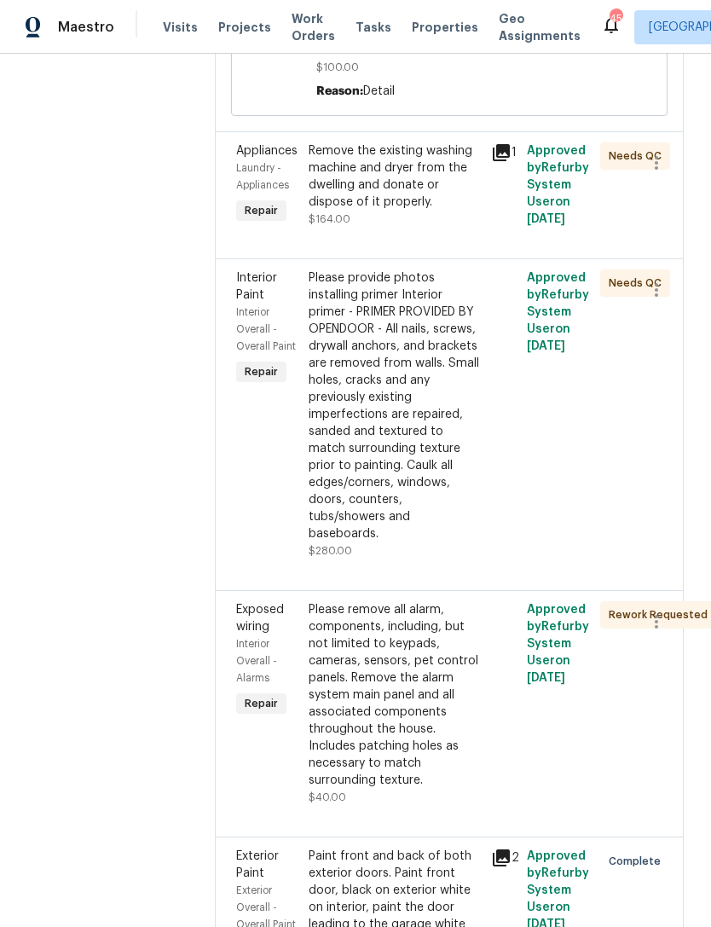
scroll to position [2323, 0]
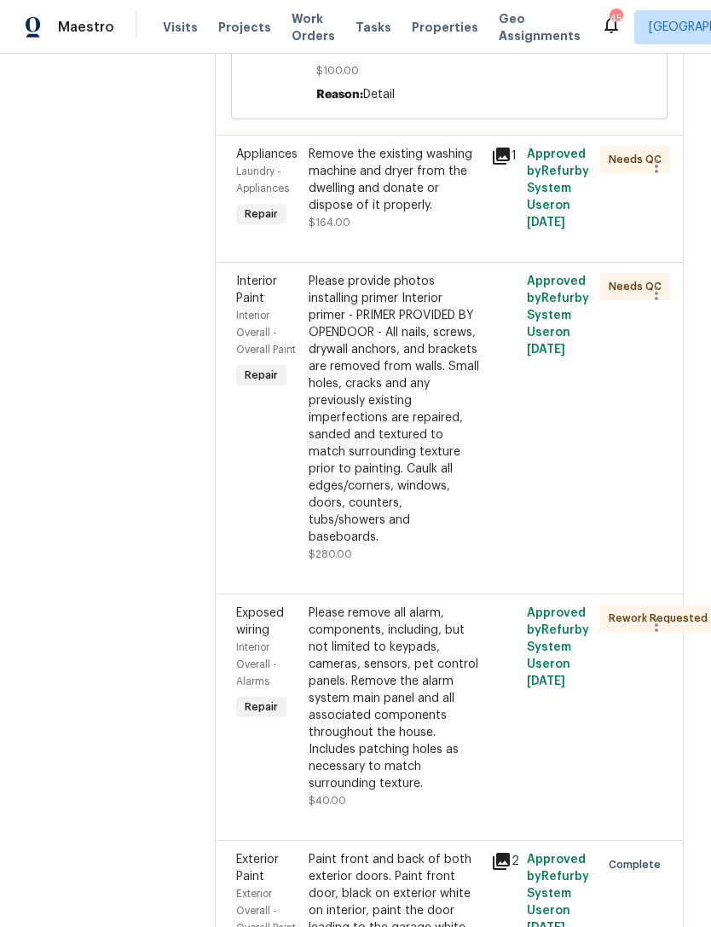
click at [390, 543] on div "Please provide photos installing primer Interior primer - PRIMER PROVIDED BY OP…" at bounding box center [394, 409] width 171 height 273
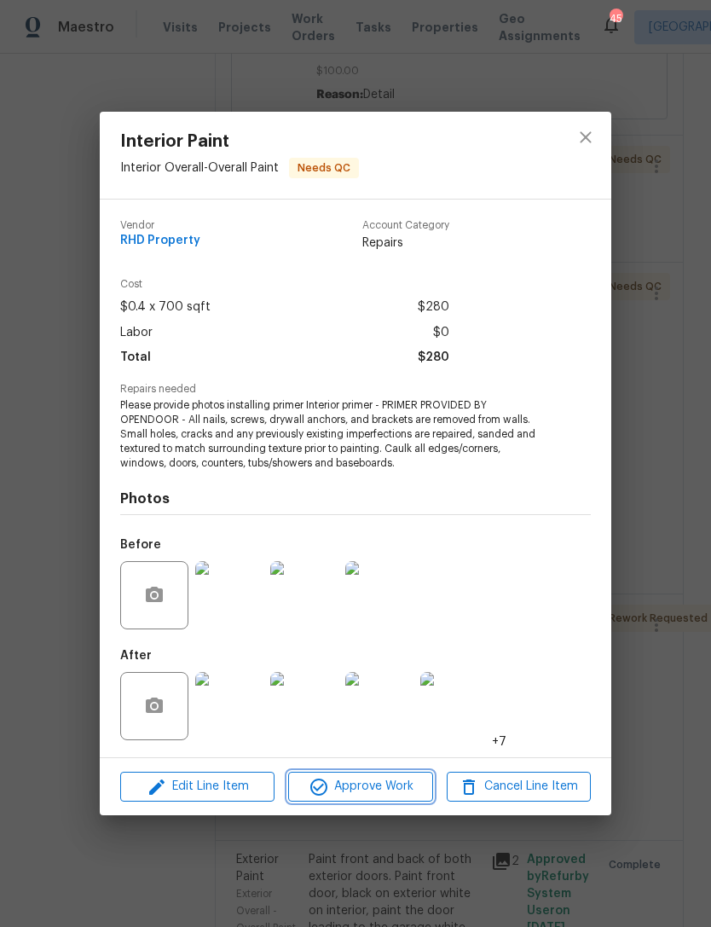
click at [400, 784] on span "Approve Work" at bounding box center [360, 786] width 134 height 21
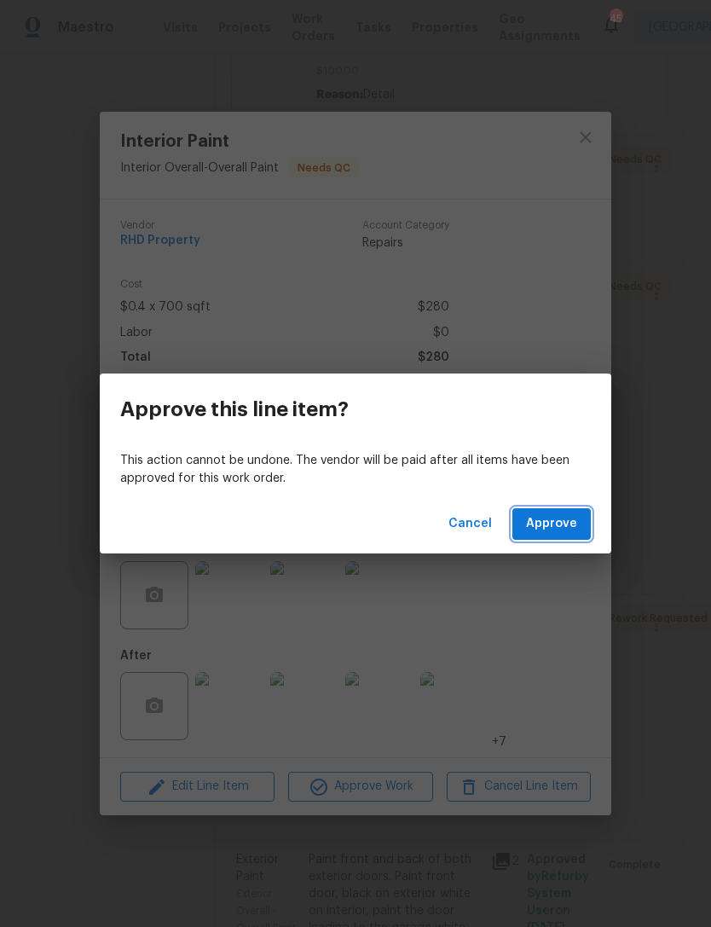
click at [555, 534] on span "Approve" at bounding box center [551, 524] width 51 height 21
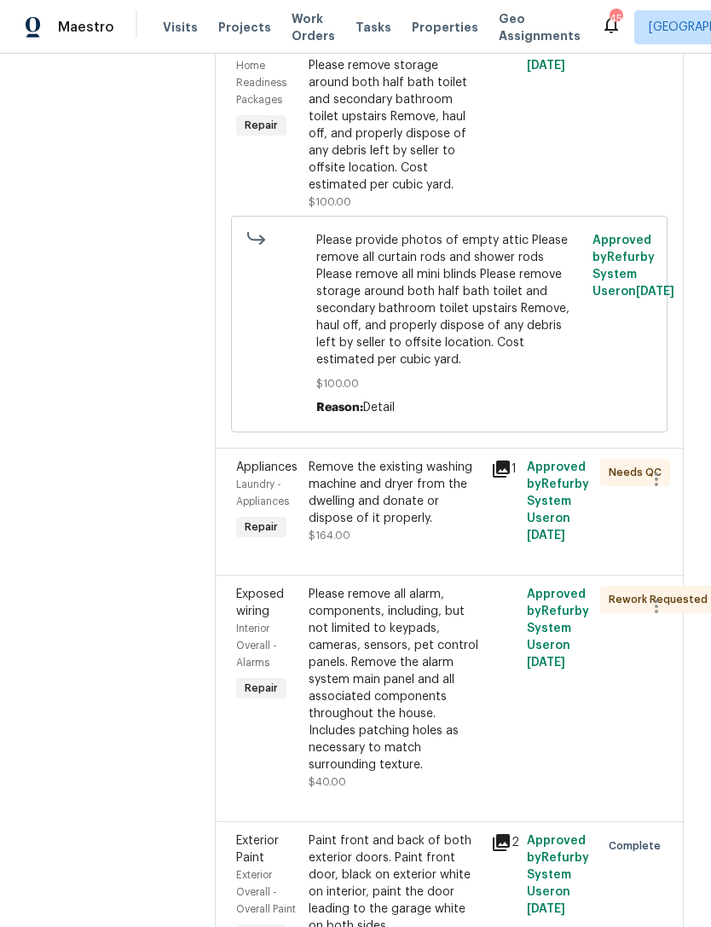
scroll to position [2011, 0]
click at [425, 526] on div "Remove the existing washing machine and dryer from the dwelling and donate or d…" at bounding box center [394, 492] width 171 height 68
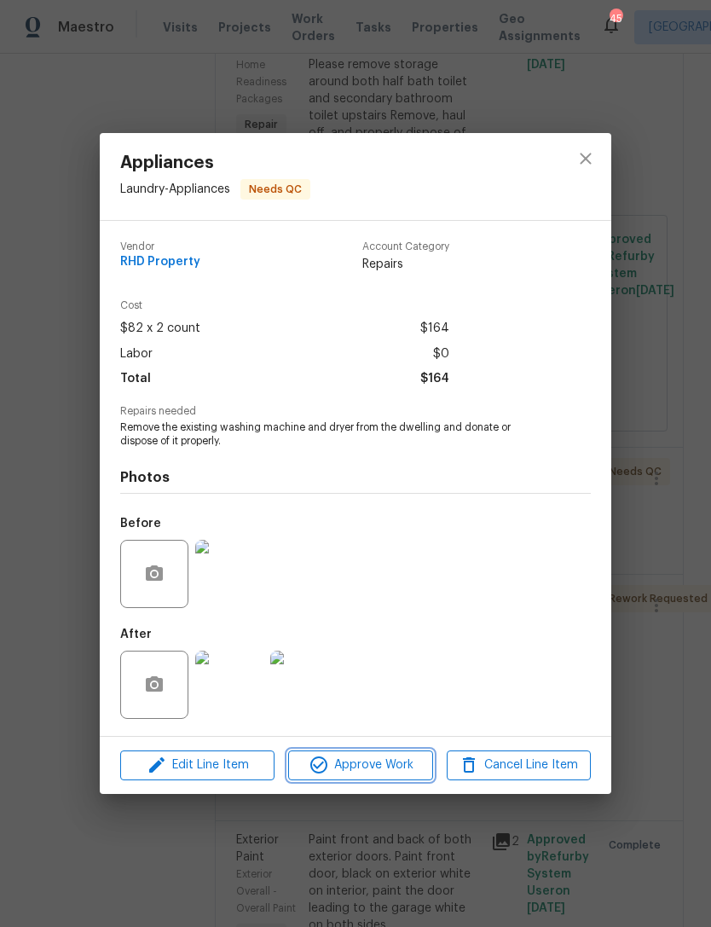
click at [402, 764] on span "Approve Work" at bounding box center [360, 765] width 134 height 21
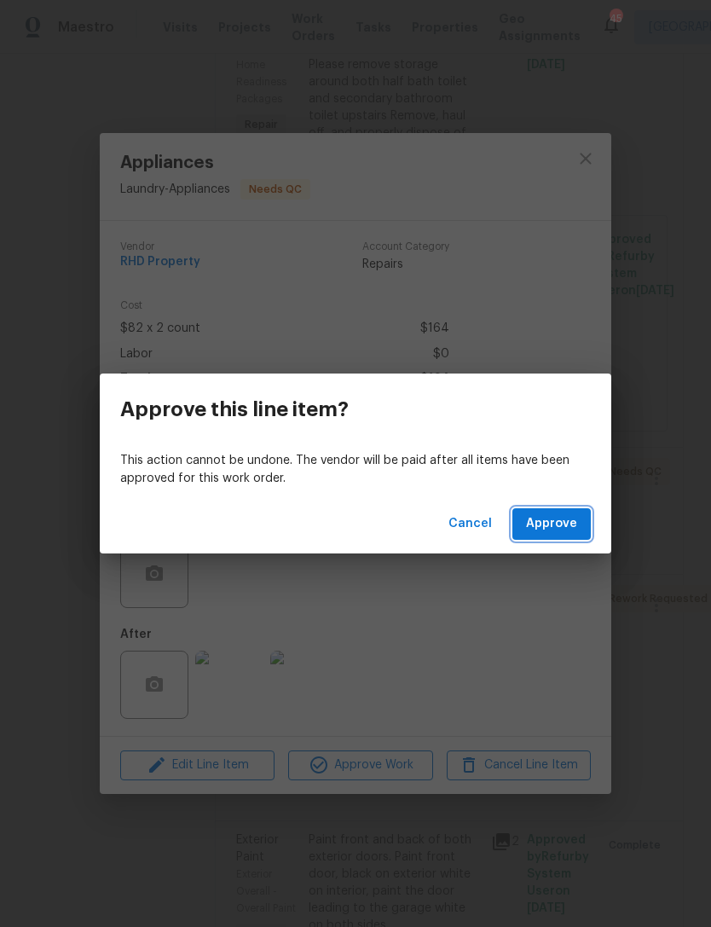
click at [567, 515] on span "Approve" at bounding box center [551, 524] width 51 height 21
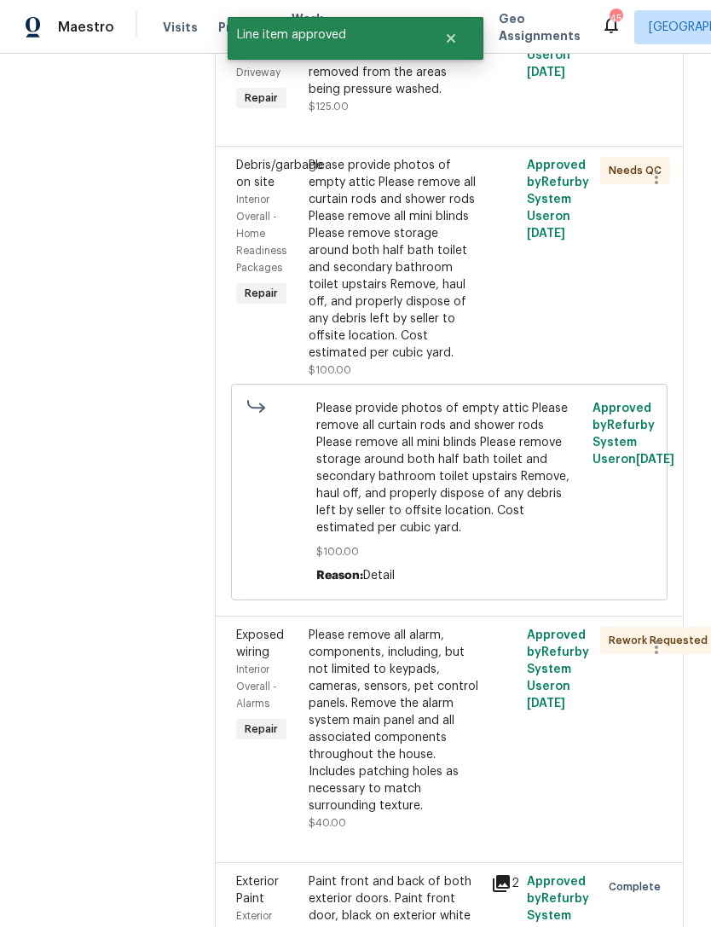
scroll to position [1840, 0]
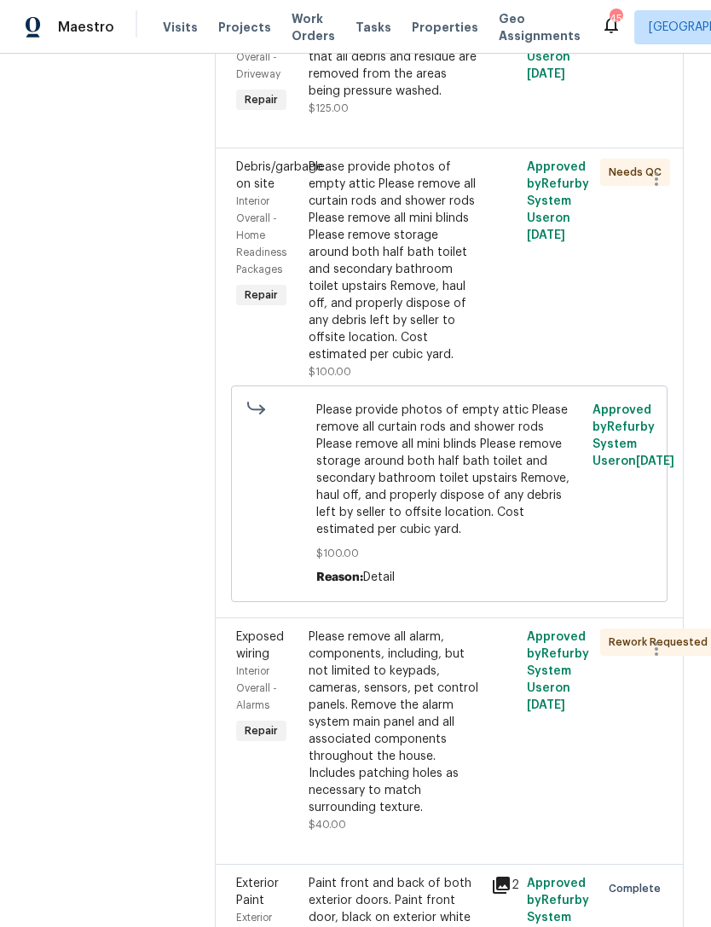
click at [467, 363] on div "Please provide photos of empty attic Please remove all curtain rods and shower …" at bounding box center [394, 261] width 171 height 205
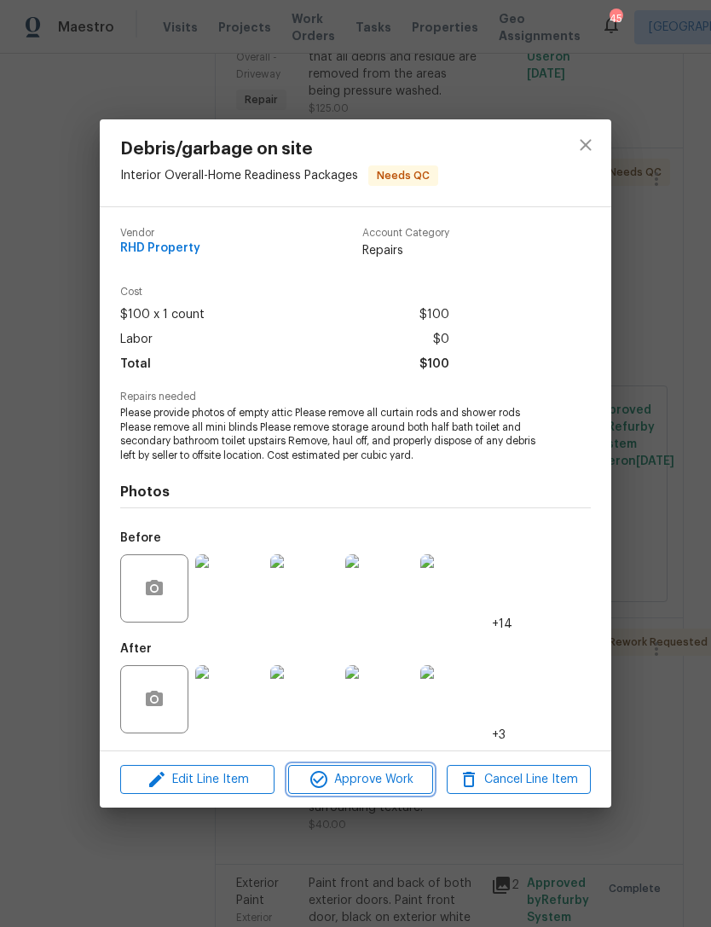
click at [371, 776] on span "Approve Work" at bounding box center [360, 779] width 134 height 21
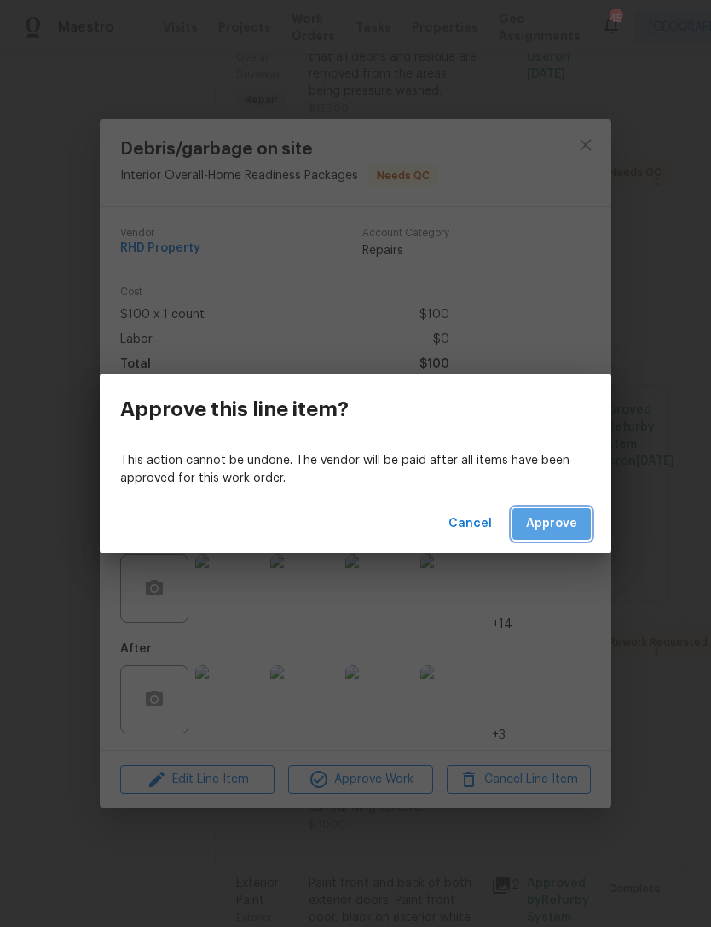
click at [568, 514] on span "Approve" at bounding box center [551, 524] width 51 height 21
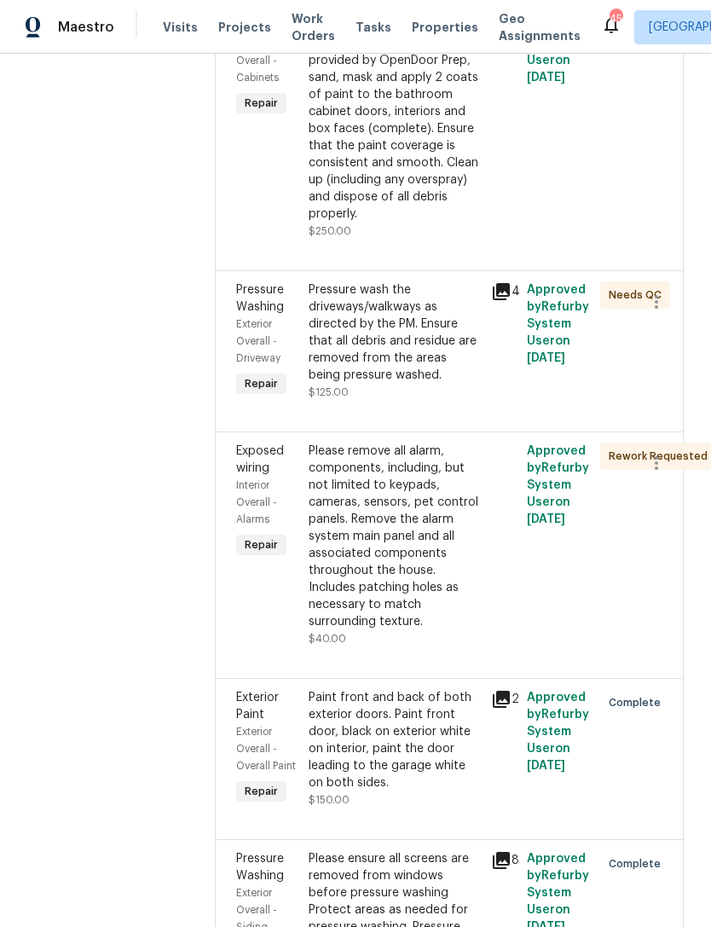
scroll to position [1463, 0]
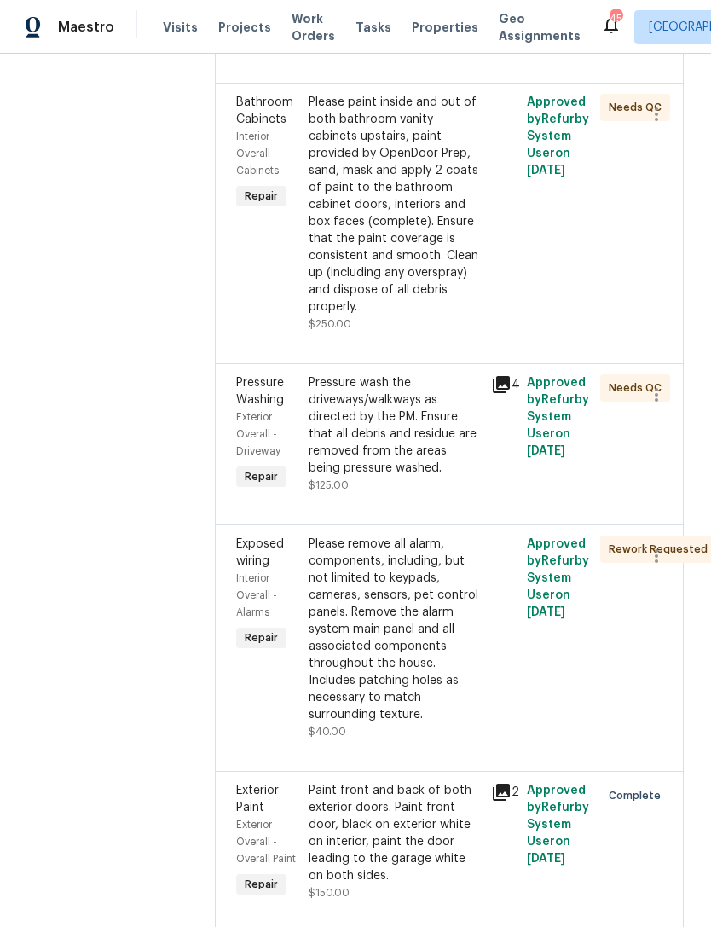
click at [454, 477] on div "Pressure wash the driveways/walkways as directed by the PM. Ensure that all deb…" at bounding box center [394, 425] width 171 height 102
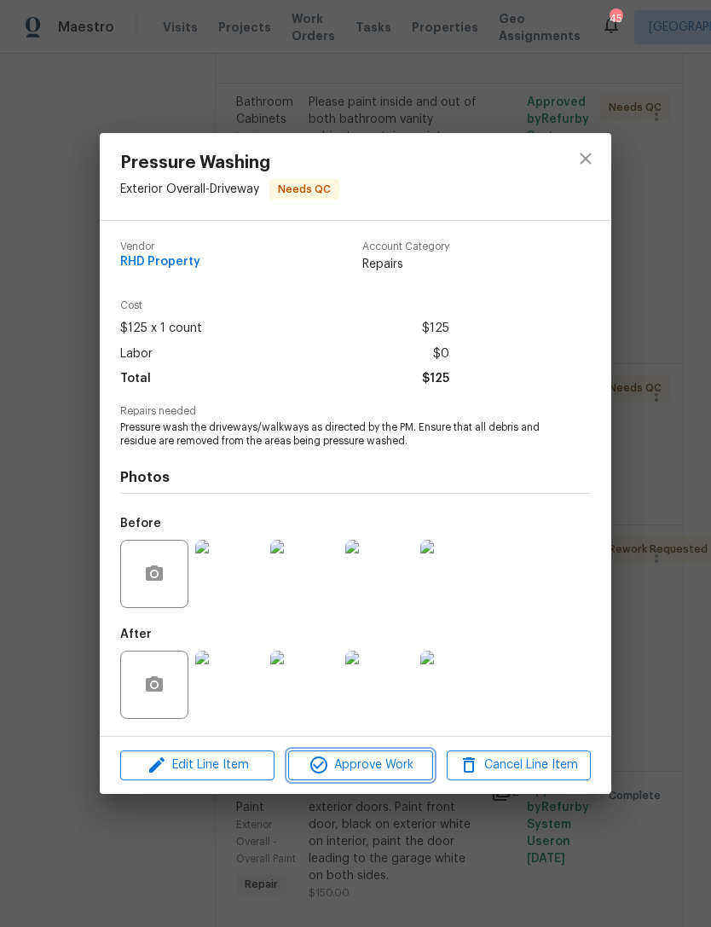
click at [398, 763] on span "Approve Work" at bounding box center [360, 765] width 134 height 21
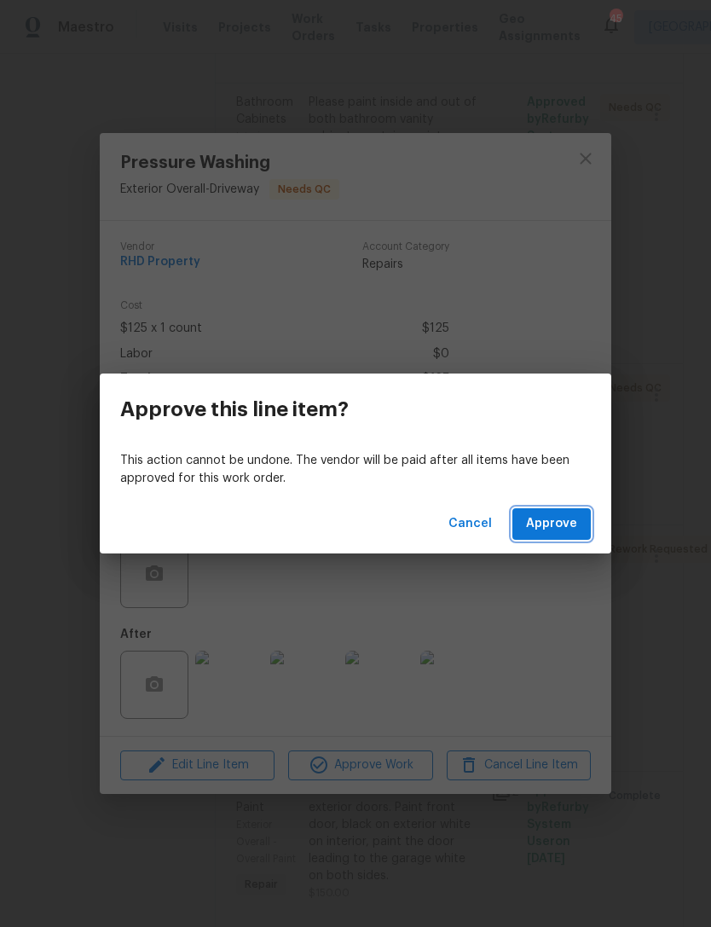
click at [557, 525] on span "Approve" at bounding box center [551, 524] width 51 height 21
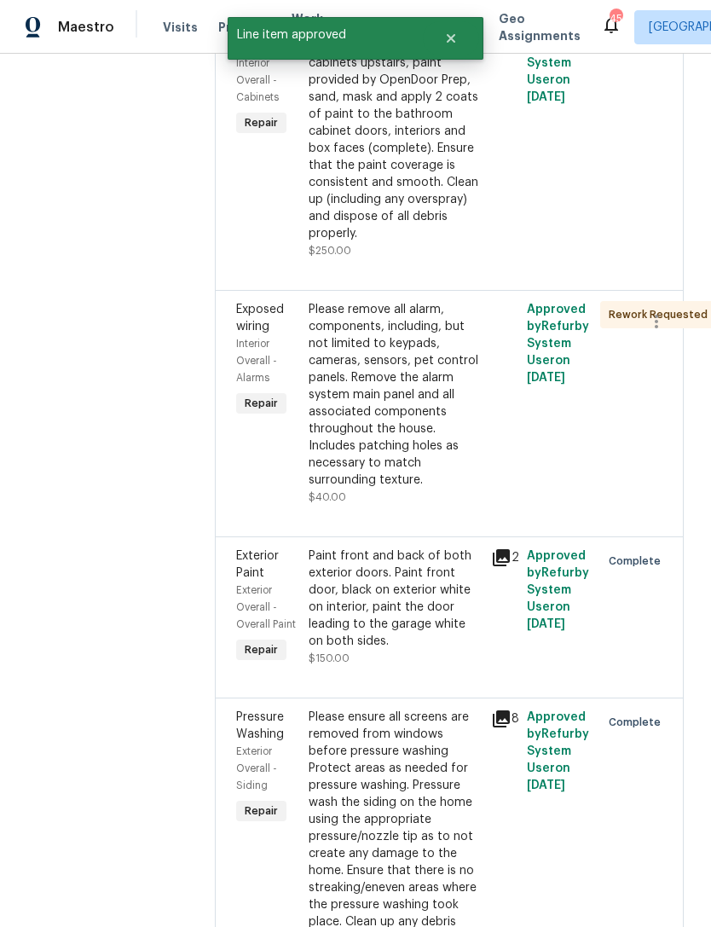
scroll to position [1323, 0]
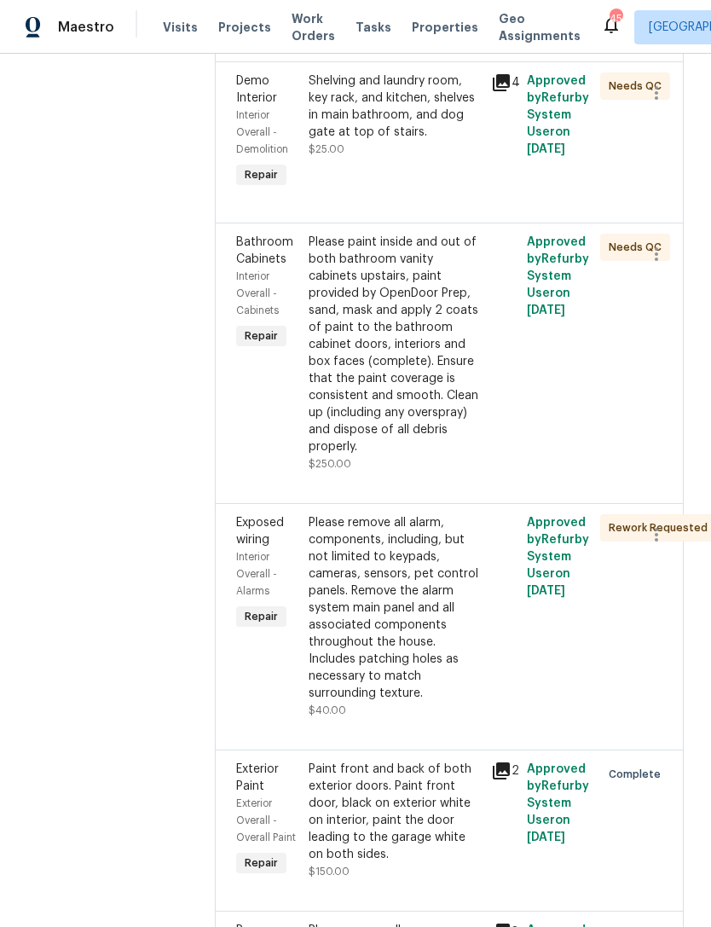
click at [447, 456] on div "Please paint inside and out of both bathroom vanity cabinets upstairs, paint pr…" at bounding box center [394, 345] width 171 height 222
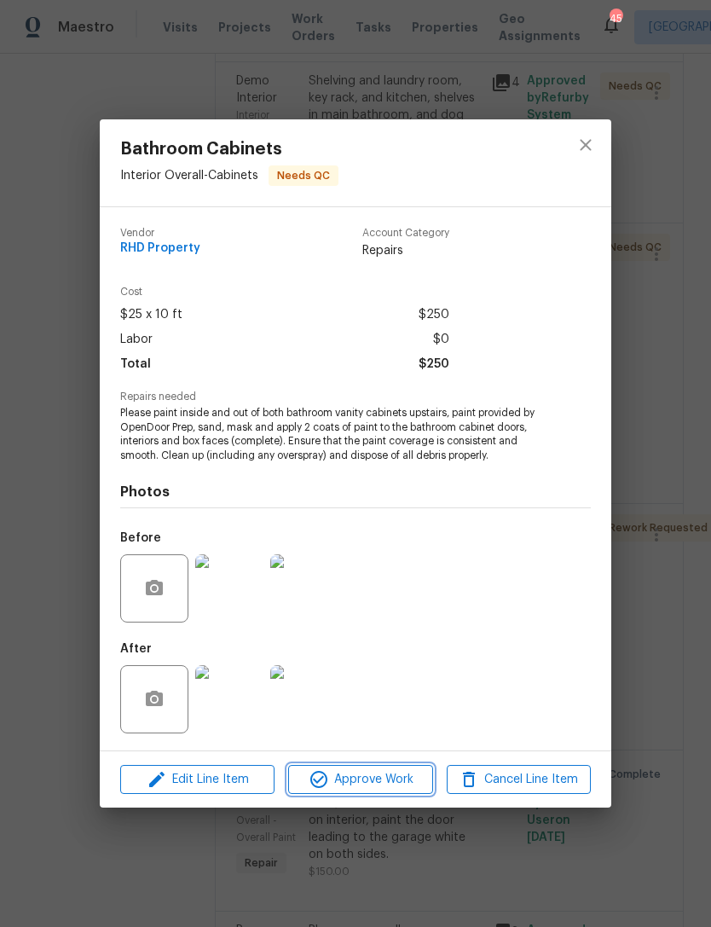
click at [390, 774] on span "Approve Work" at bounding box center [360, 779] width 134 height 21
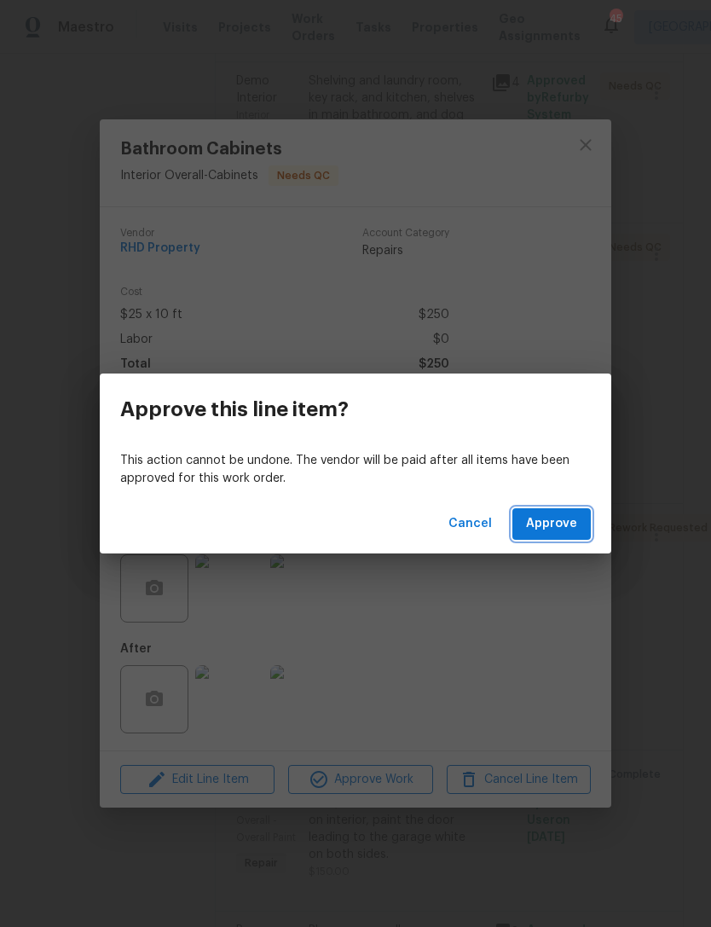
click at [562, 534] on span "Approve" at bounding box center [551, 524] width 51 height 21
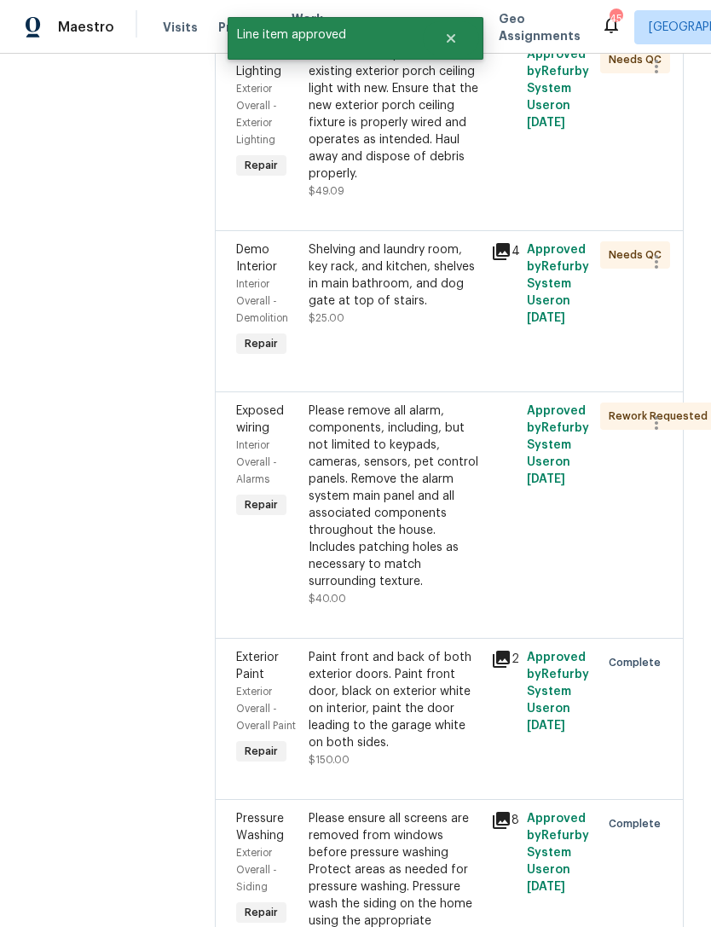
scroll to position [1140, 0]
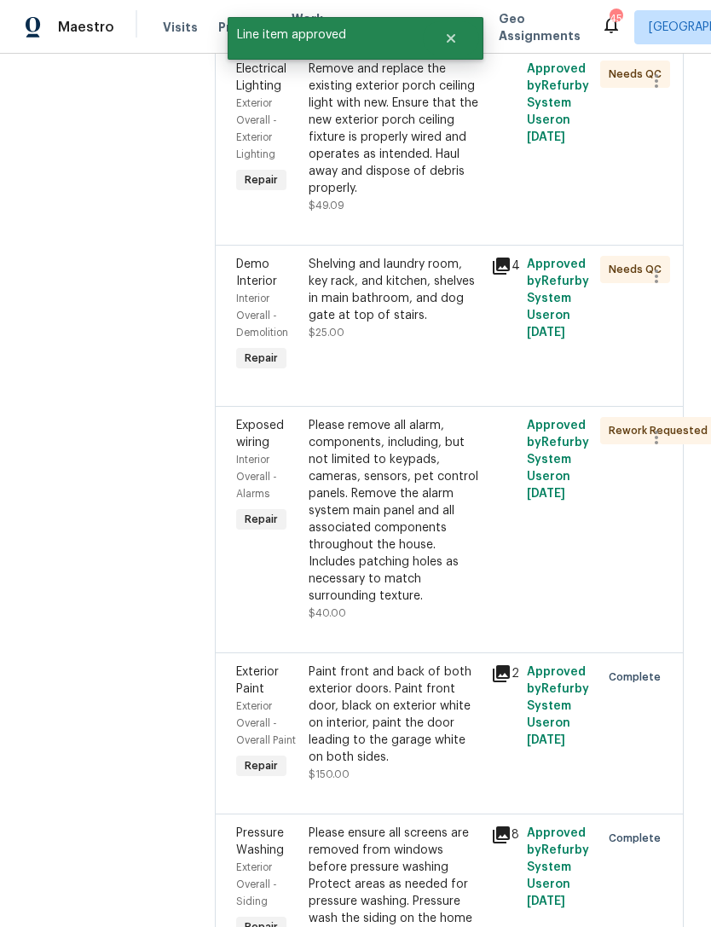
click at [446, 324] on div "Shelving and laundry room, key rack, and kitchen, shelves in main bathroom, and…" at bounding box center [394, 290] width 171 height 68
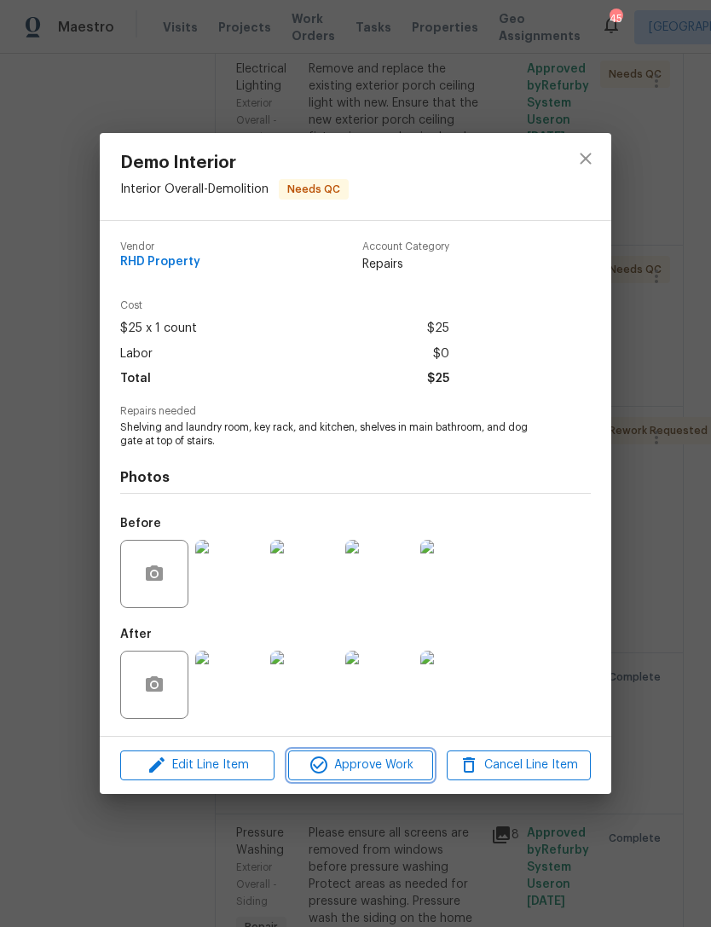
click at [421, 763] on span "Approve Work" at bounding box center [360, 765] width 134 height 21
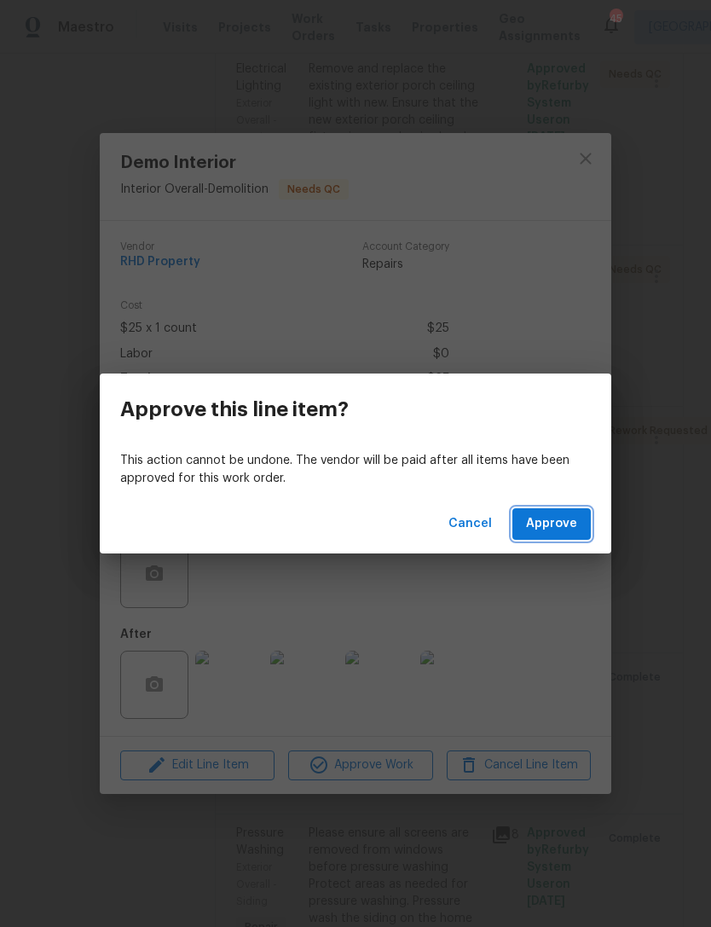
click at [566, 531] on span "Approve" at bounding box center [551, 524] width 51 height 21
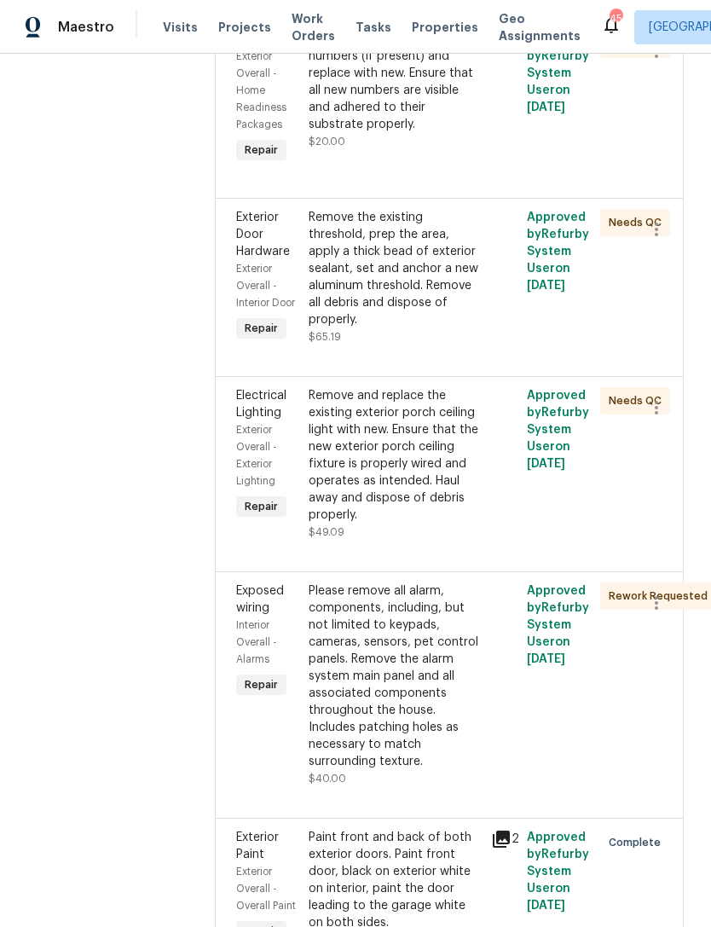
scroll to position [813, 0]
click at [460, 524] on div "Remove and replace the existing exterior porch ceiling light with new. Ensure t…" at bounding box center [394, 455] width 171 height 136
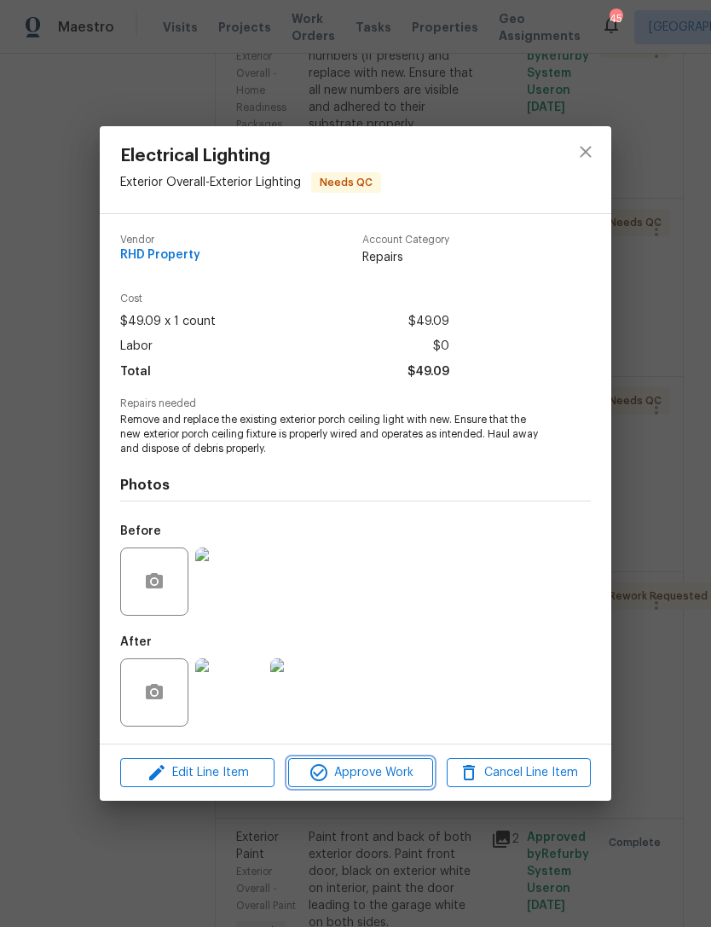
click at [399, 775] on span "Approve Work" at bounding box center [360, 773] width 134 height 21
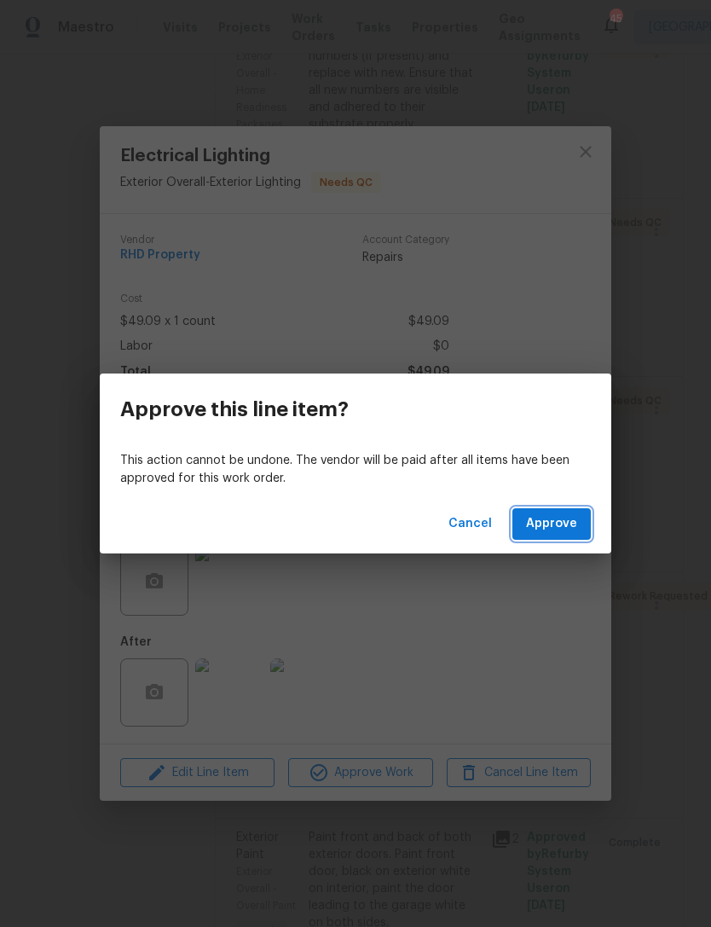
click at [567, 529] on span "Approve" at bounding box center [551, 524] width 51 height 21
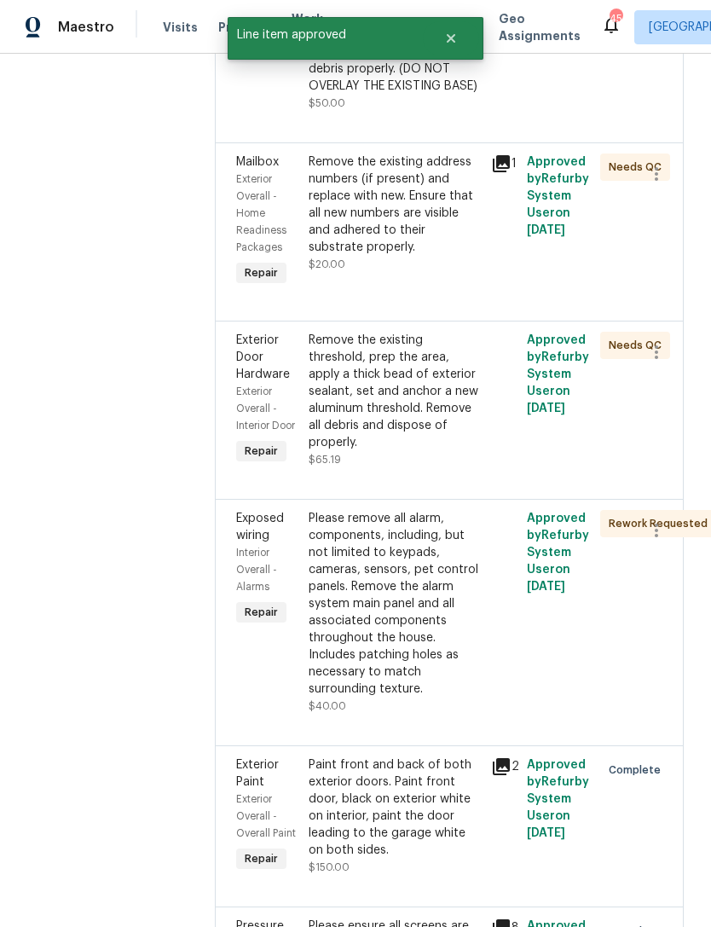
scroll to position [688, 0]
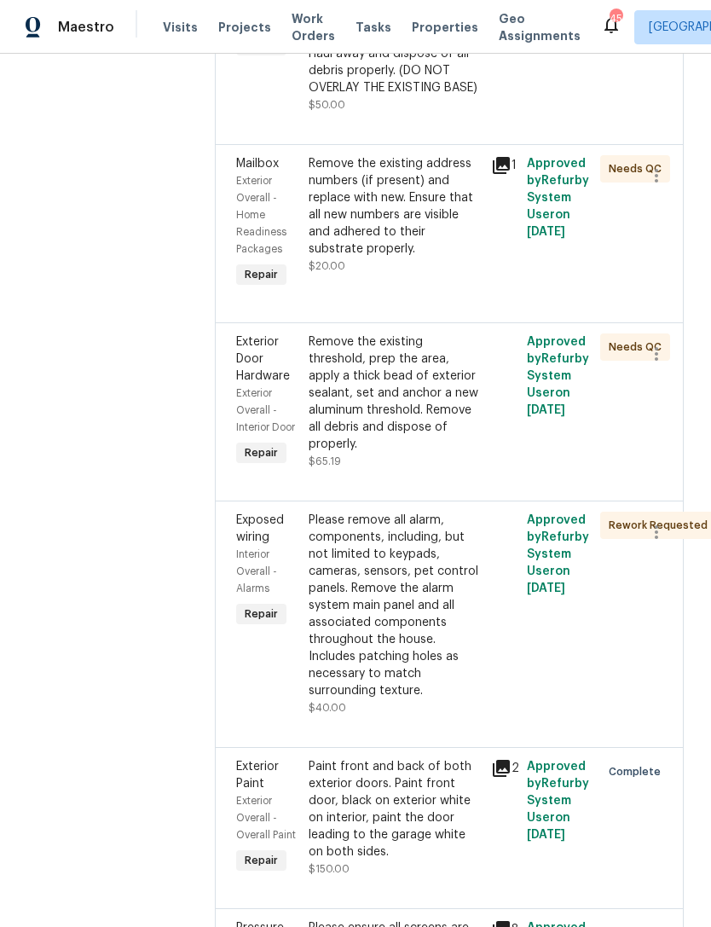
click at [456, 453] on div "Remove the existing threshold, prep the area, apply a thick bead of exterior se…" at bounding box center [394, 393] width 171 height 119
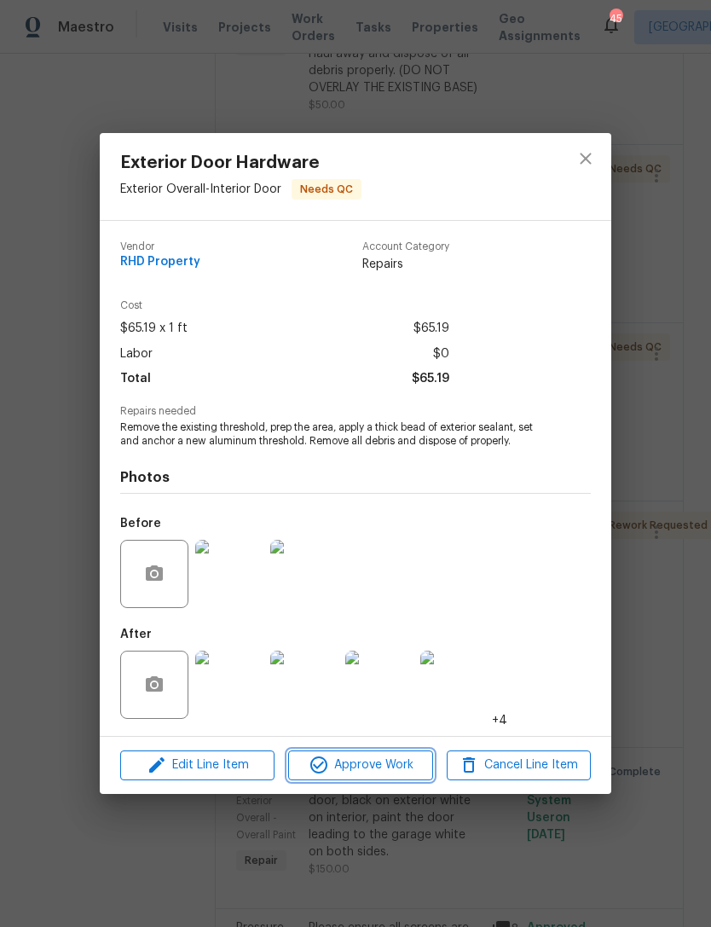
click at [386, 753] on button "Approve Work" at bounding box center [360, 766] width 144 height 30
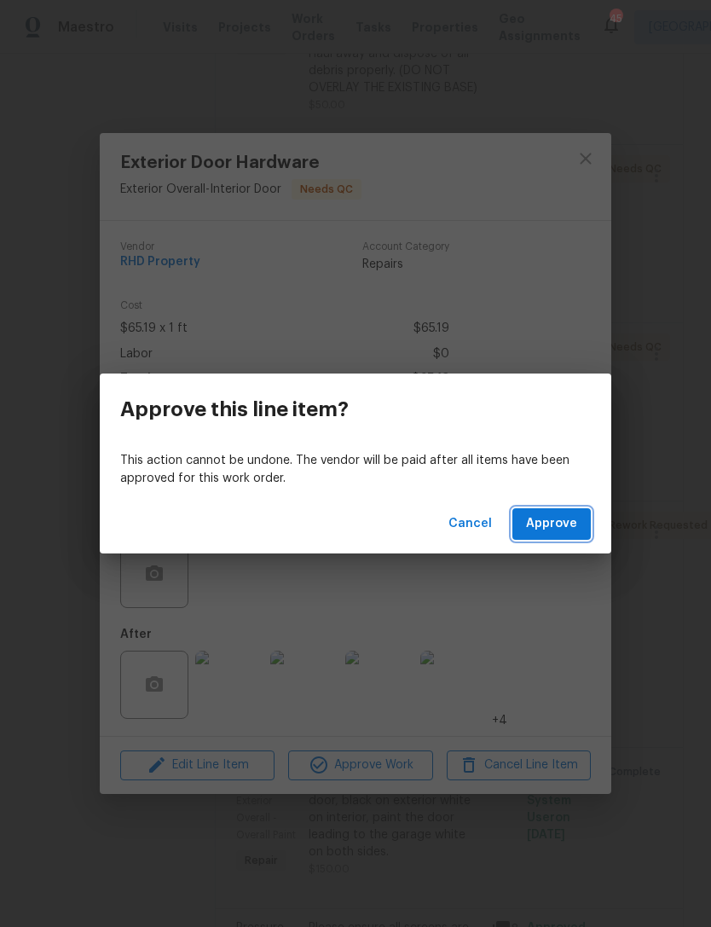
click at [562, 523] on span "Approve" at bounding box center [551, 524] width 51 height 21
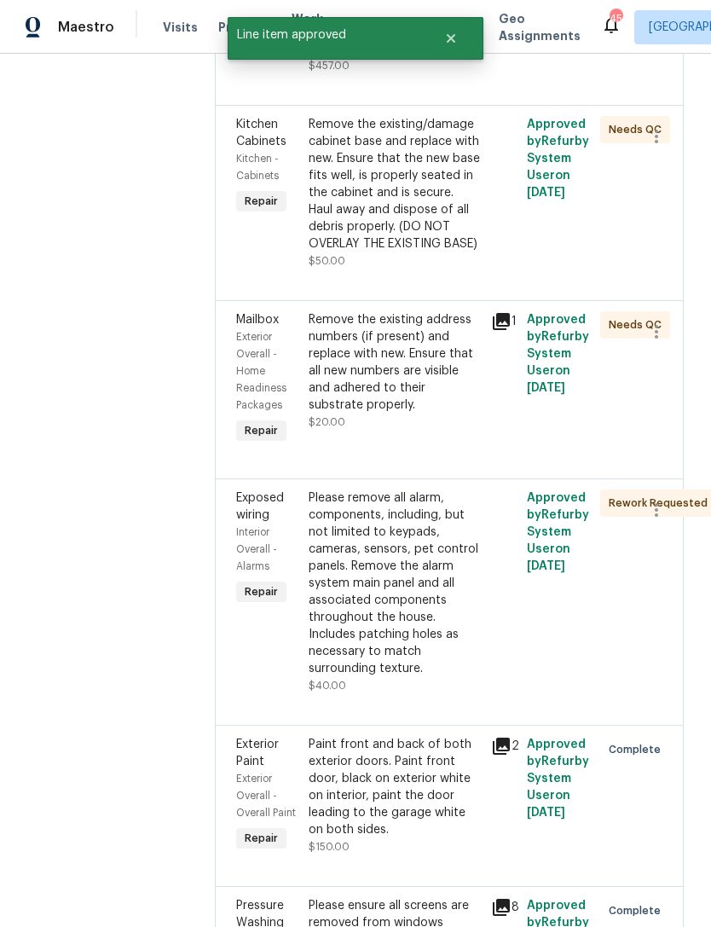
scroll to position [369, 0]
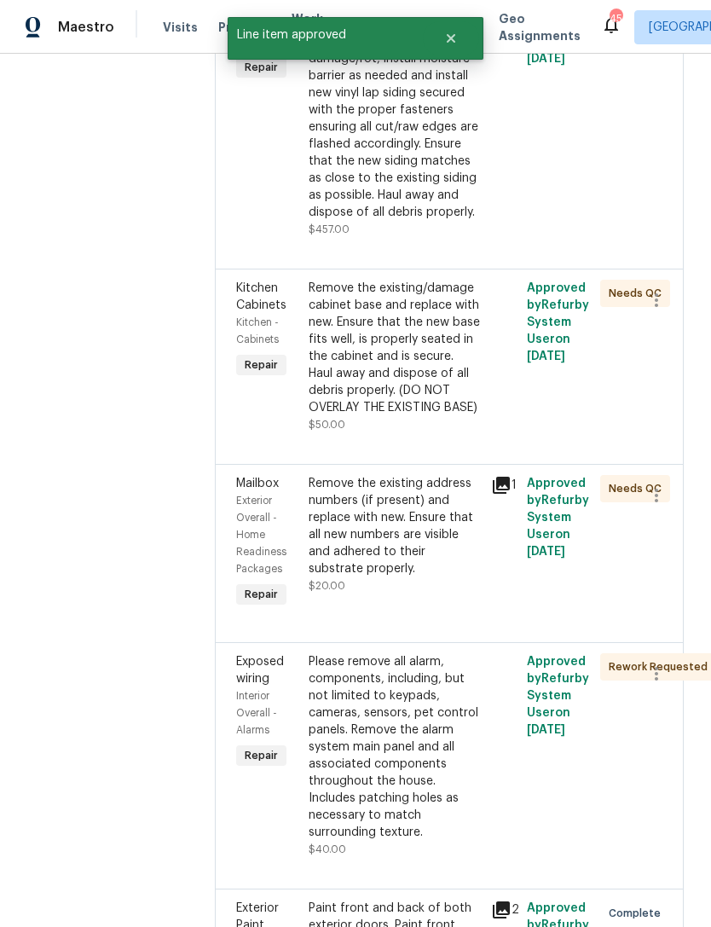
click at [445, 577] on div "Remove the existing address numbers (if present) and replace with new. Ensure t…" at bounding box center [394, 526] width 171 height 102
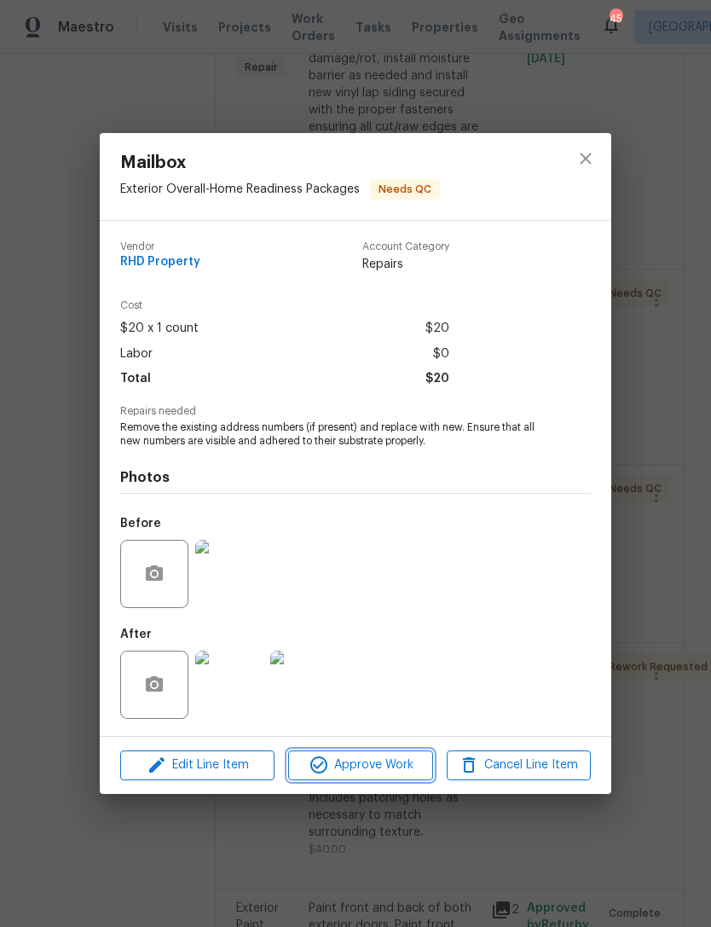
click at [388, 763] on span "Approve Work" at bounding box center [360, 765] width 134 height 21
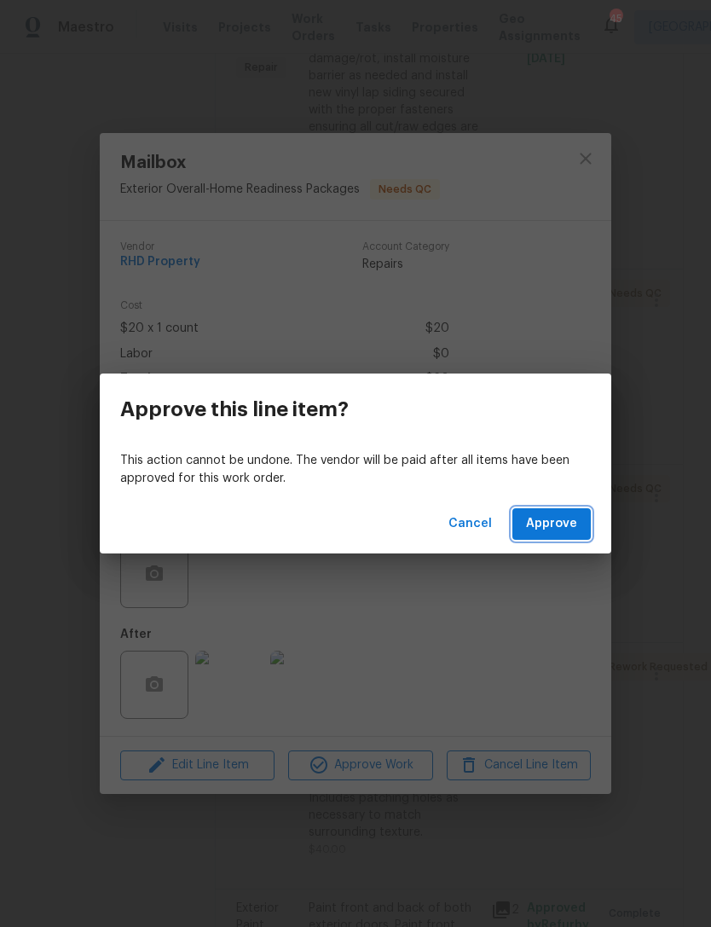
click at [549, 513] on button "Approve" at bounding box center [552, 524] width 78 height 32
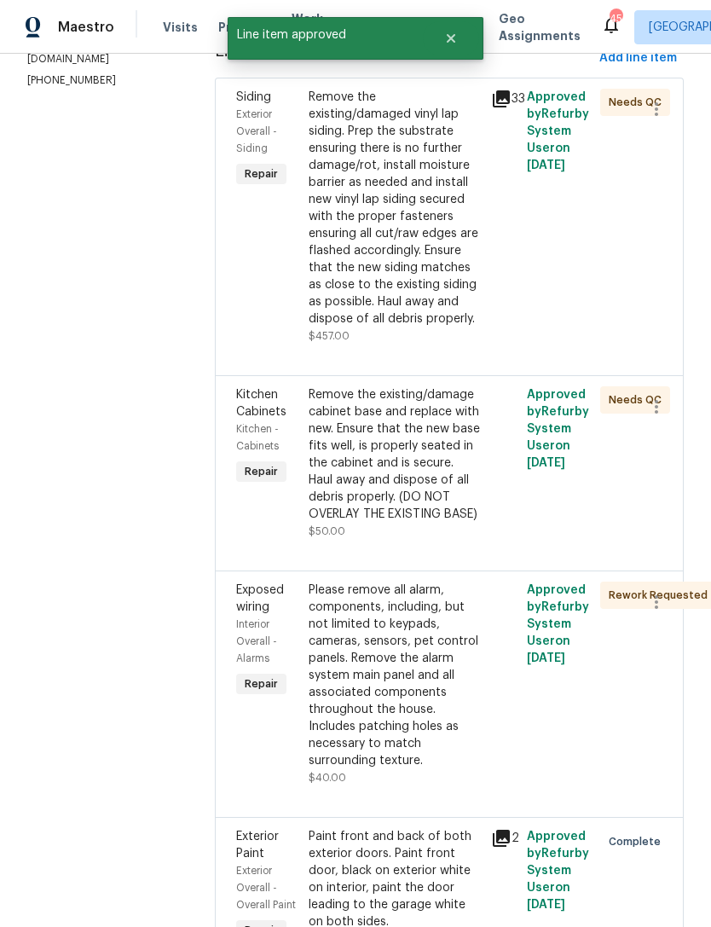
scroll to position [260, 0]
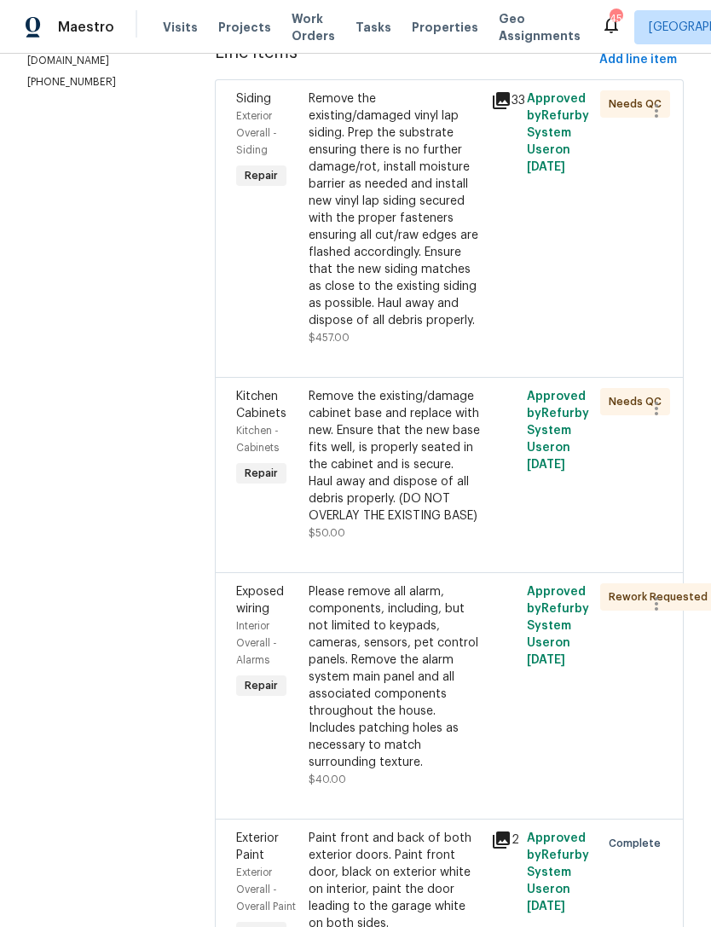
click at [451, 519] on div "Remove the existing/damage cabinet base and replace with new. Ensure that the n…" at bounding box center [394, 456] width 171 height 136
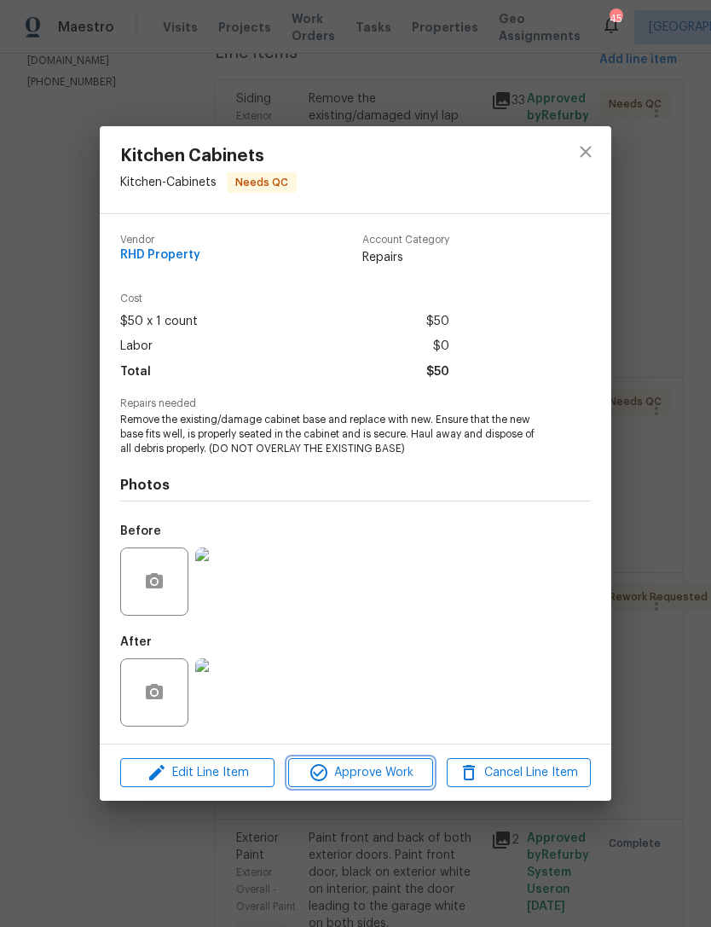
click at [396, 772] on span "Approve Work" at bounding box center [360, 773] width 134 height 21
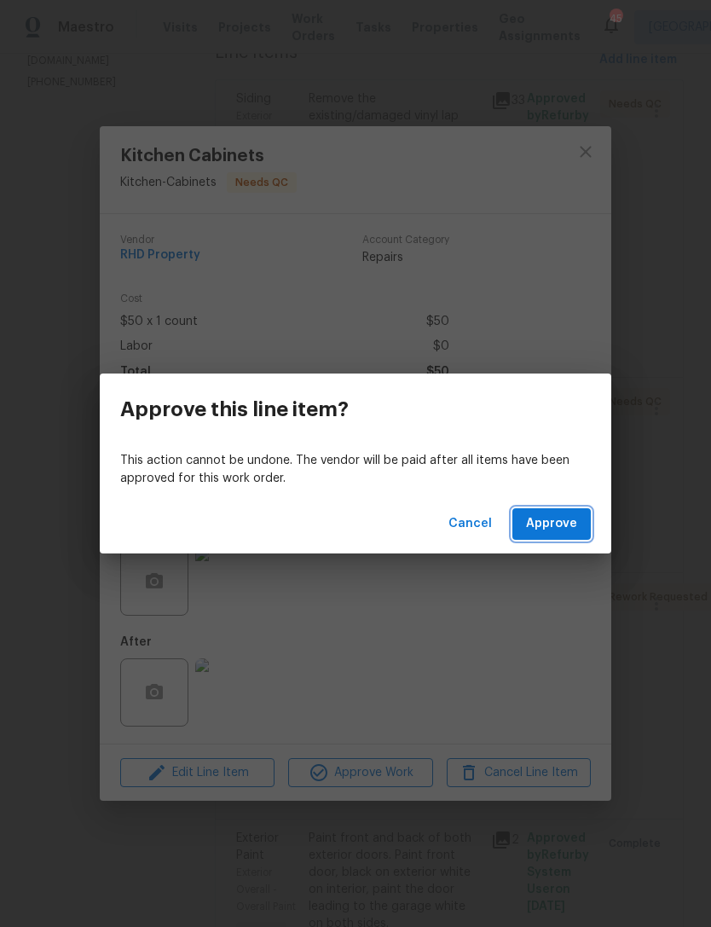
click at [568, 521] on span "Approve" at bounding box center [551, 524] width 51 height 21
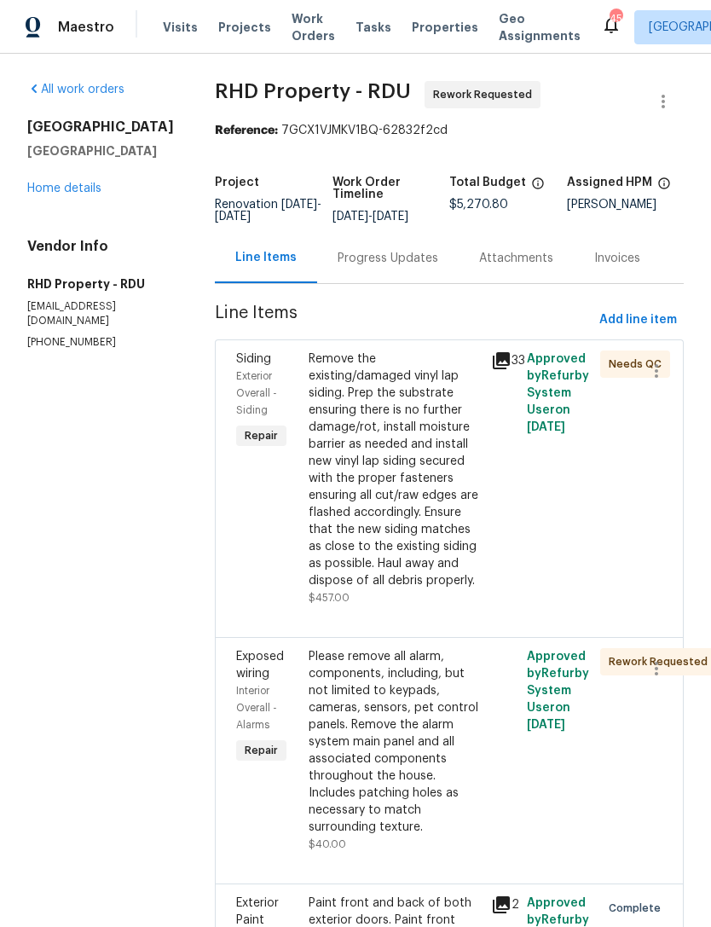
scroll to position [0, 0]
click at [65, 183] on link "Home details" at bounding box center [64, 189] width 74 height 12
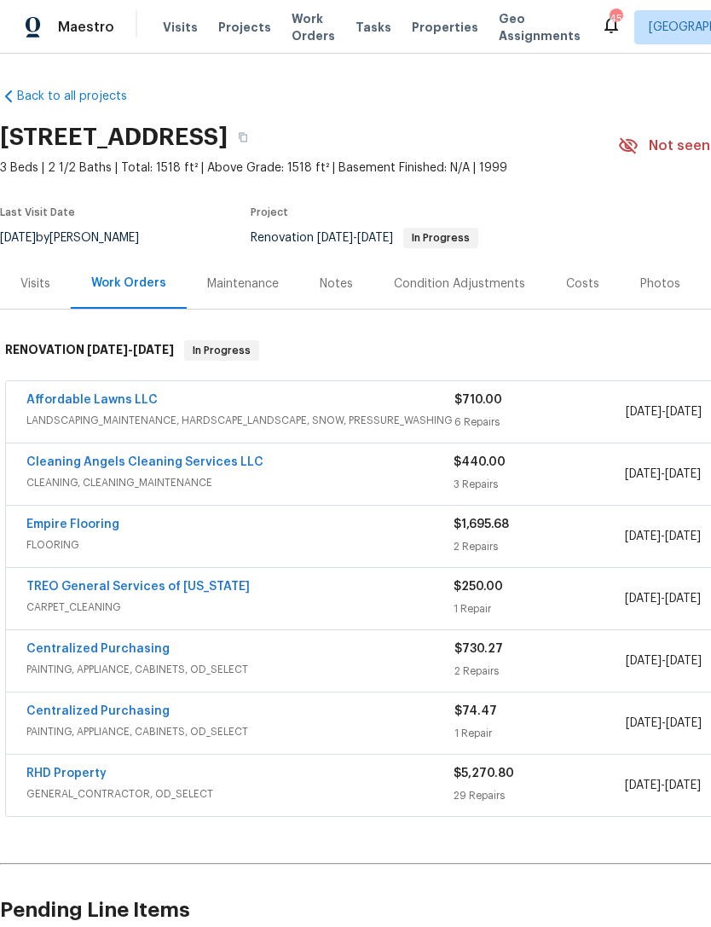
click at [339, 281] on div "Notes" at bounding box center [336, 284] width 33 height 17
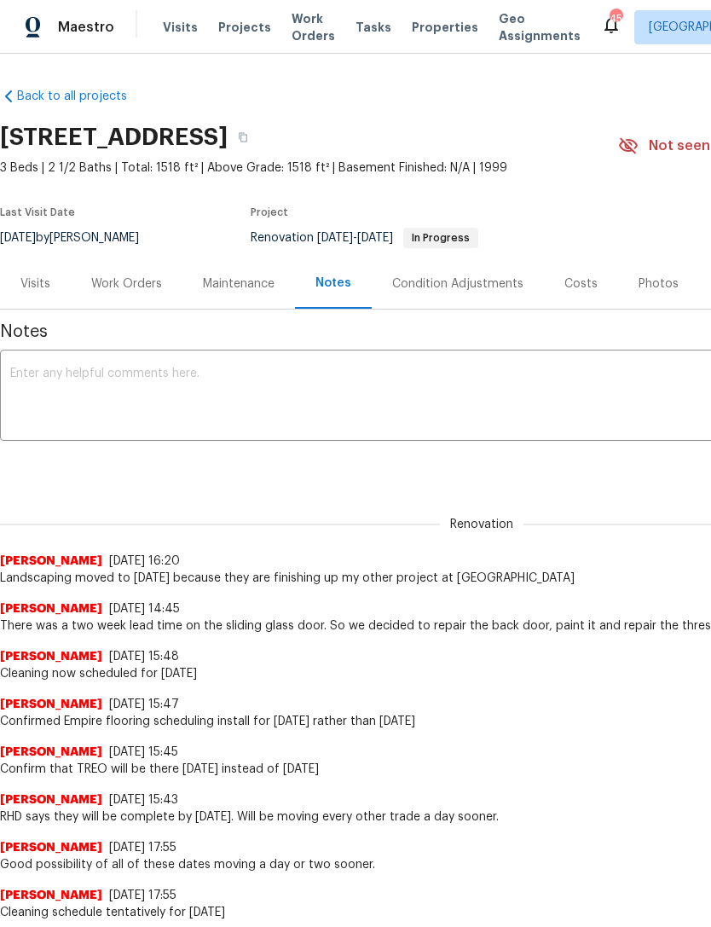
click at [608, 379] on textarea at bounding box center [481, 398] width 943 height 60
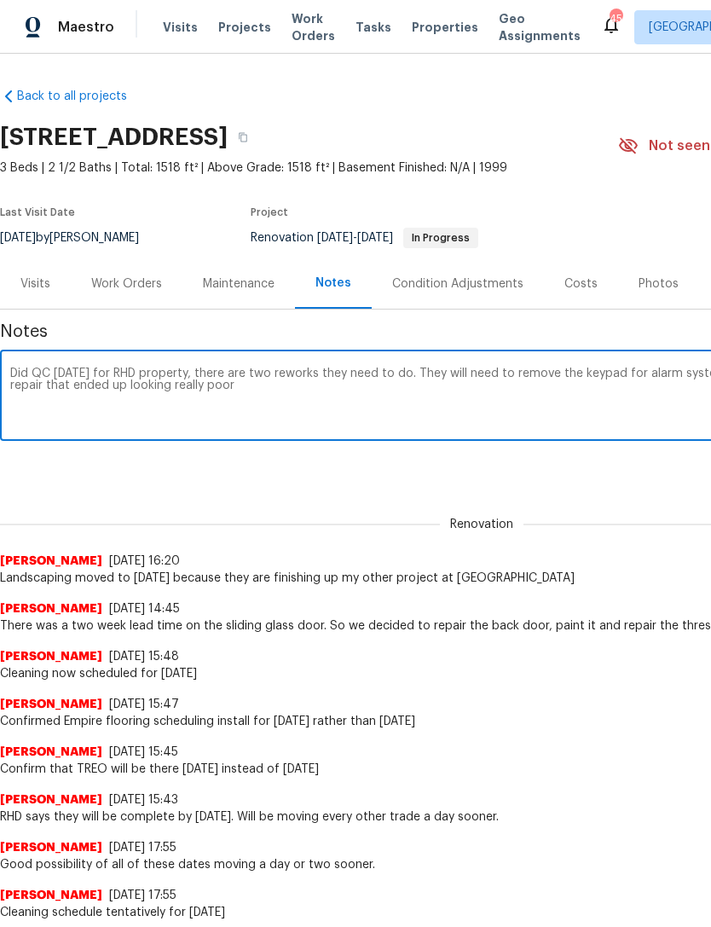
type textarea "Did QC [DATE] for RHD property, there are two reworks they need to do. They wil…"
click at [583, 472] on div "Renovation (current) 7915a6ea-b814-48c0-b10d-f89e1a86bb55 ​ Add" at bounding box center [482, 467] width 964 height 32
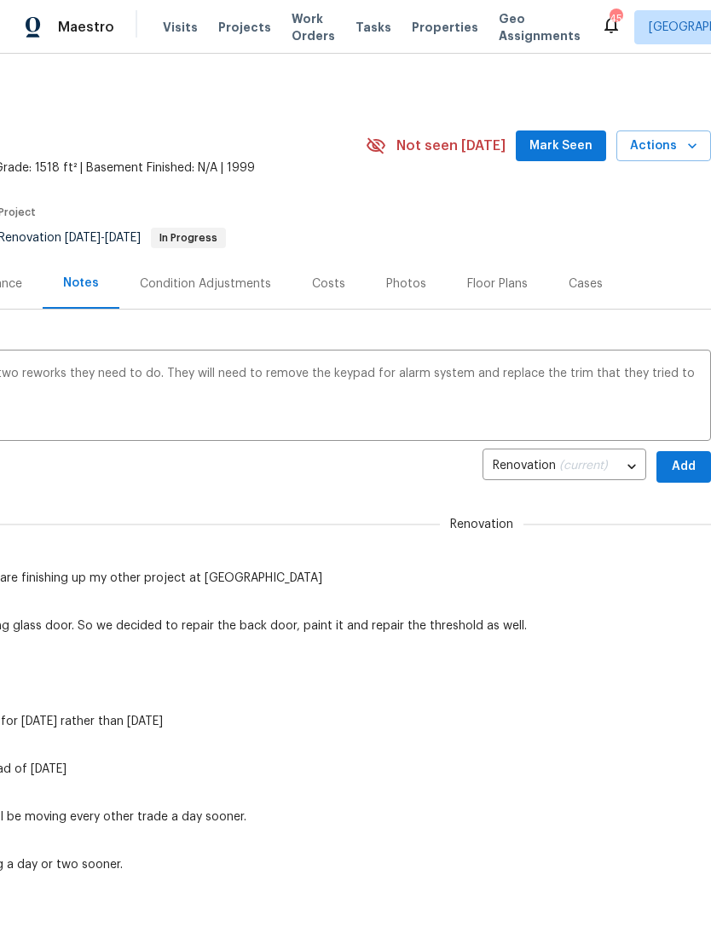
scroll to position [0, 252]
click at [681, 460] on span "Add" at bounding box center [683, 466] width 27 height 21
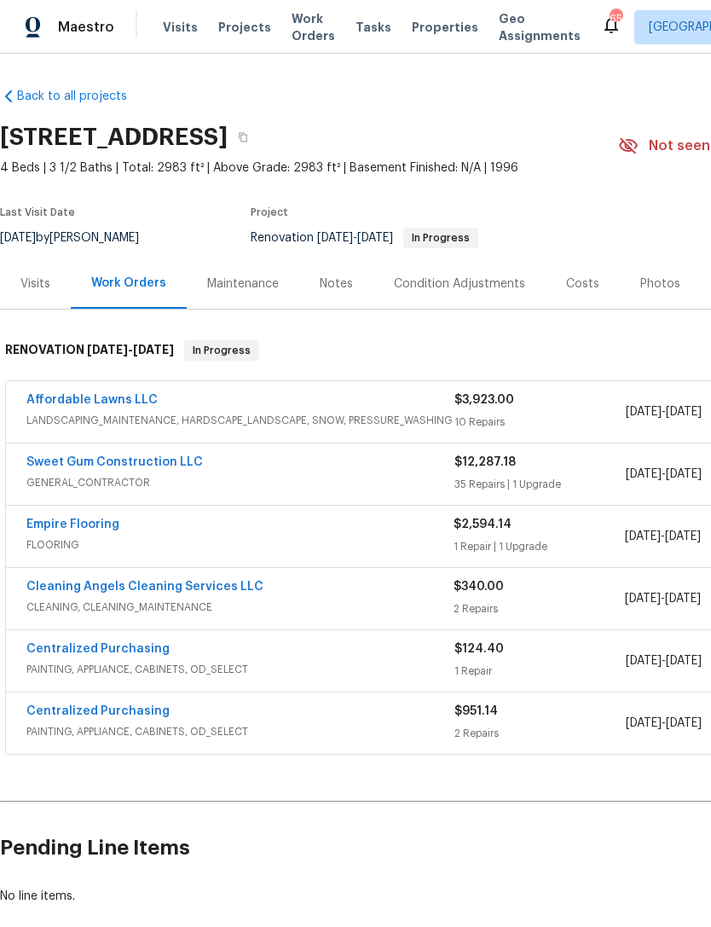
click at [335, 296] on div "Notes" at bounding box center [336, 283] width 74 height 50
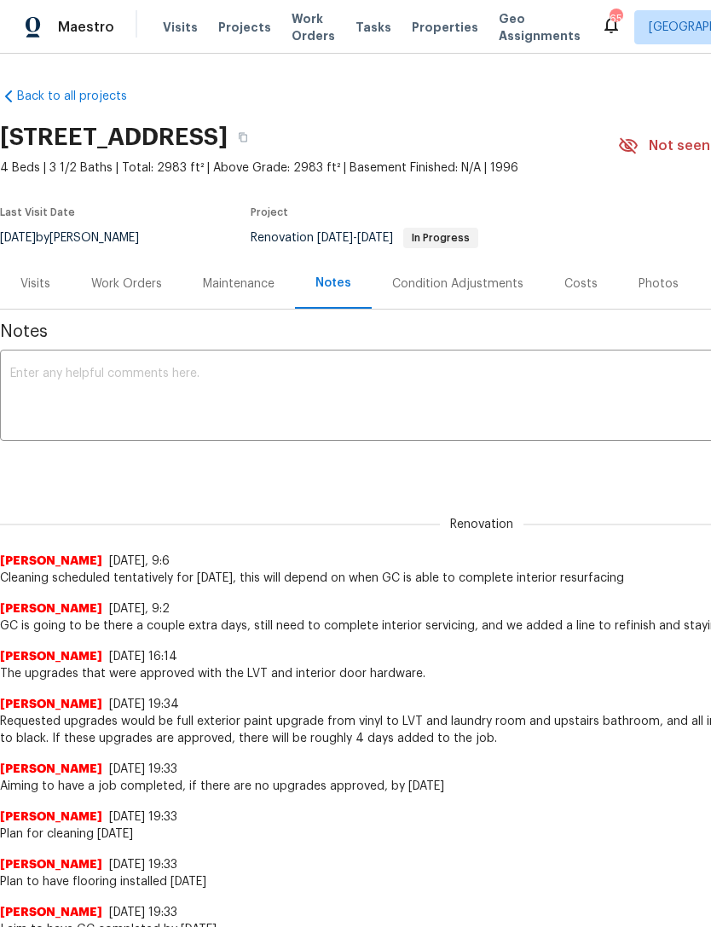
click at [95, 406] on textarea at bounding box center [481, 398] width 943 height 60
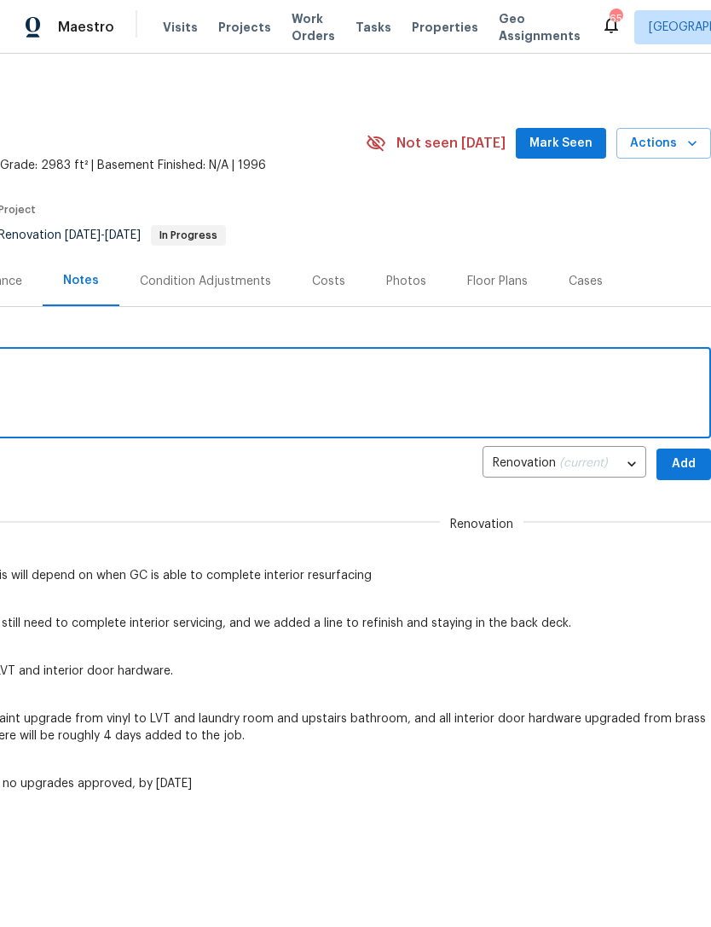
scroll to position [2, 252]
type textarea "Cleaning rescheduled for Monday."
click at [685, 467] on span "Add" at bounding box center [683, 465] width 27 height 21
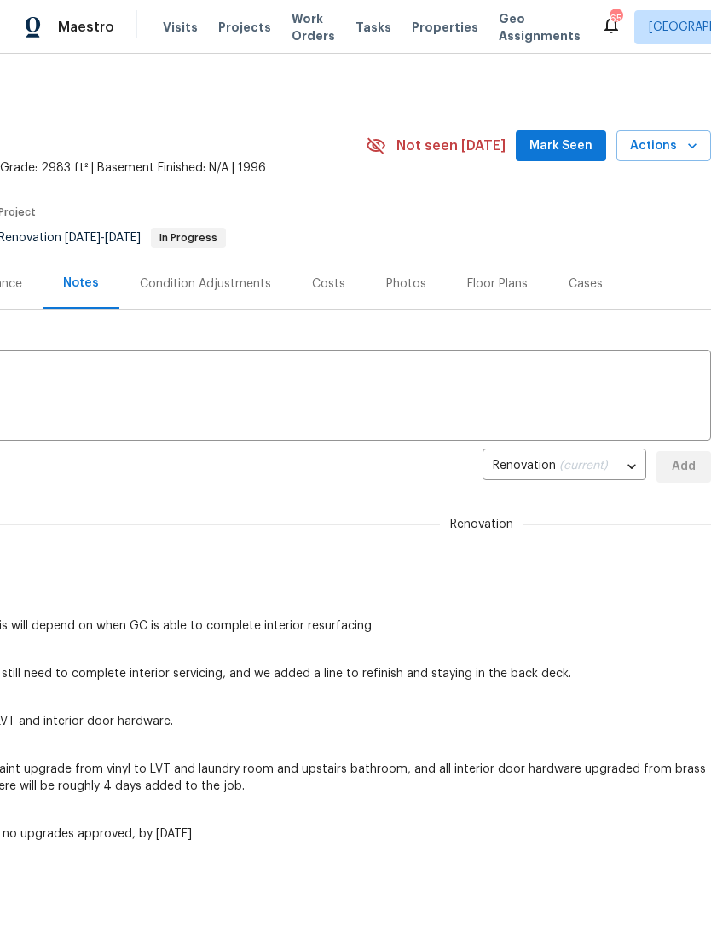
scroll to position [0, 252]
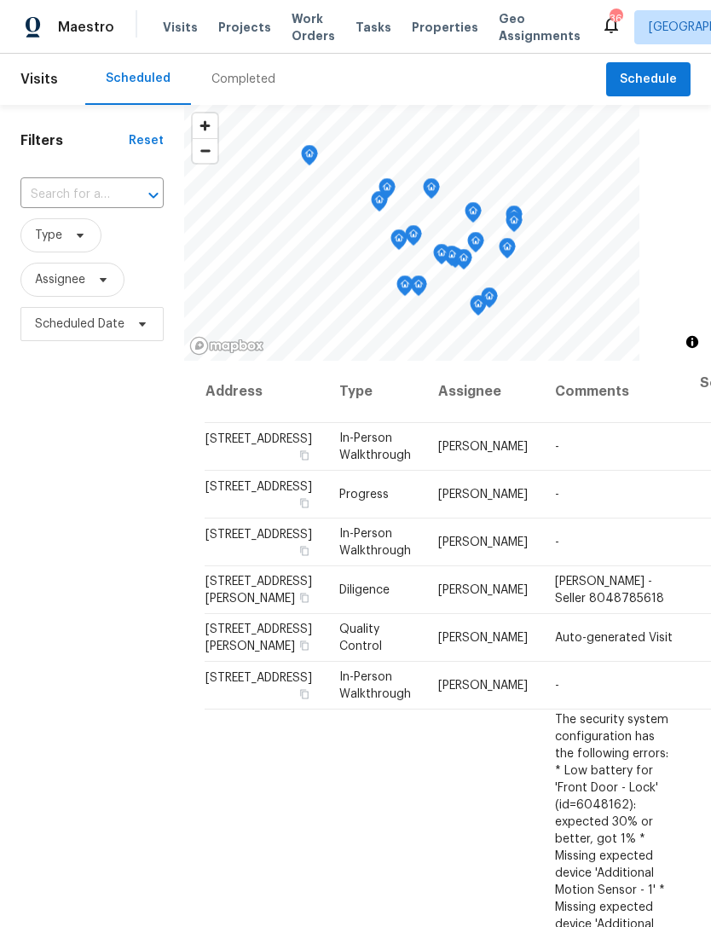
click at [97, 206] on input "text" at bounding box center [68, 195] width 96 height 26
type input "ridgeline"
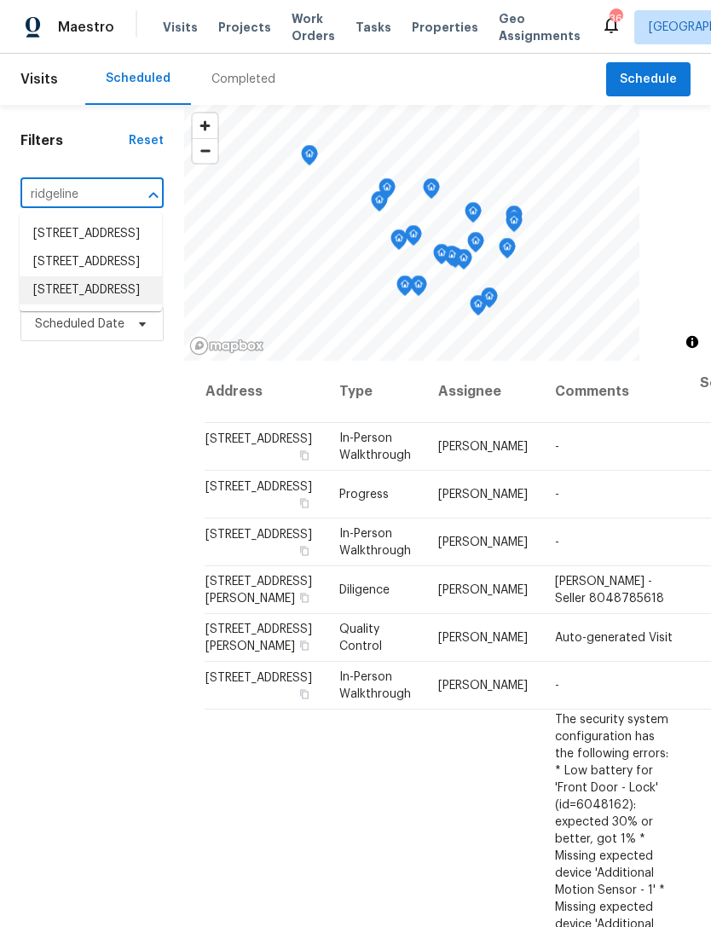
click at [101, 305] on li "7200 Ridgeline Dr, Raleigh, NC 27613" at bounding box center [91, 290] width 142 height 28
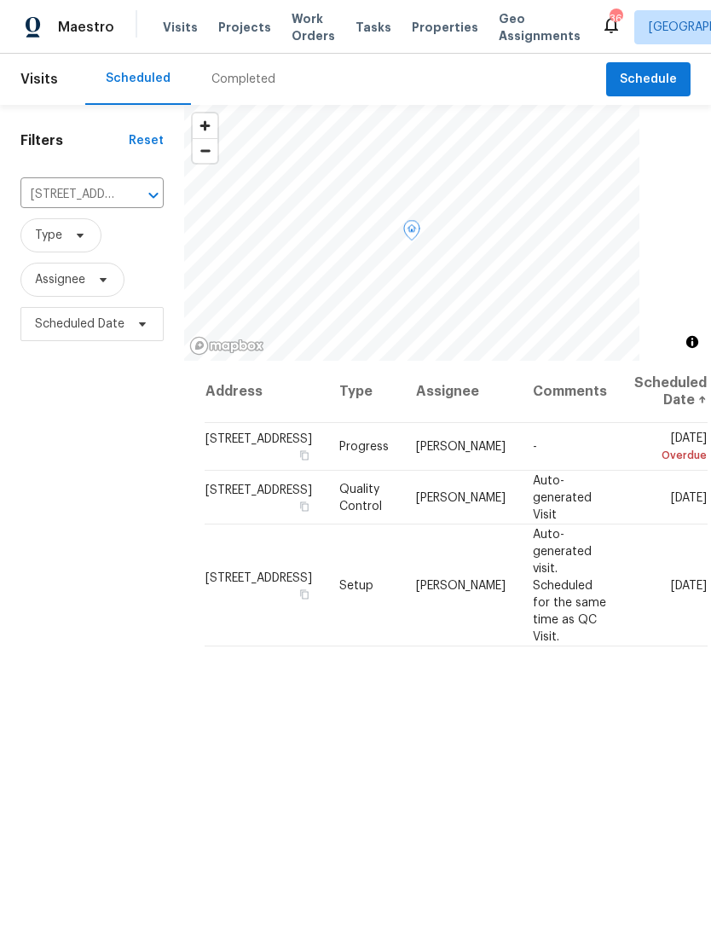
click at [0, 0] on icon at bounding box center [0, 0] width 0 height 0
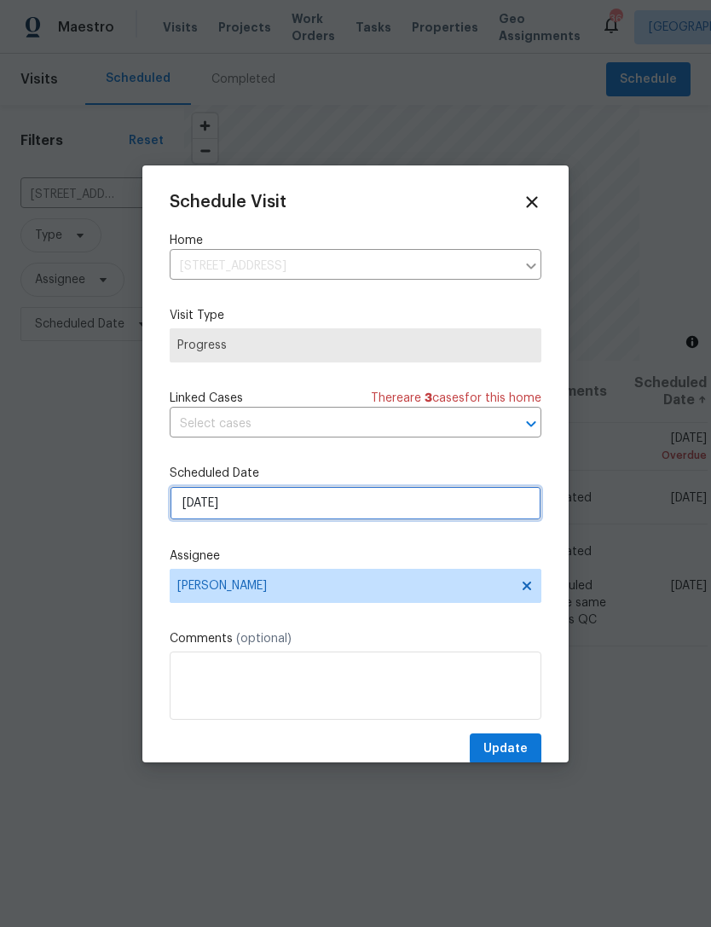
click at [271, 505] on input "10/6/2025" at bounding box center [356, 503] width 372 height 34
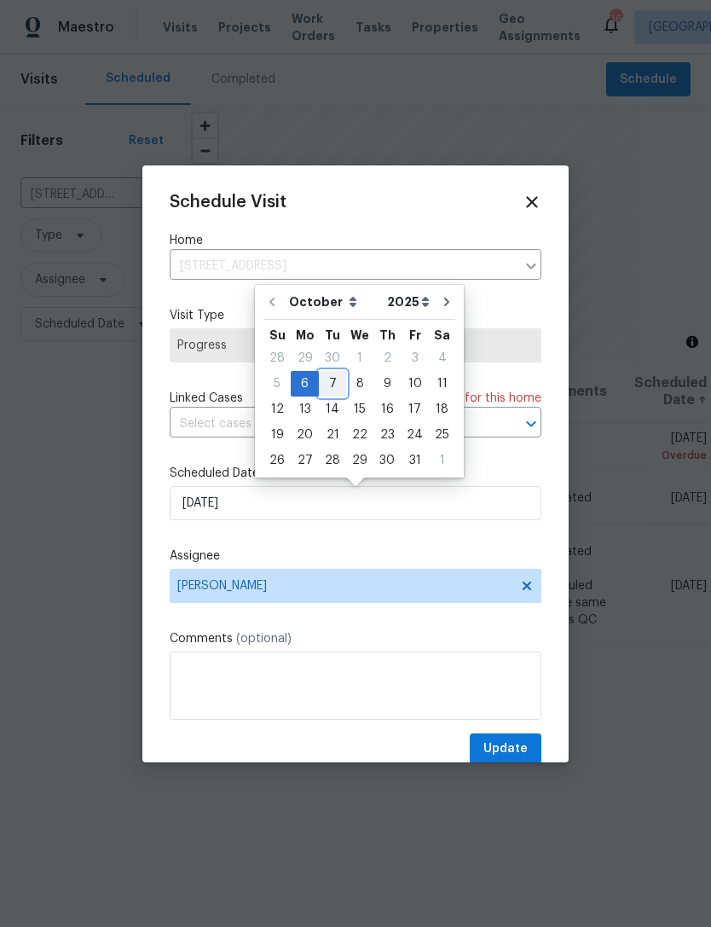
click at [340, 380] on div "7" at bounding box center [332, 384] width 27 height 24
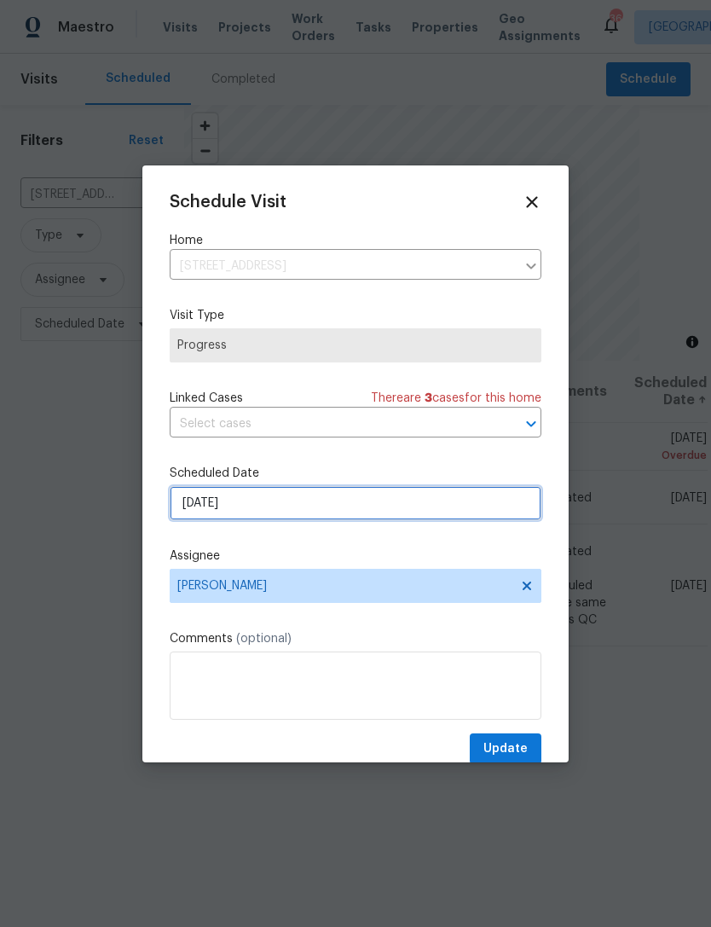
click at [280, 498] on input "[DATE]" at bounding box center [356, 503] width 372 height 34
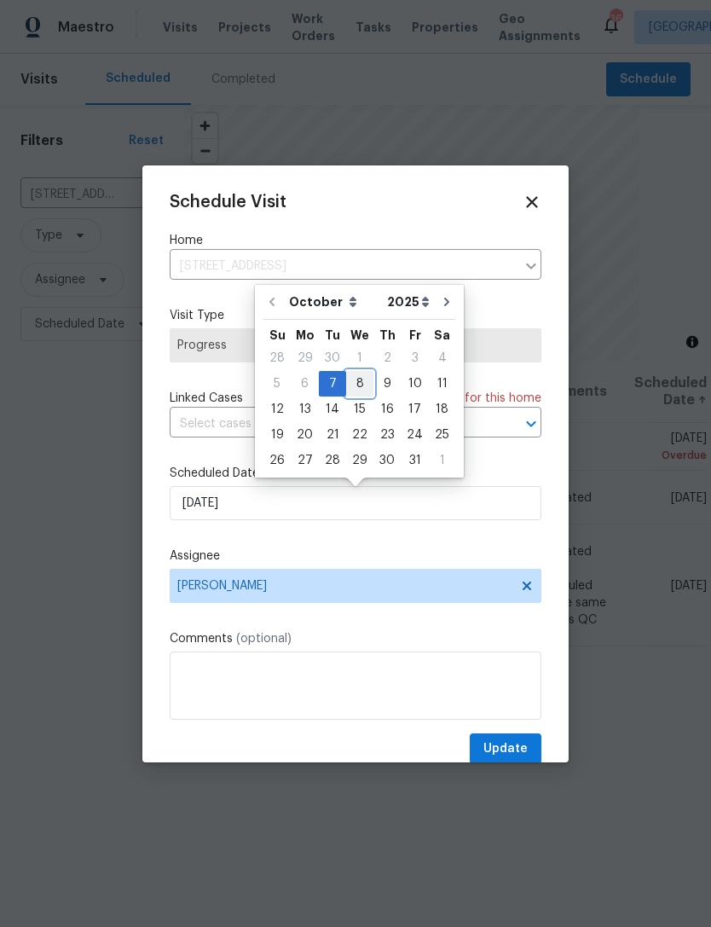
click at [361, 382] on div "8" at bounding box center [359, 384] width 27 height 24
type input "[DATE]"
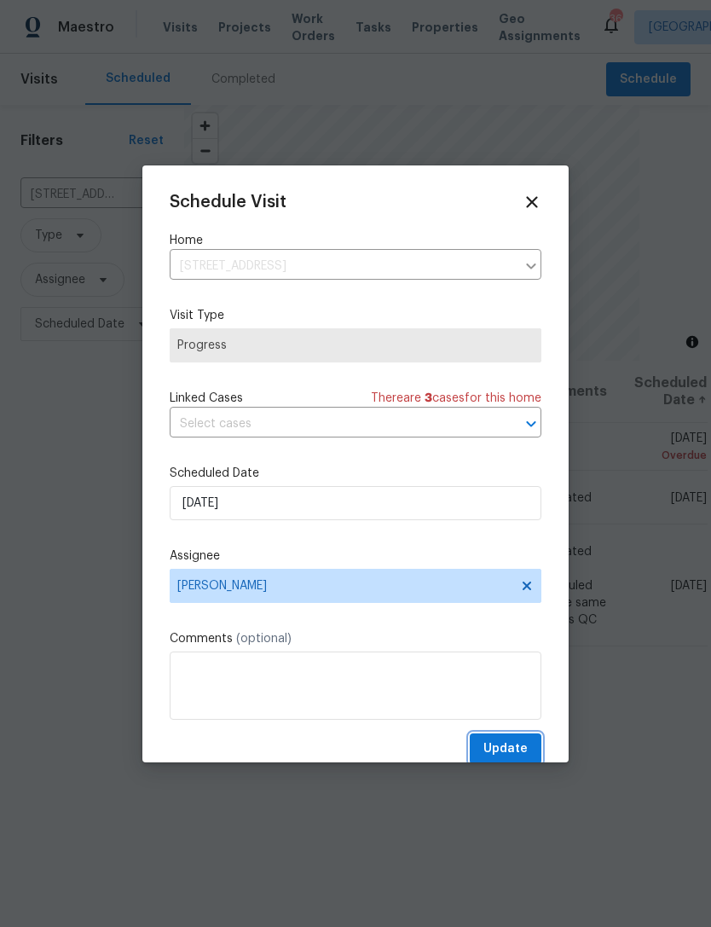
click at [516, 752] on span "Update" at bounding box center [506, 749] width 44 height 21
